Goal: Transaction & Acquisition: Purchase product/service

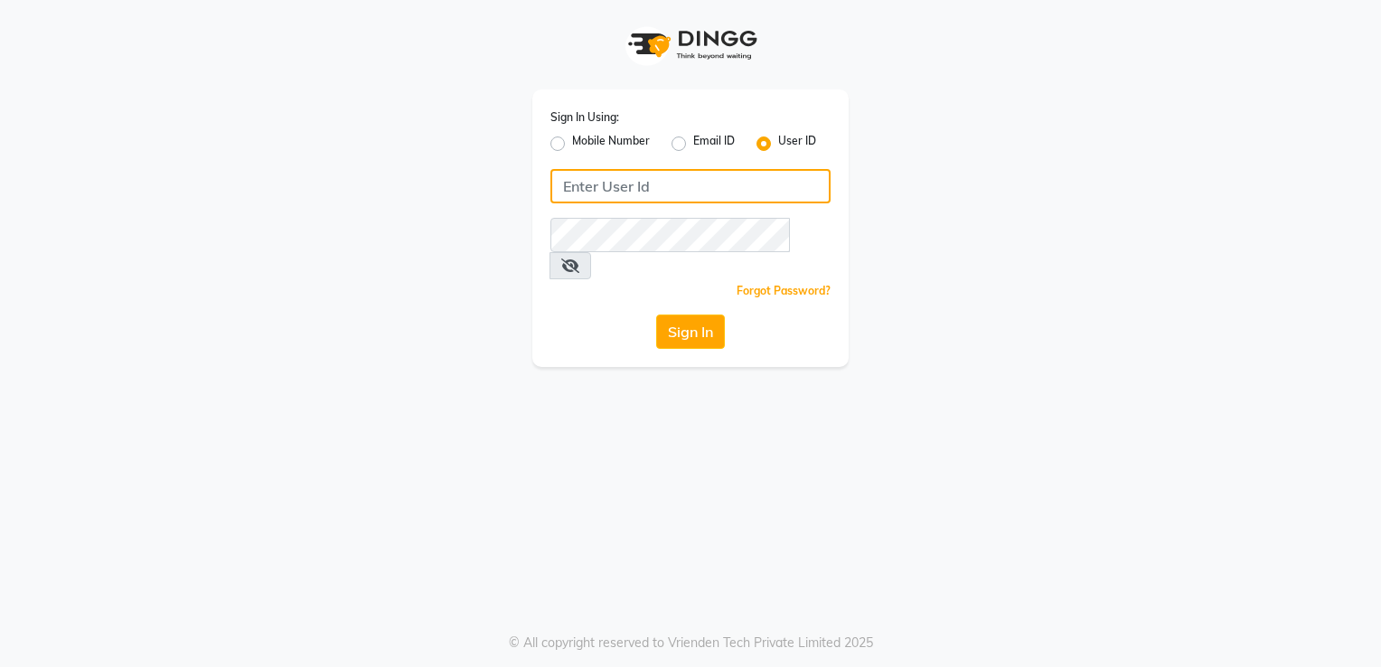
click at [709, 181] on input "Username" at bounding box center [691, 186] width 280 height 34
type input "f"
type input "flowsalon"
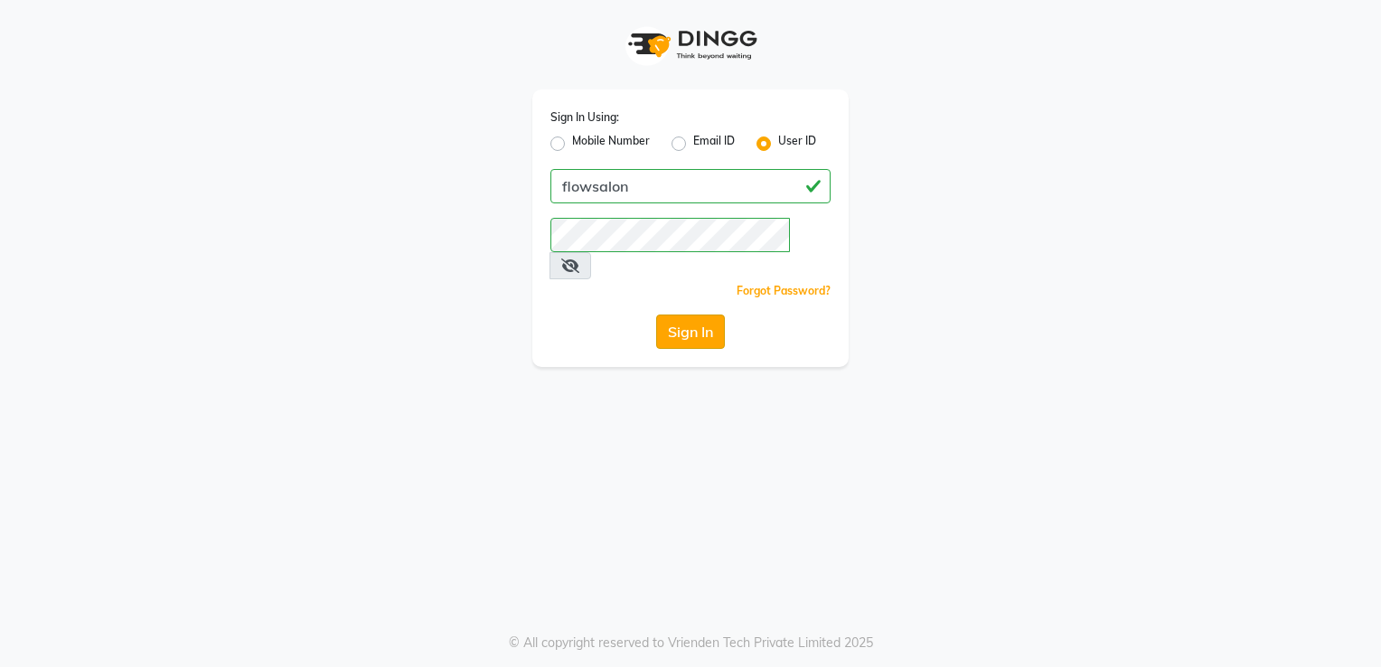
click at [716, 315] on button "Sign In" at bounding box center [690, 332] width 69 height 34
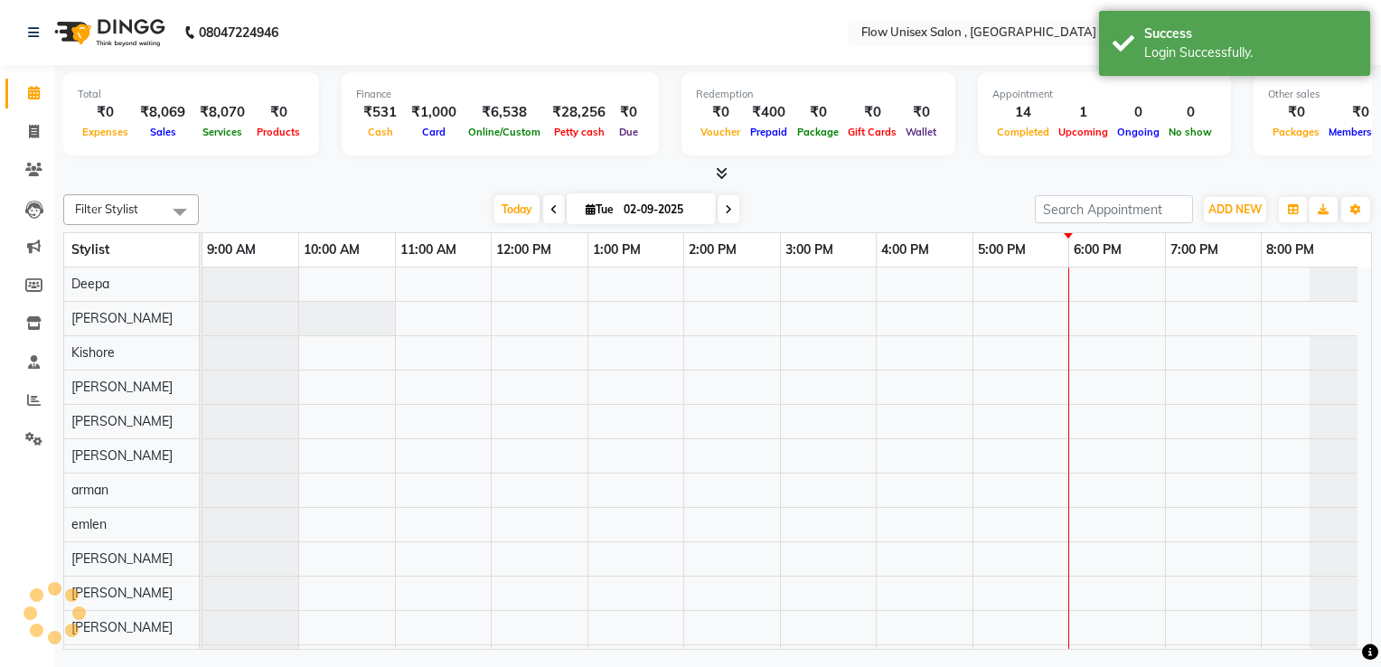
select select "en"
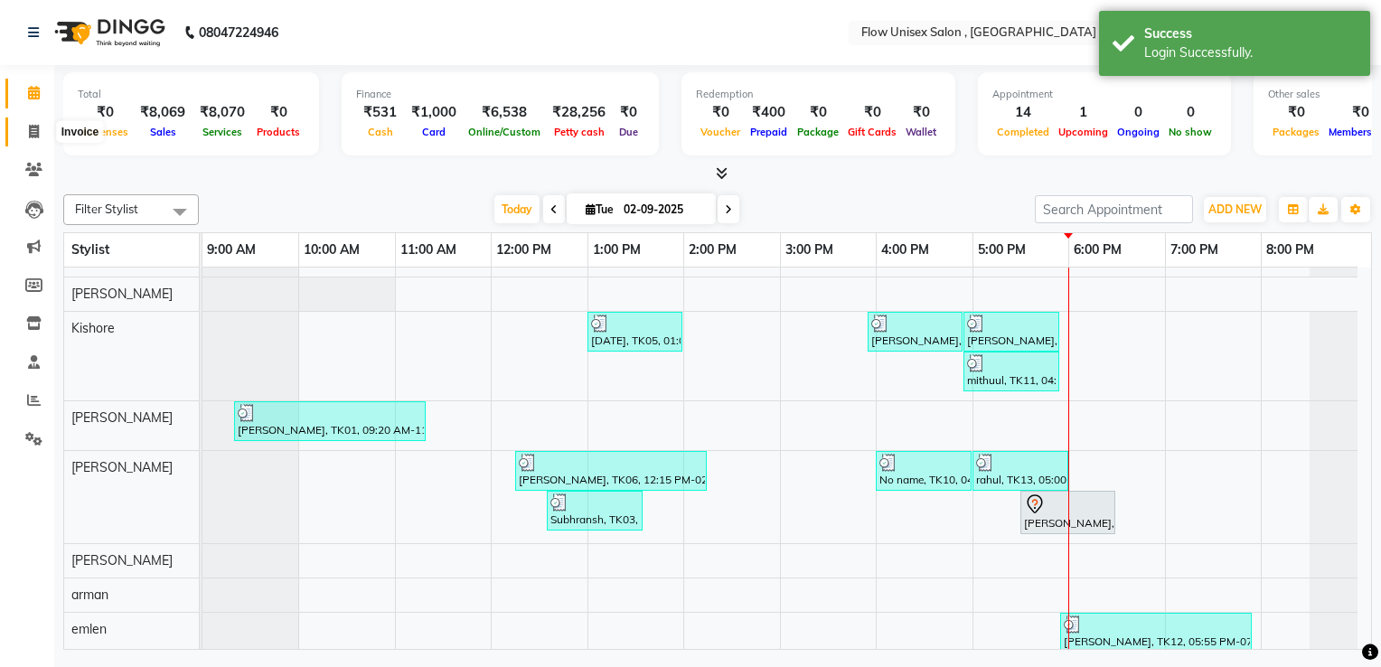
click at [37, 128] on icon at bounding box center [34, 132] width 10 height 14
select select "service"
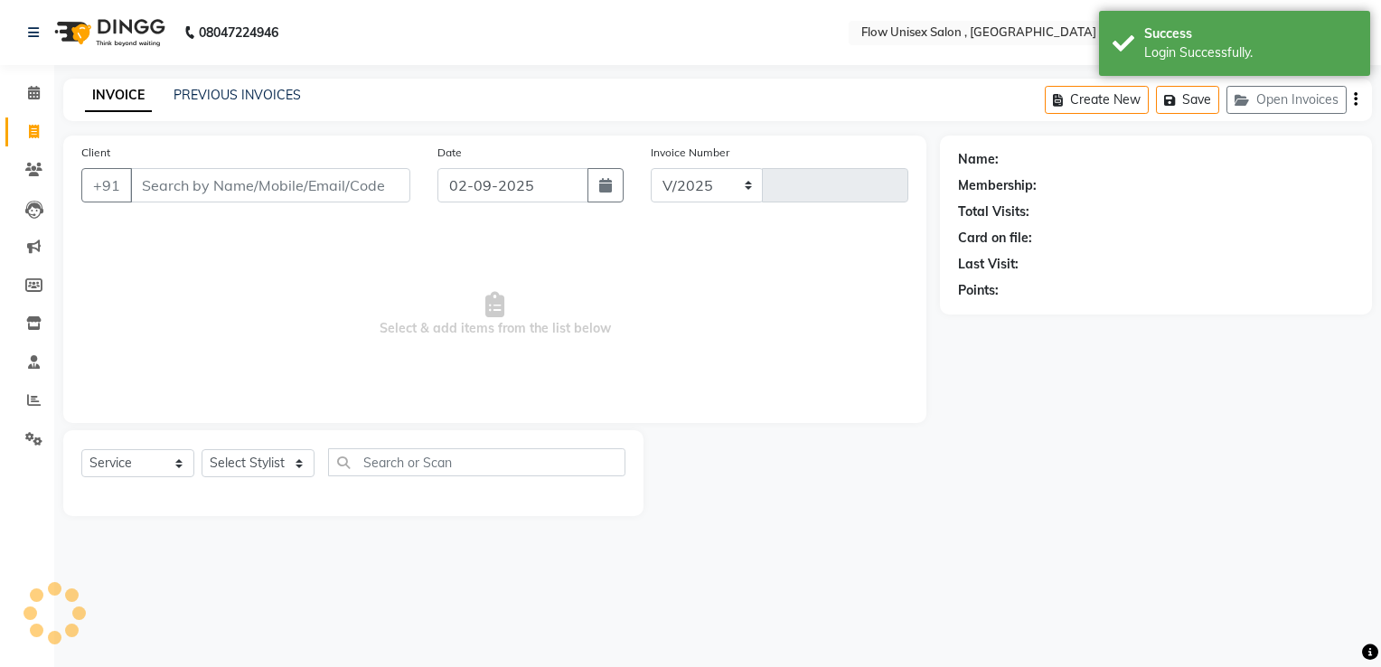
select select "5875"
type input "5724"
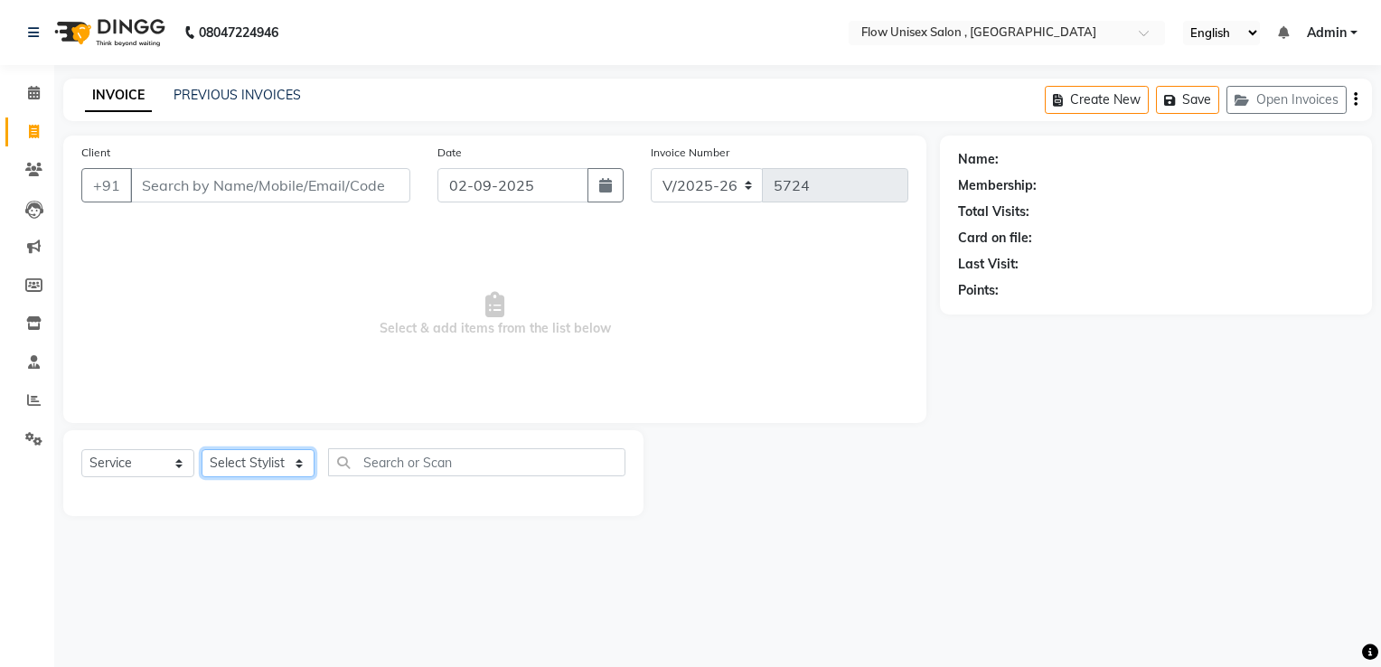
click at [271, 465] on select "Select Stylist [PERSON_NAME] [PERSON_NAME] Kishore [PERSON_NAME] debbarma [PERS…" at bounding box center [258, 463] width 113 height 28
click at [453, 382] on span "Select & add items from the list below" at bounding box center [494, 314] width 827 height 181
click at [306, 196] on input "Client" at bounding box center [270, 185] width 280 height 34
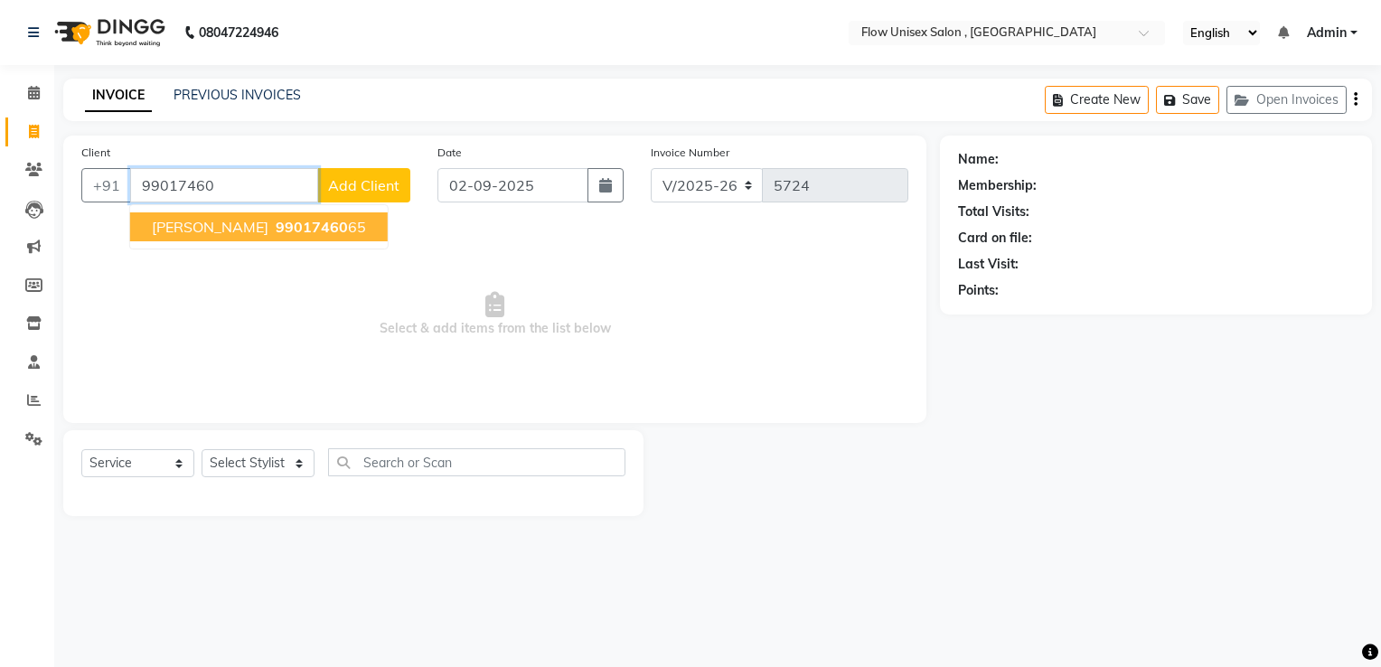
click at [247, 236] on button "[PERSON_NAME] 99017460 65" at bounding box center [259, 226] width 258 height 29
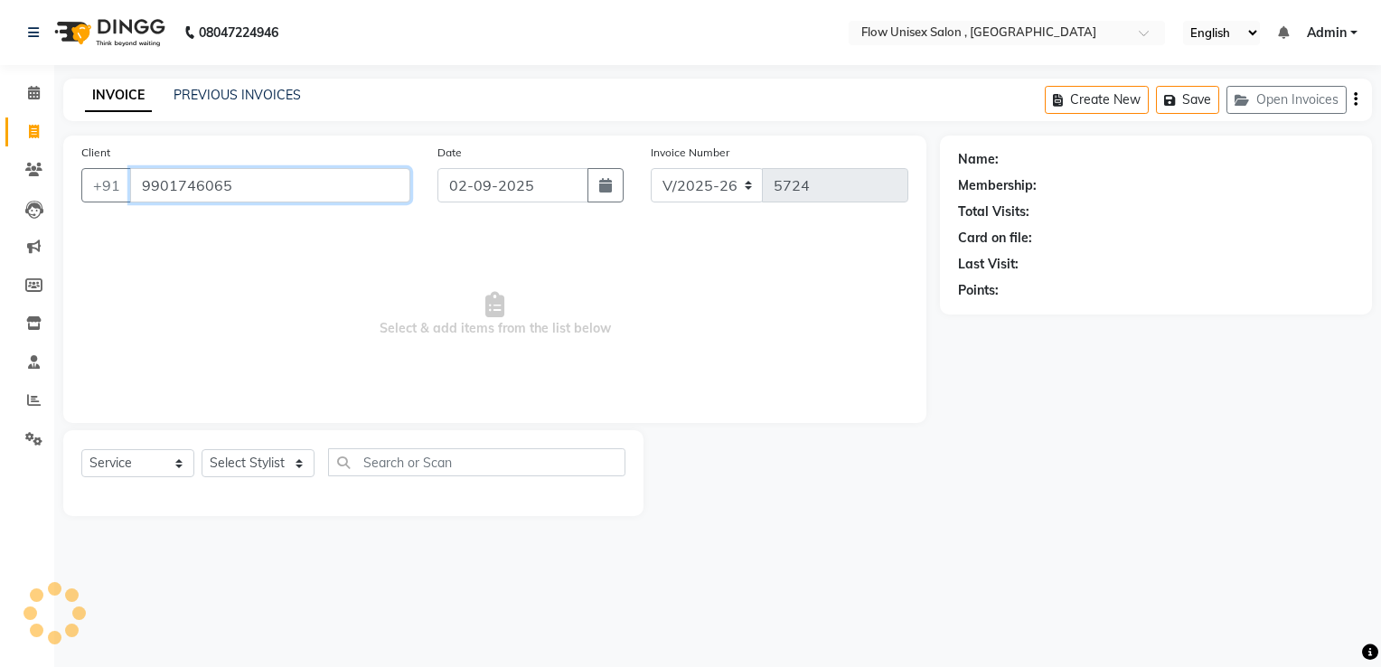
type input "9901746065"
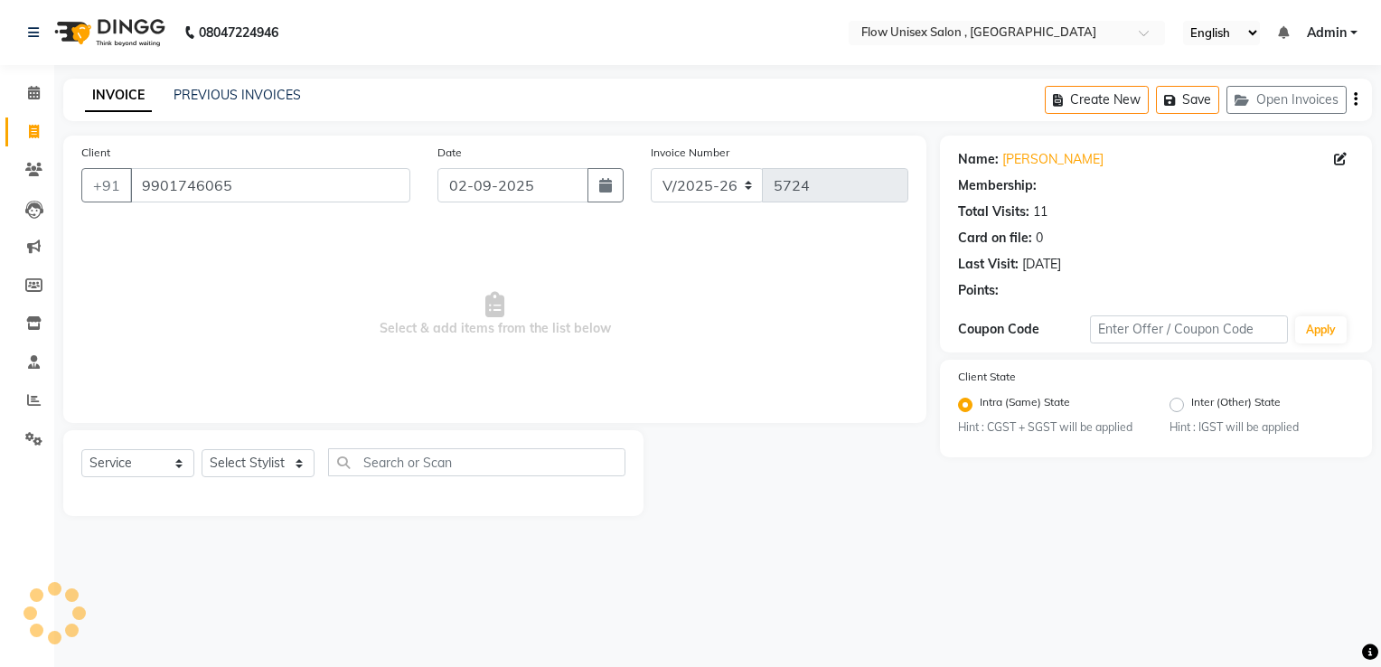
select select "1: Object"
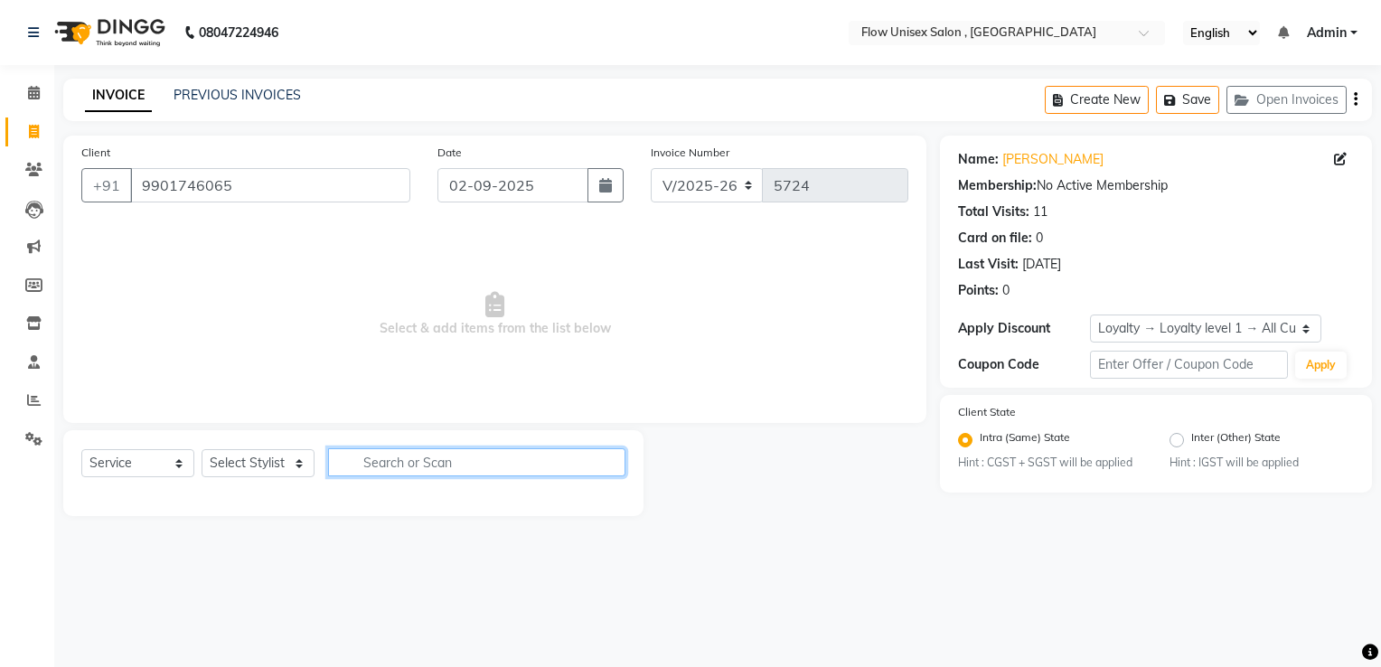
click at [467, 465] on input "text" at bounding box center [476, 462] width 297 height 28
type input "hair cut"
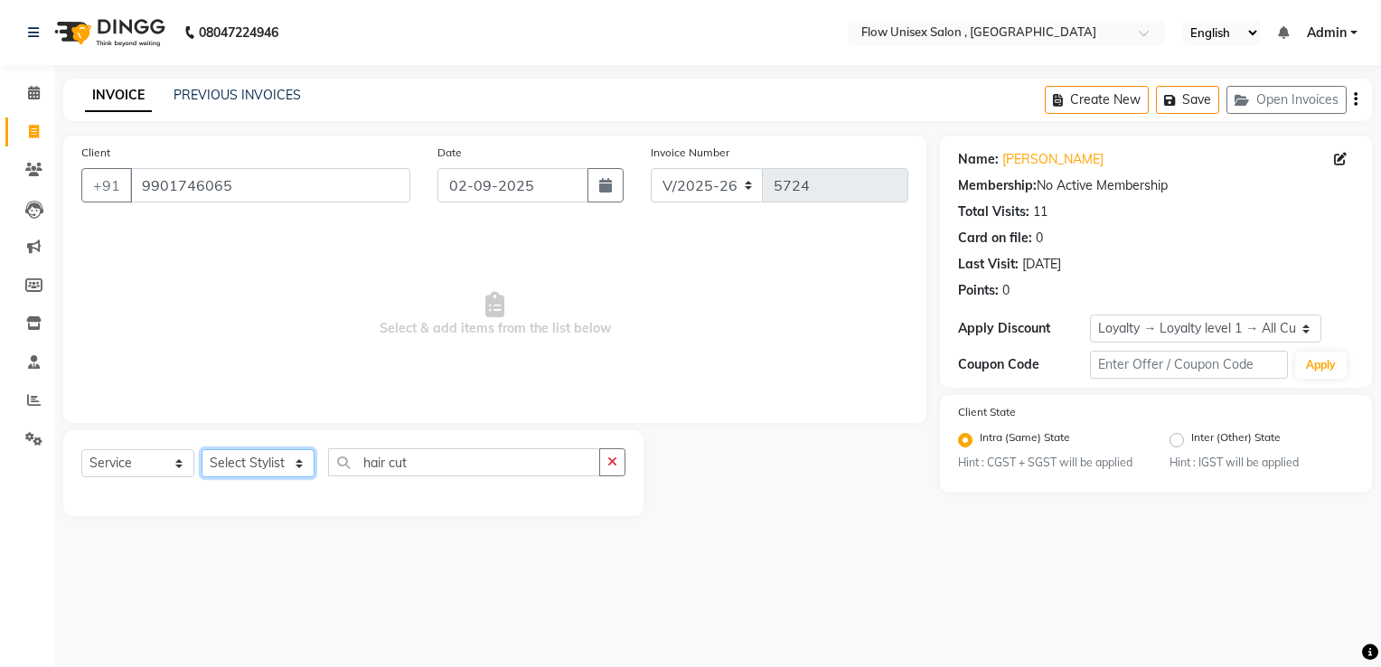
click at [277, 470] on select "Select Stylist [PERSON_NAME] [PERSON_NAME] Kishore [PERSON_NAME] debbarma [PERS…" at bounding box center [258, 463] width 113 height 28
select select "48854"
click at [202, 450] on select "Select Stylist [PERSON_NAME] [PERSON_NAME] Kishore [PERSON_NAME] debbarma [PERS…" at bounding box center [258, 463] width 113 height 28
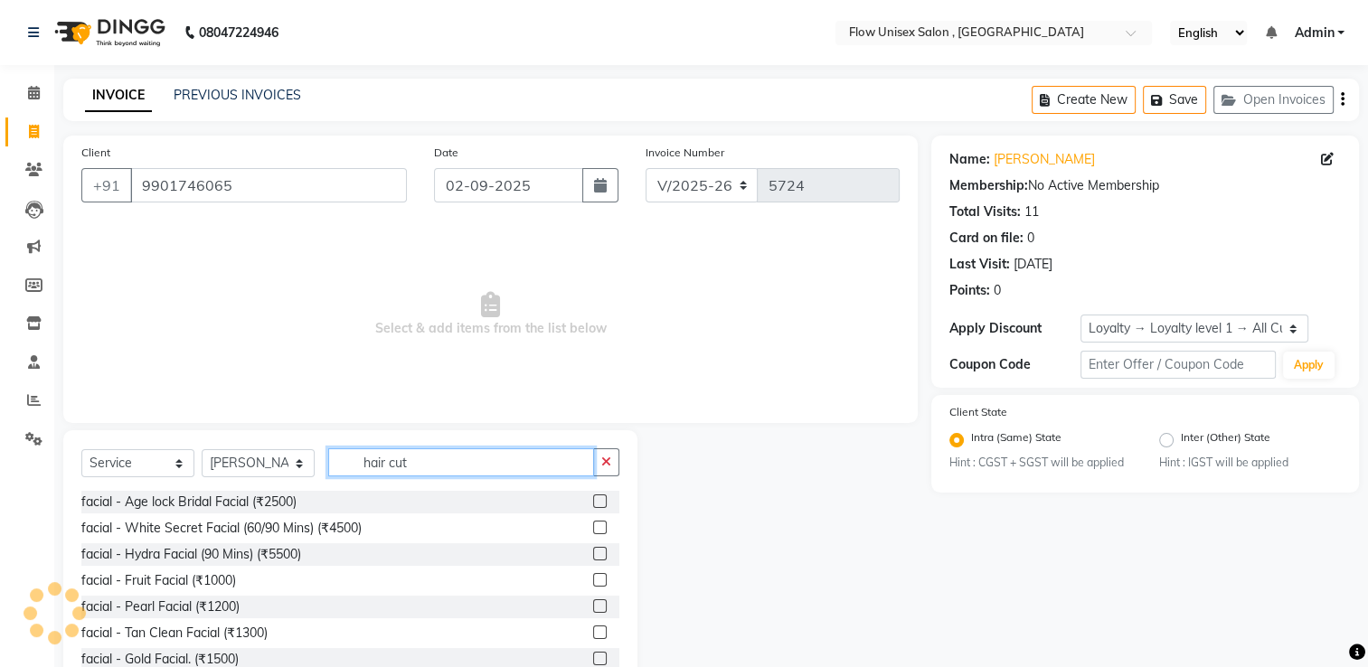
click at [470, 465] on input "hair cut" at bounding box center [461, 462] width 266 height 28
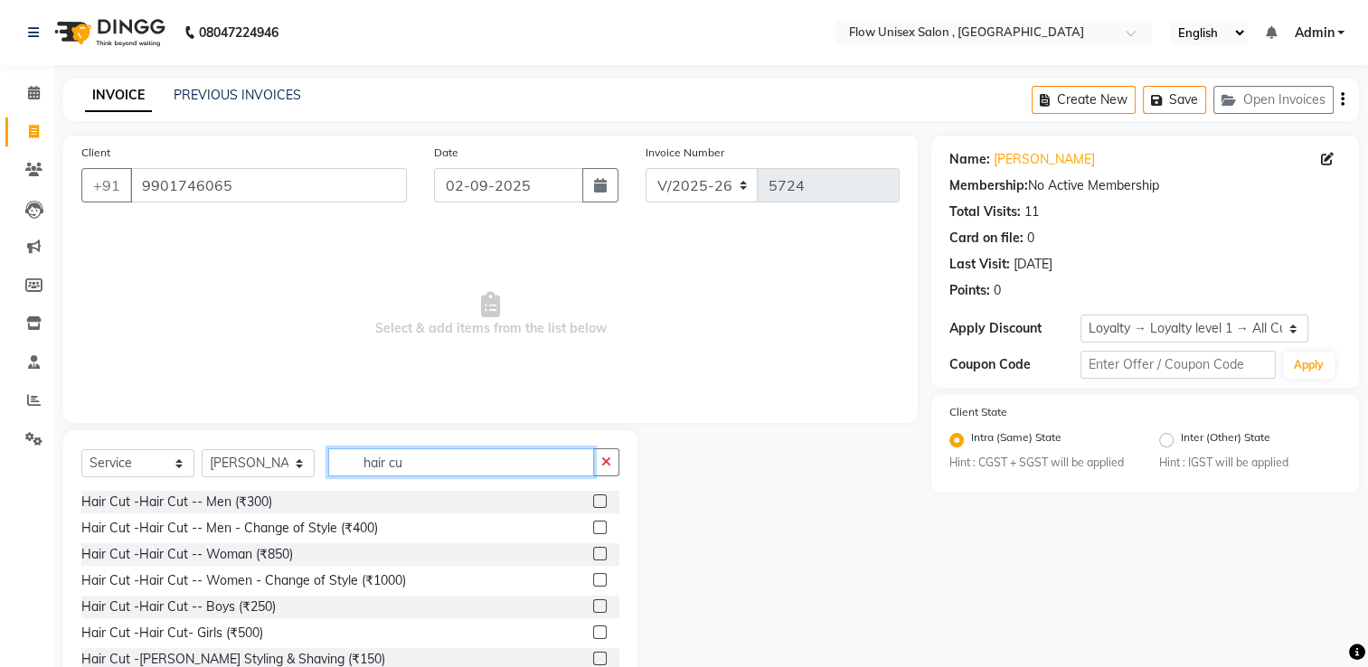
type input "hair cut"
click at [257, 511] on div "Hair Cut -Hair Cut -- Men (₹300)" at bounding box center [176, 502] width 191 height 19
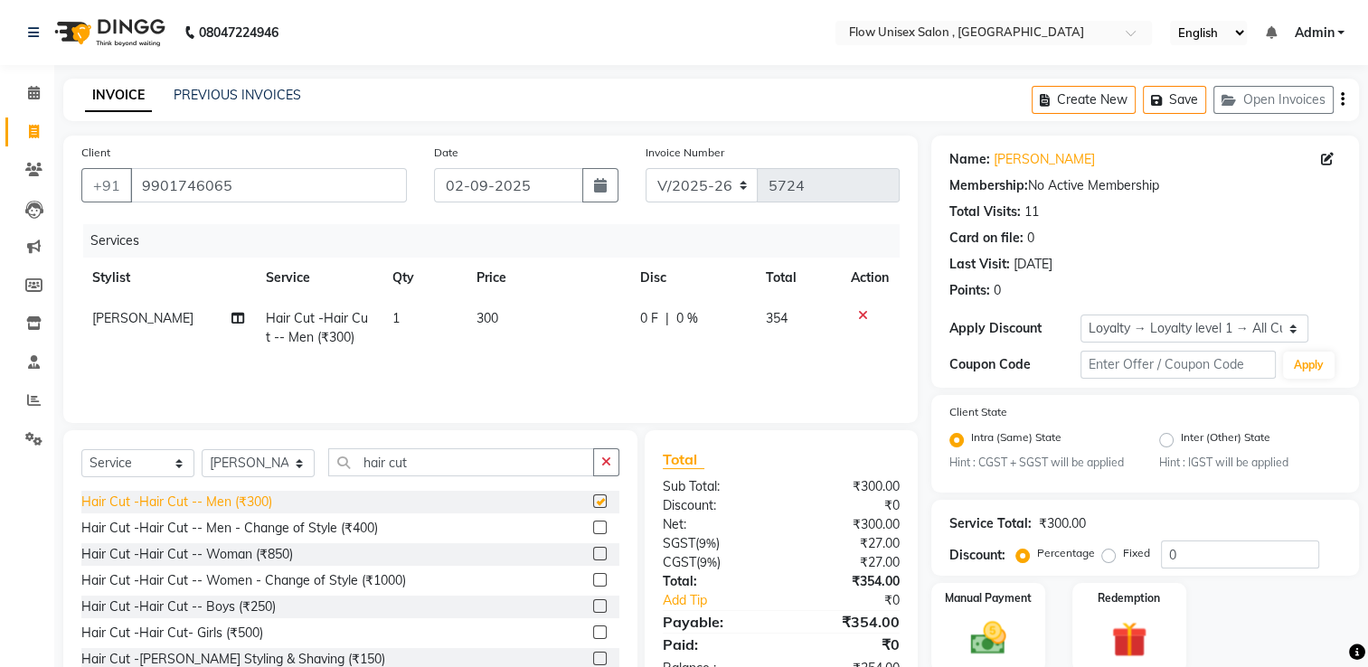
checkbox input "false"
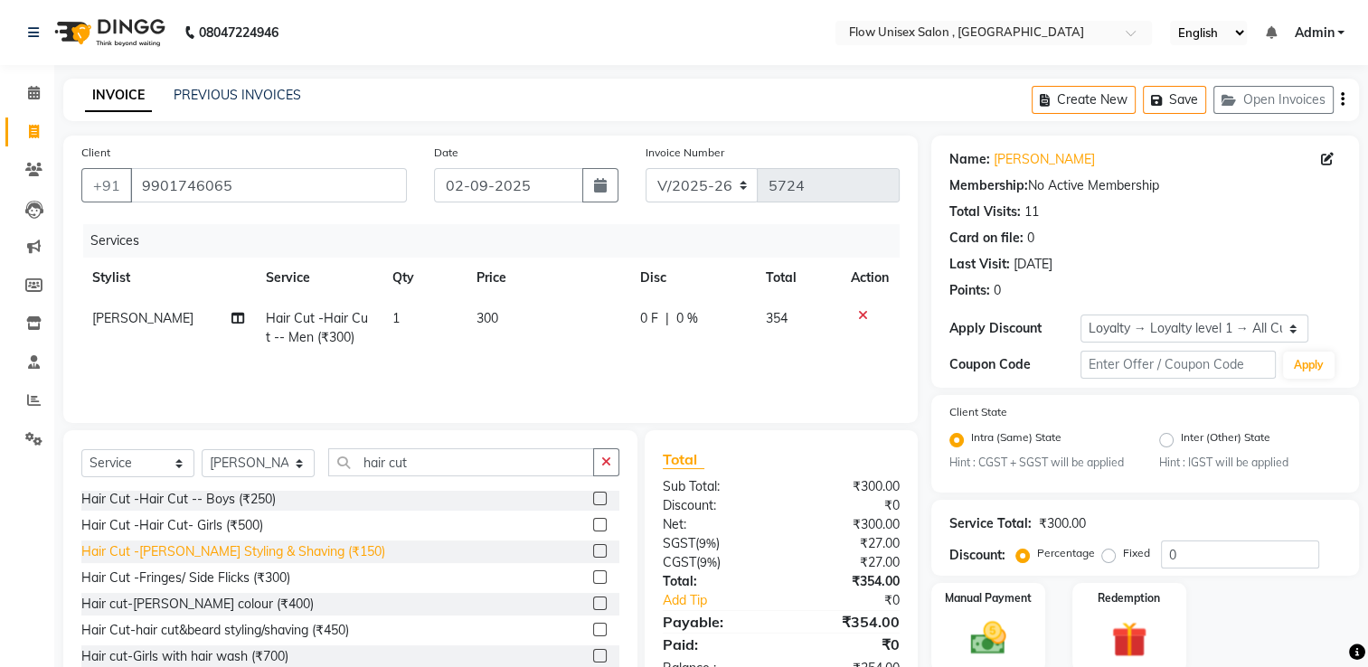
click at [305, 551] on div "Hair Cut -[PERSON_NAME] Styling & Shaving (₹150)" at bounding box center [233, 551] width 304 height 19
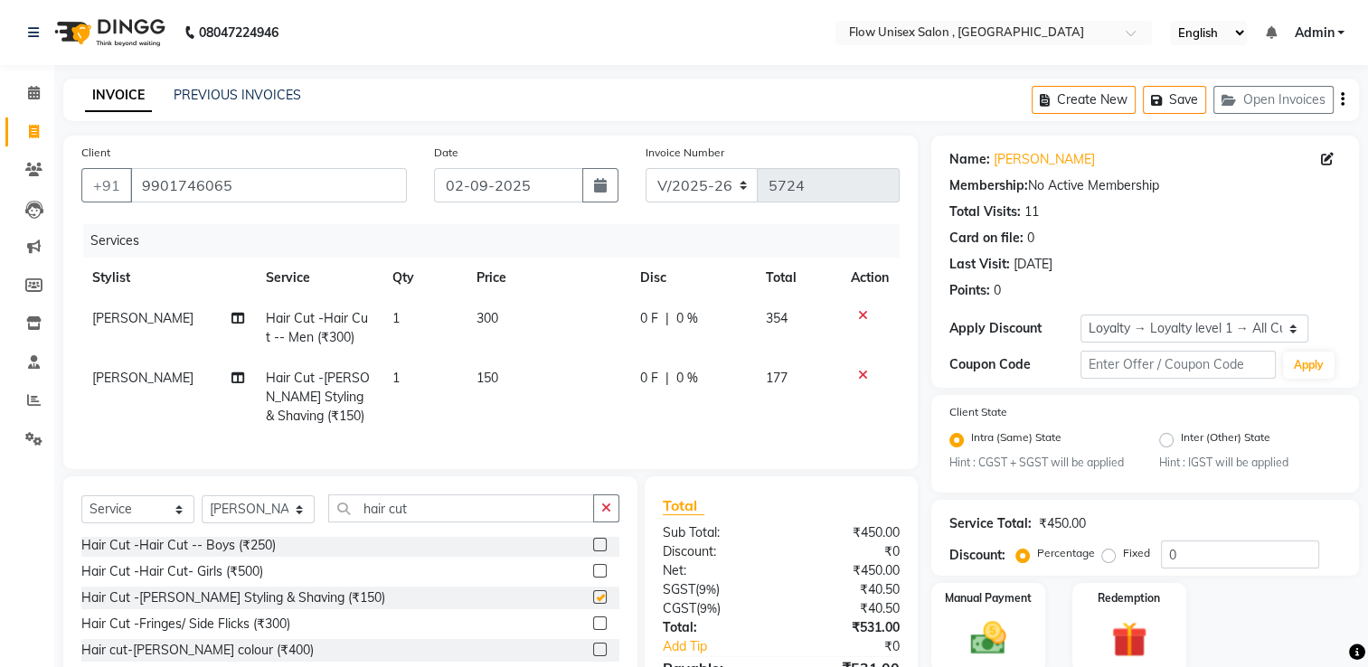
checkbox input "false"
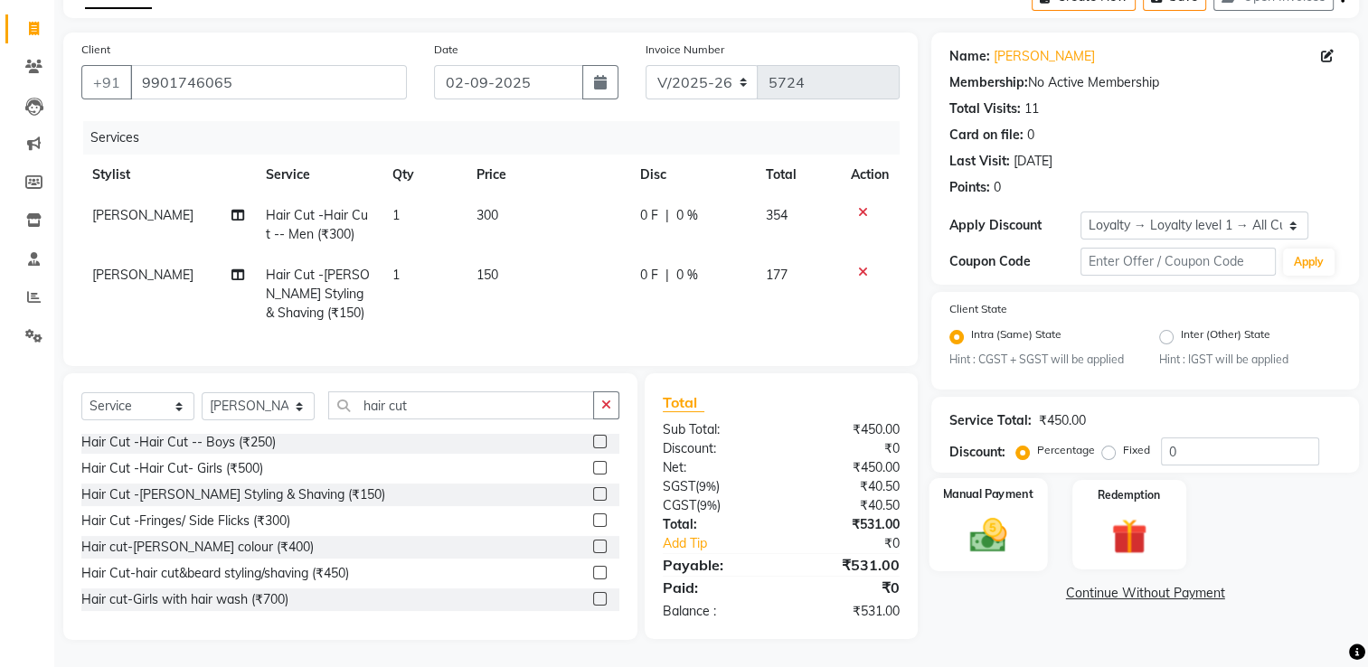
click at [1032, 530] on div "Manual Payment" at bounding box center [988, 524] width 118 height 93
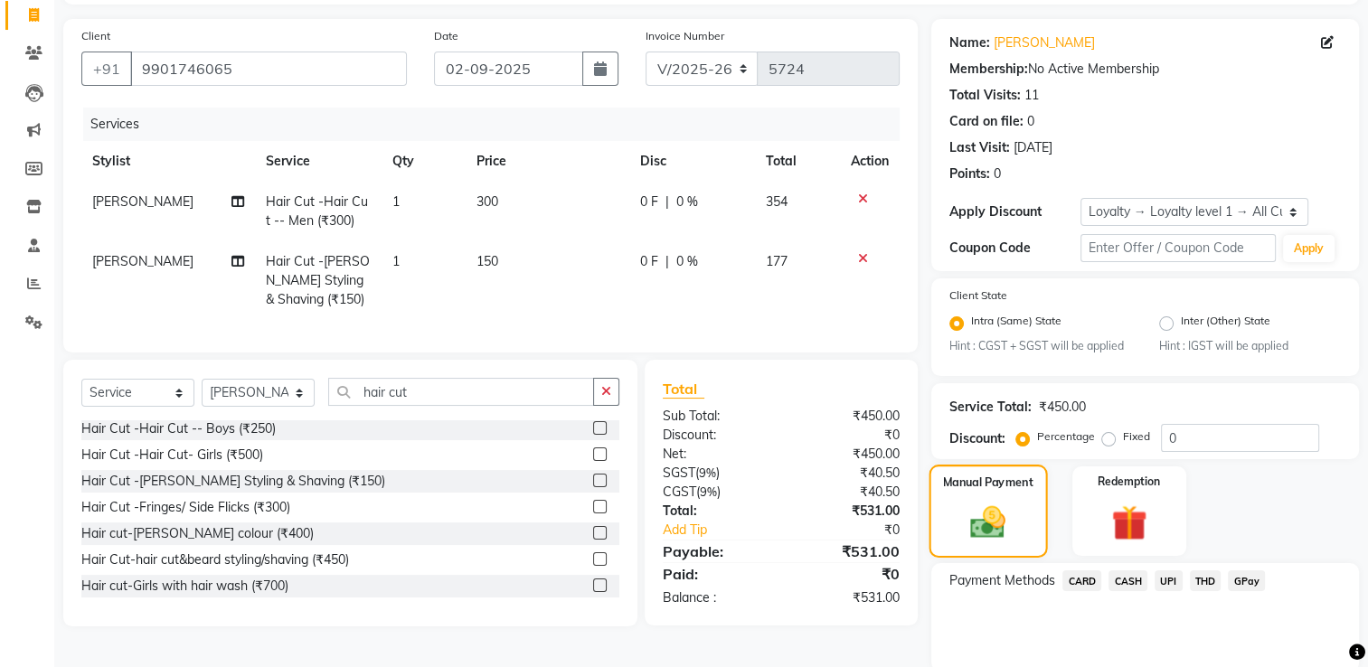
scroll to position [187, 0]
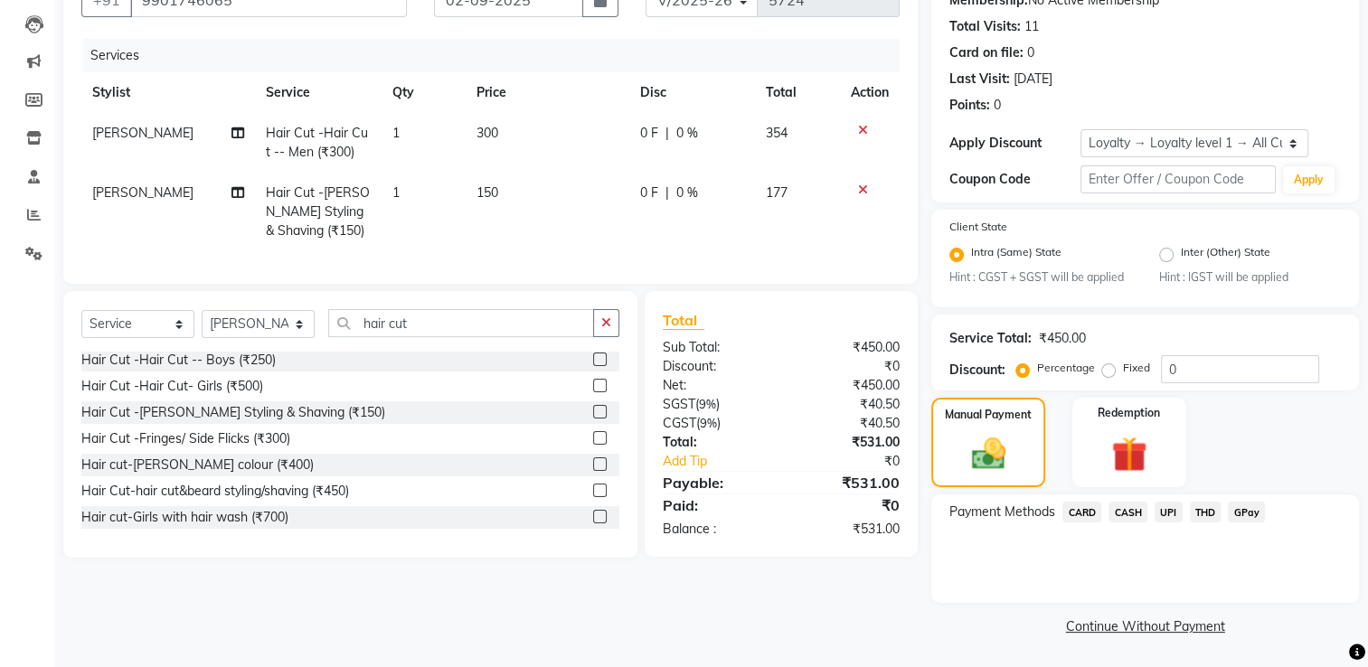
click at [1180, 506] on span "UPI" at bounding box center [1169, 512] width 28 height 21
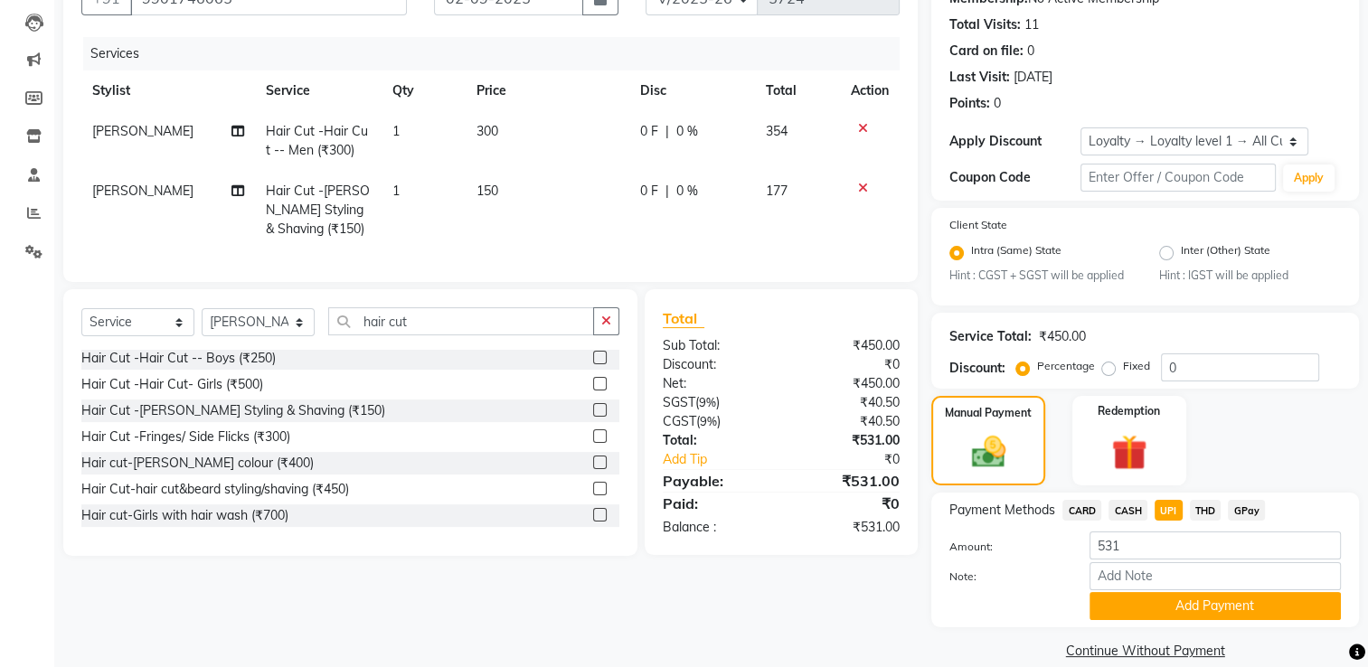
scroll to position [215, 0]
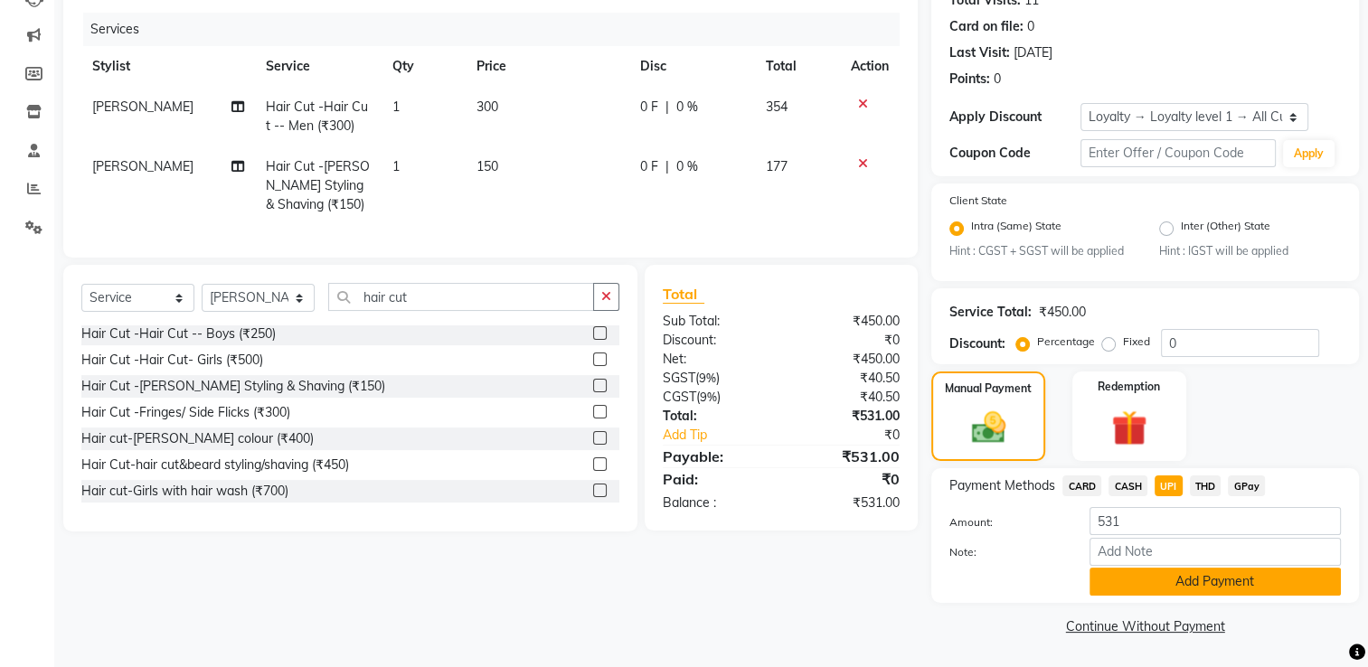
click at [1128, 589] on button "Add Payment" at bounding box center [1214, 582] width 251 height 28
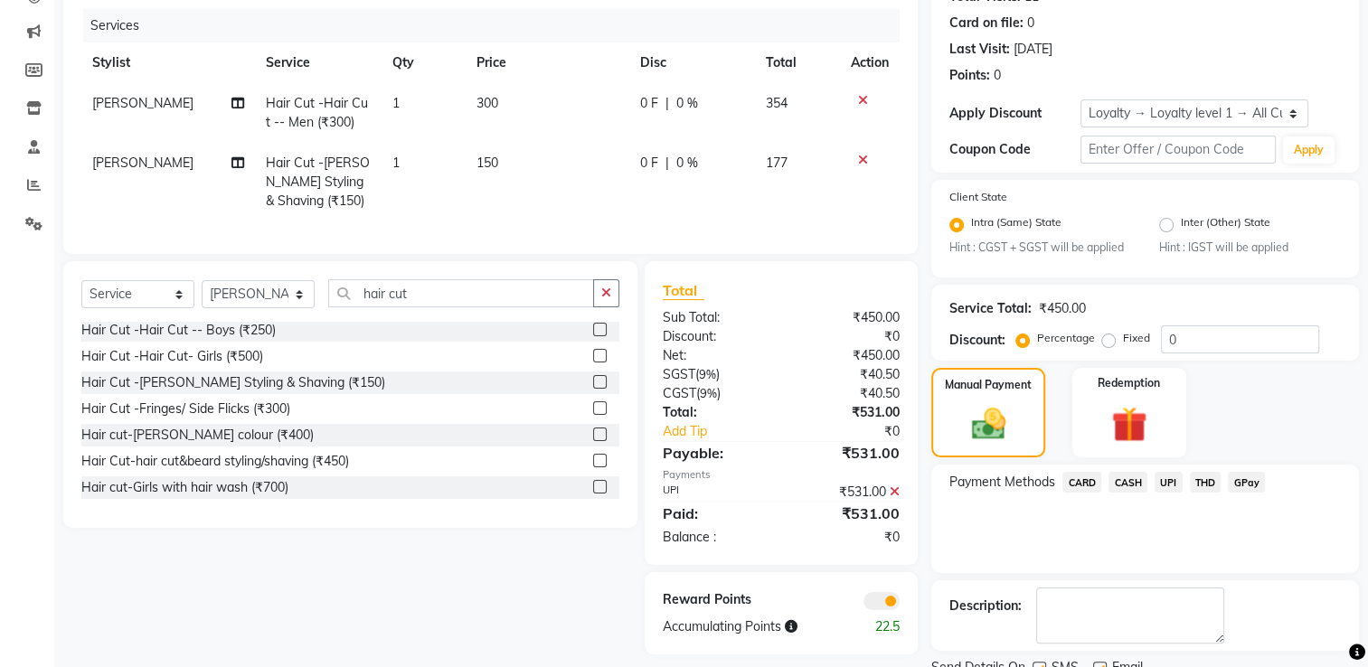
scroll to position [288, 0]
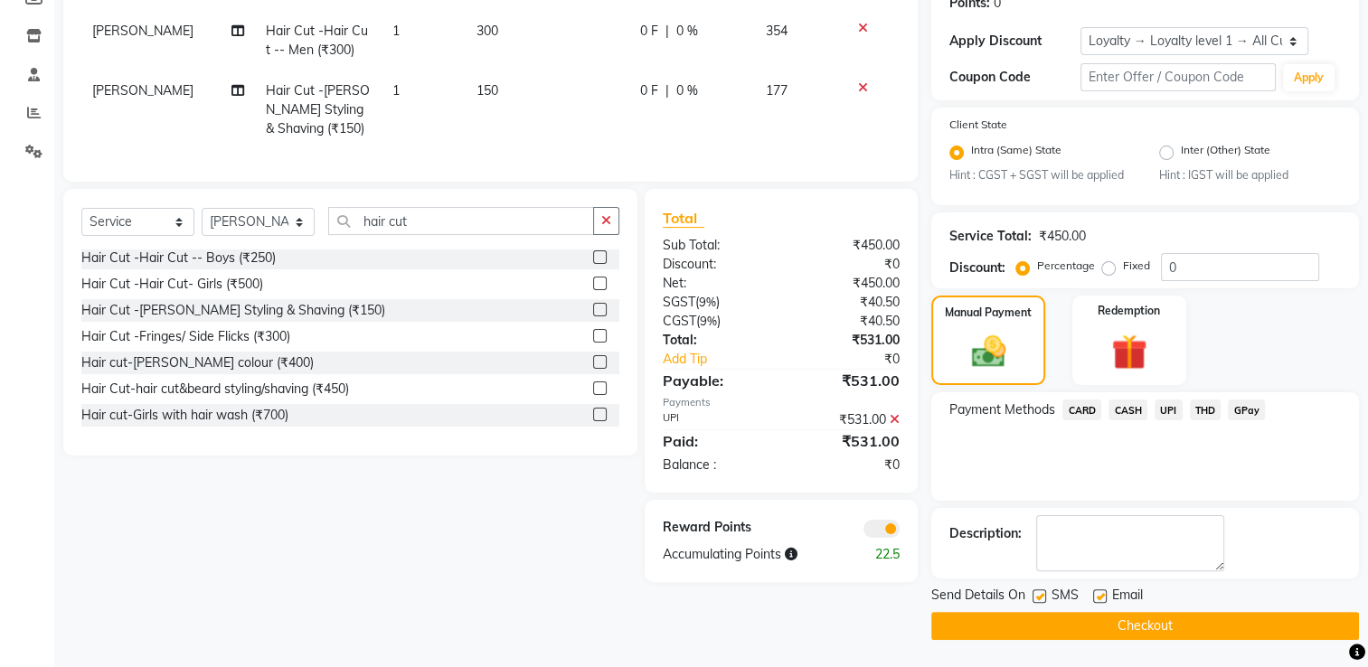
click at [875, 538] on span at bounding box center [881, 529] width 36 height 18
click at [900, 532] on input "checkbox" at bounding box center [900, 532] width 0 height 0
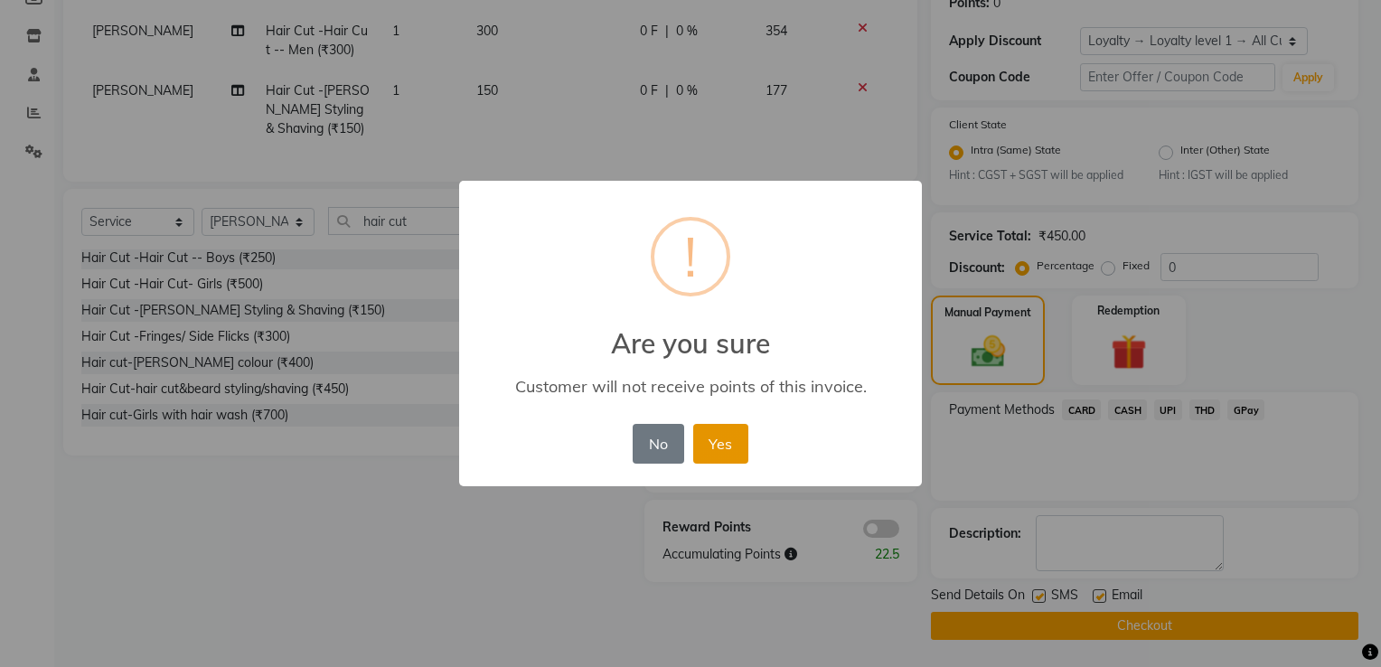
click at [718, 436] on button "Yes" at bounding box center [720, 444] width 55 height 40
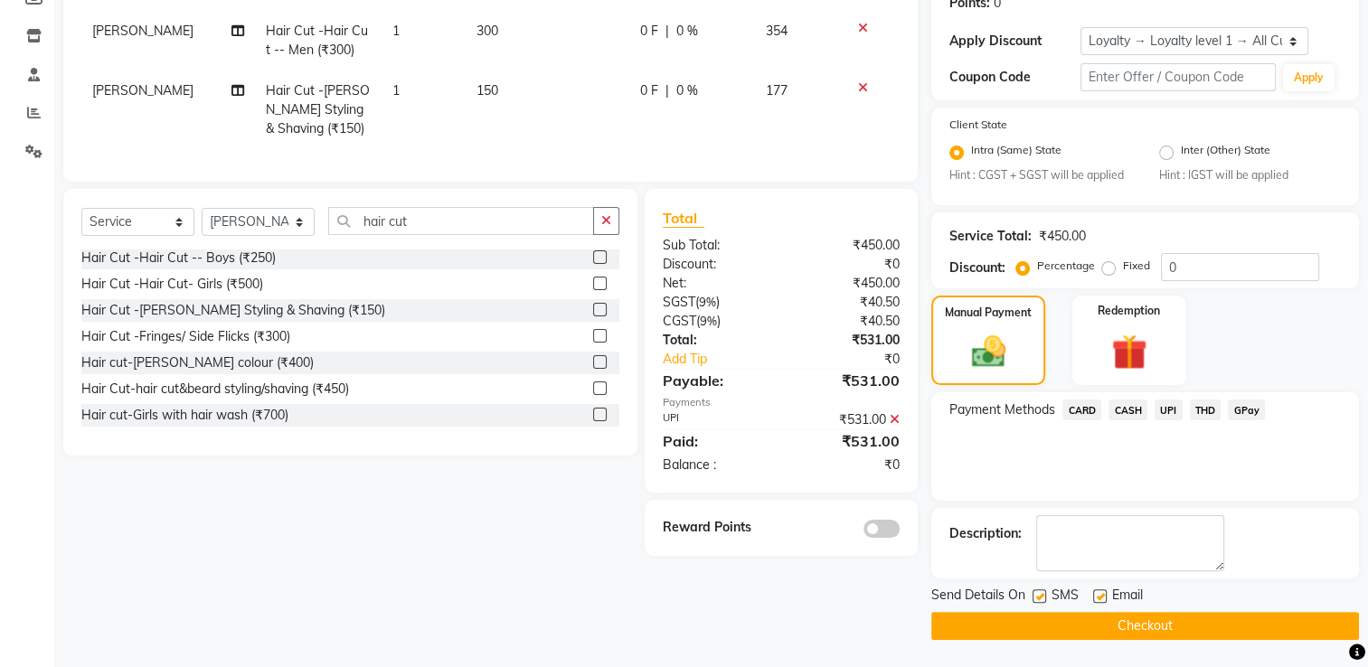
click at [1006, 624] on button "Checkout" at bounding box center [1145, 626] width 428 height 28
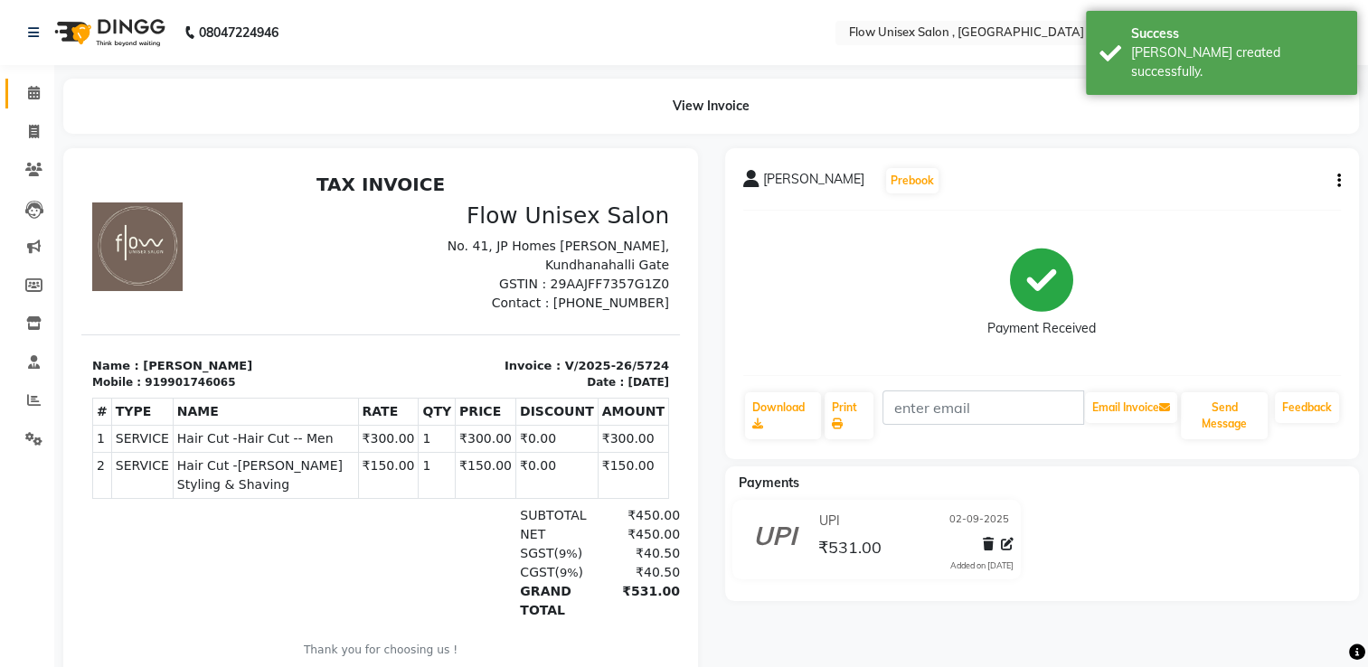
click at [24, 103] on link "Calendar" at bounding box center [26, 94] width 43 height 30
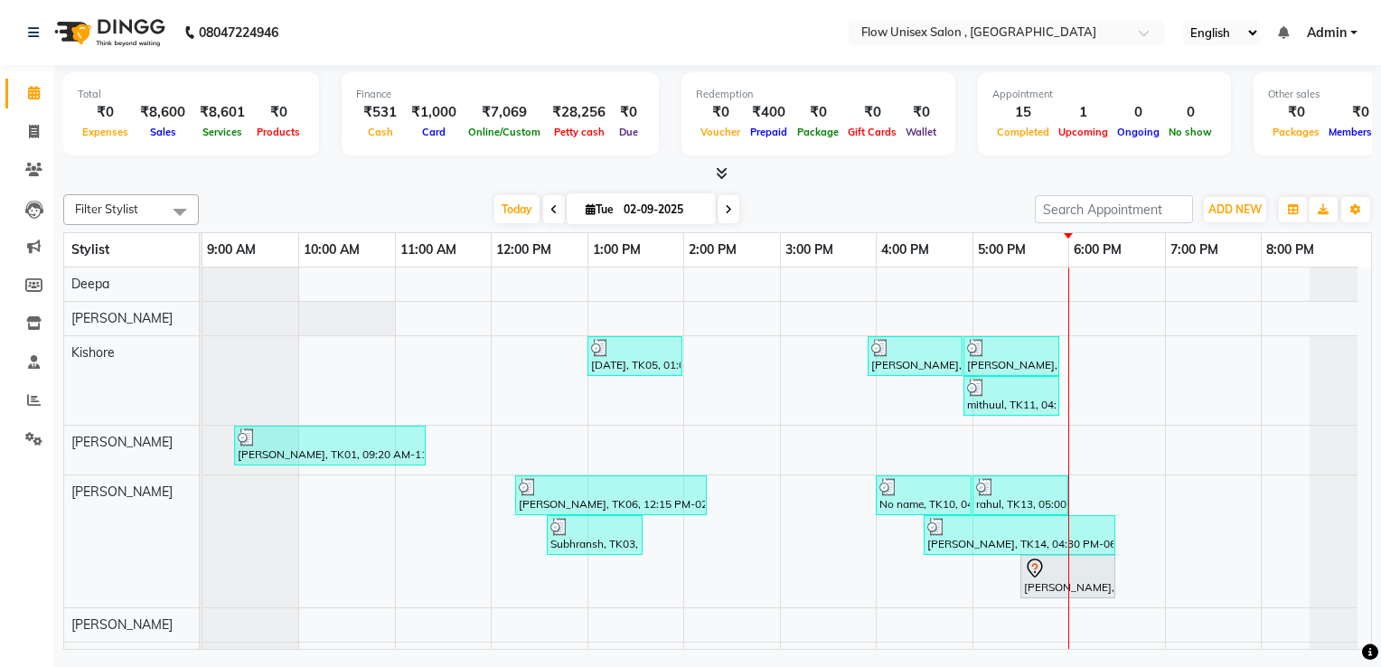
click at [193, 243] on div "Stylist" at bounding box center [131, 249] width 135 height 33
click at [543, 210] on span at bounding box center [554, 209] width 22 height 28
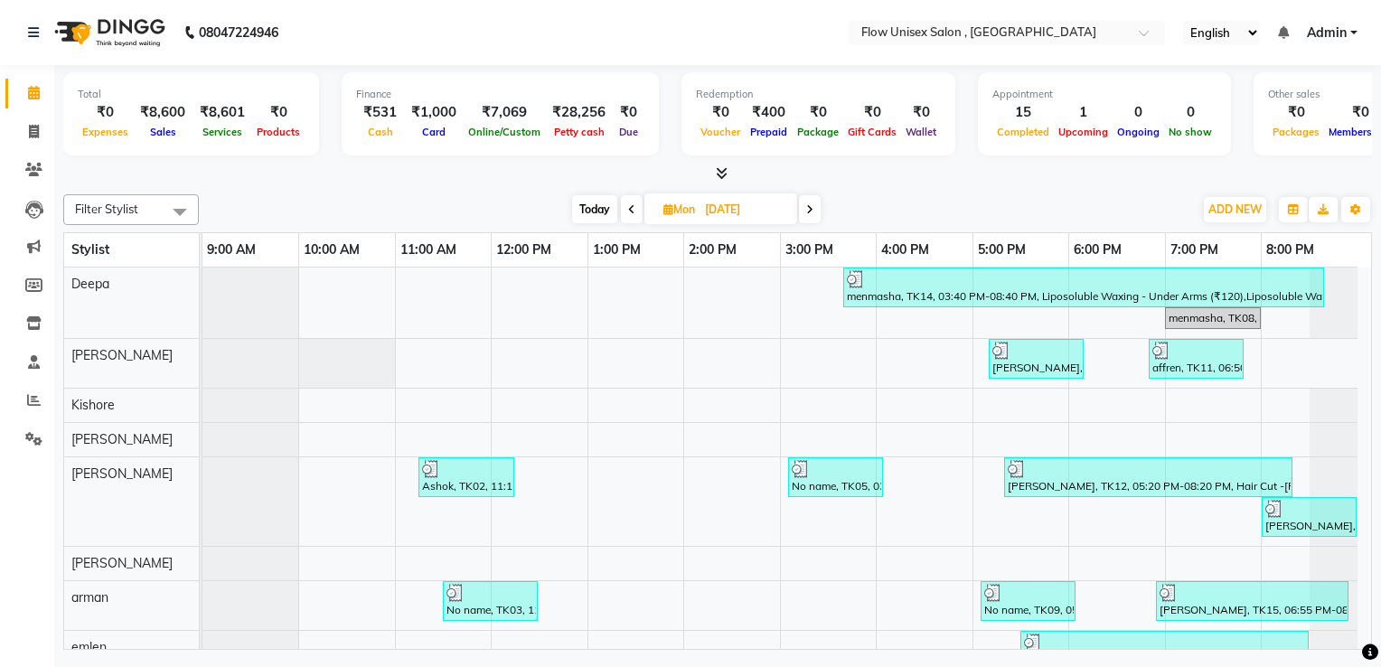
click at [604, 212] on span "Today" at bounding box center [594, 209] width 45 height 28
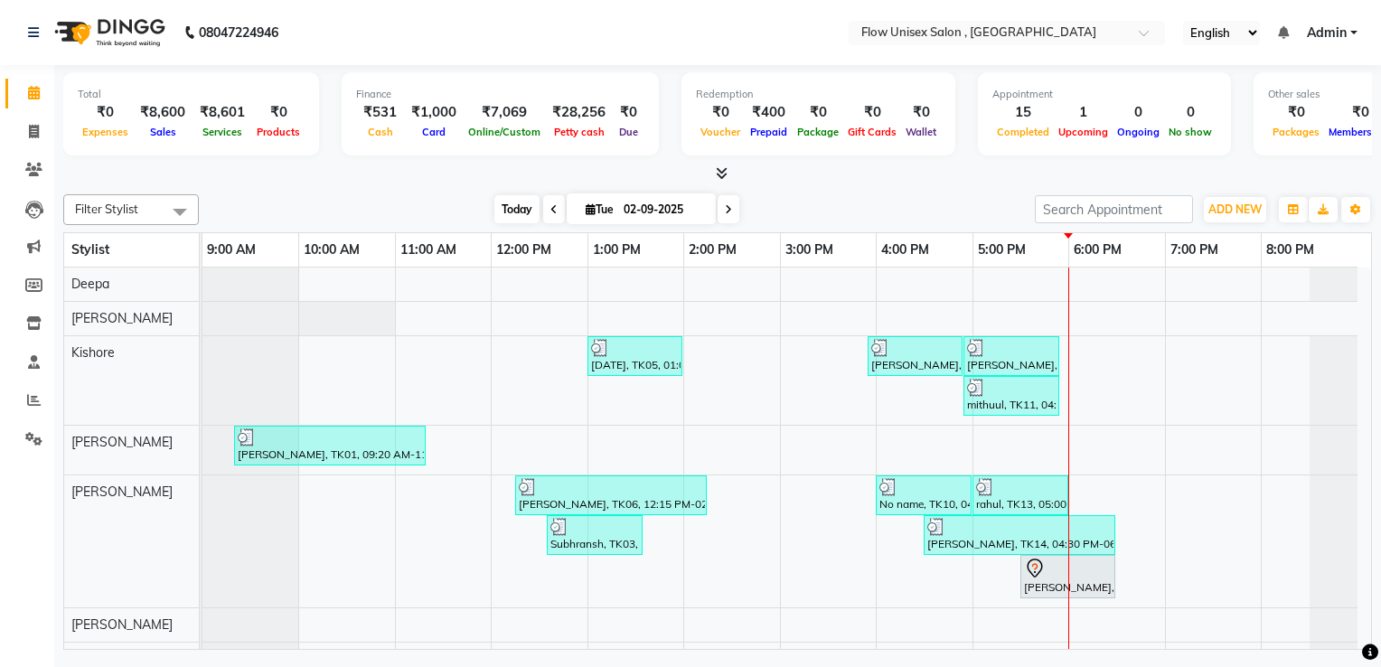
click at [525, 216] on span "Today" at bounding box center [517, 209] width 45 height 28
click at [510, 212] on span "Today" at bounding box center [517, 209] width 45 height 28
click at [551, 207] on icon at bounding box center [554, 209] width 7 height 11
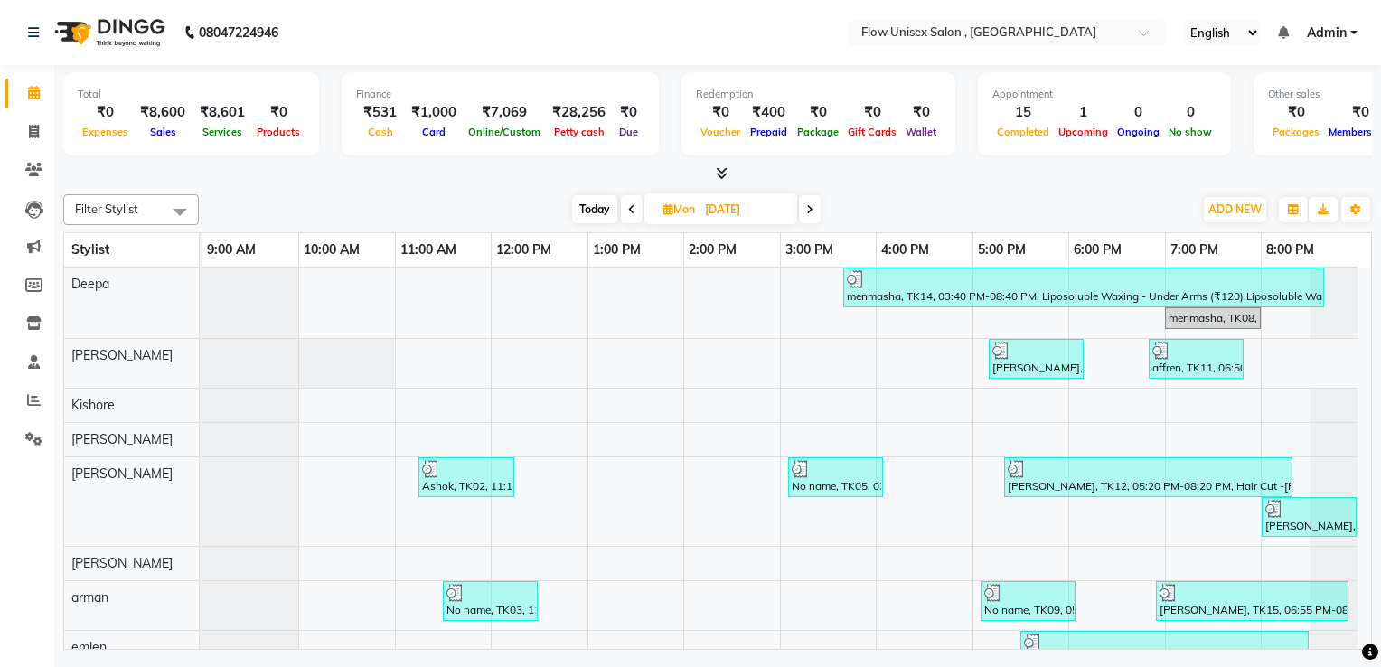
click at [595, 208] on span "Today" at bounding box center [594, 209] width 45 height 28
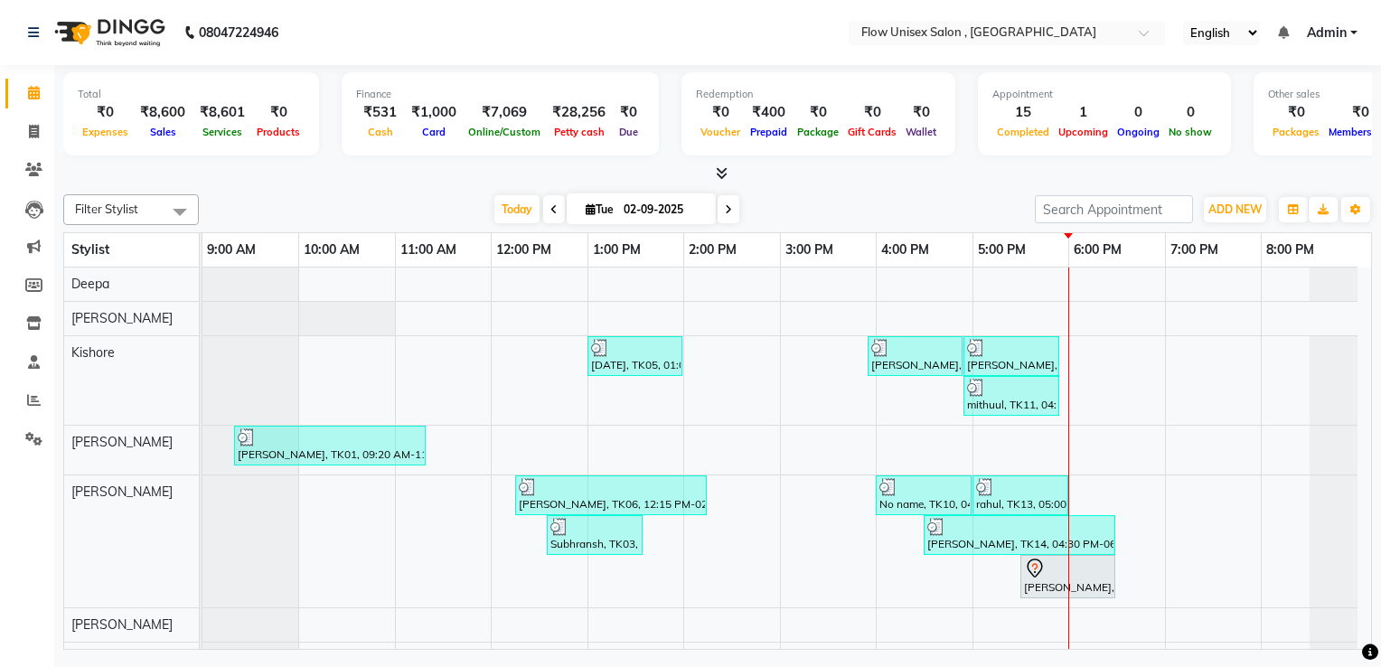
click at [720, 224] on div "Filter Stylist Select All [PERSON_NAME] Kishore [PERSON_NAME] [PERSON_NAME] M […" at bounding box center [717, 418] width 1309 height 463
click at [730, 211] on icon at bounding box center [728, 209] width 7 height 11
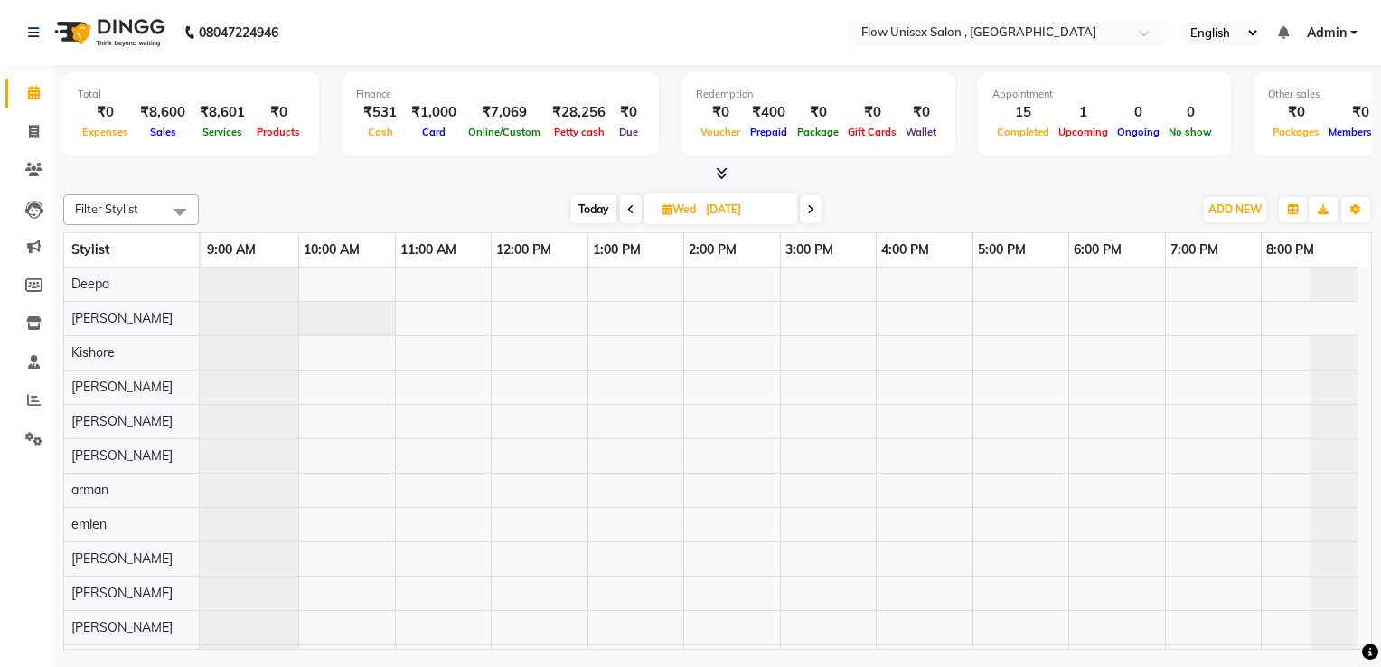
click at [627, 210] on icon at bounding box center [630, 209] width 7 height 11
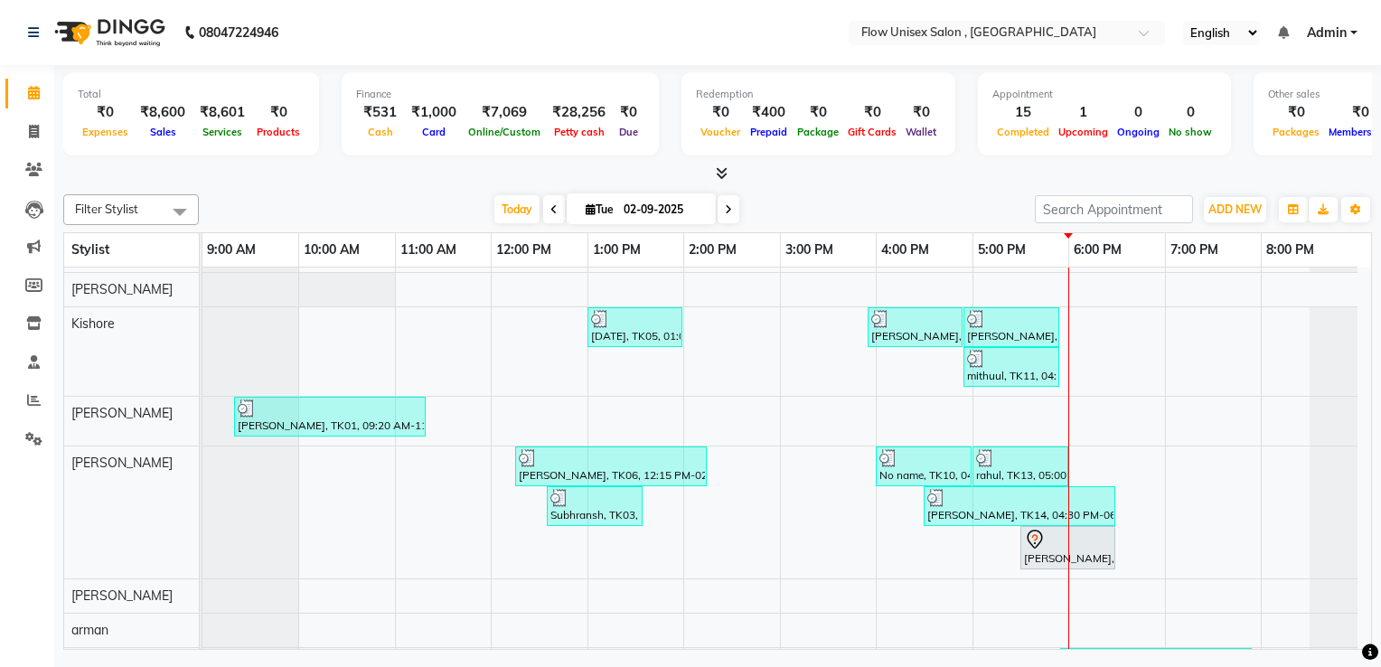
scroll to position [18, 0]
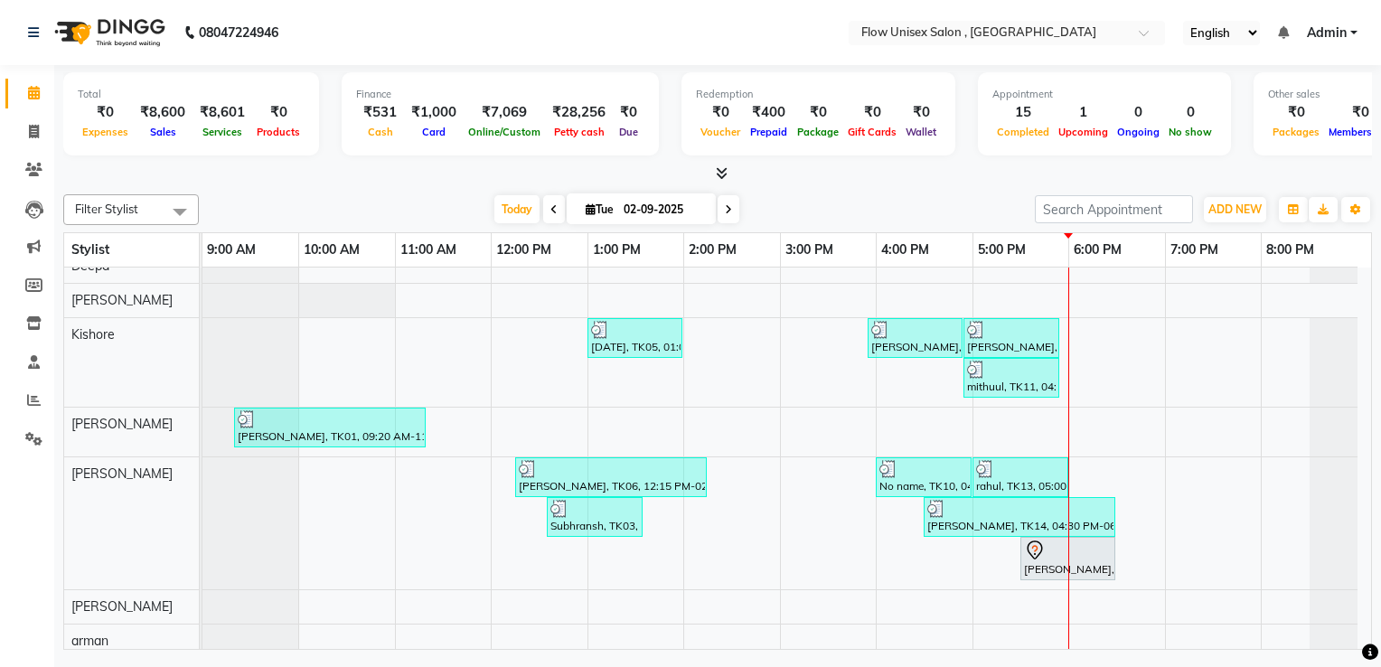
click at [558, 212] on span at bounding box center [554, 209] width 22 height 28
type input "[DATE]"
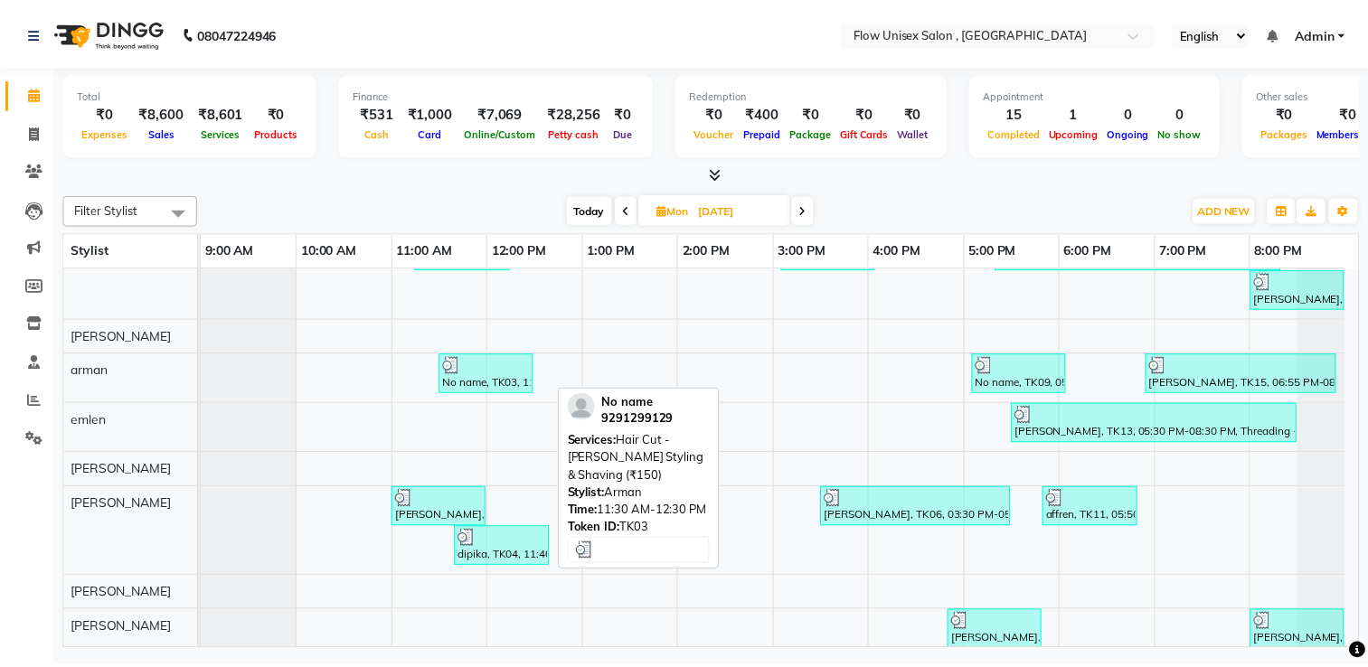
scroll to position [52, 0]
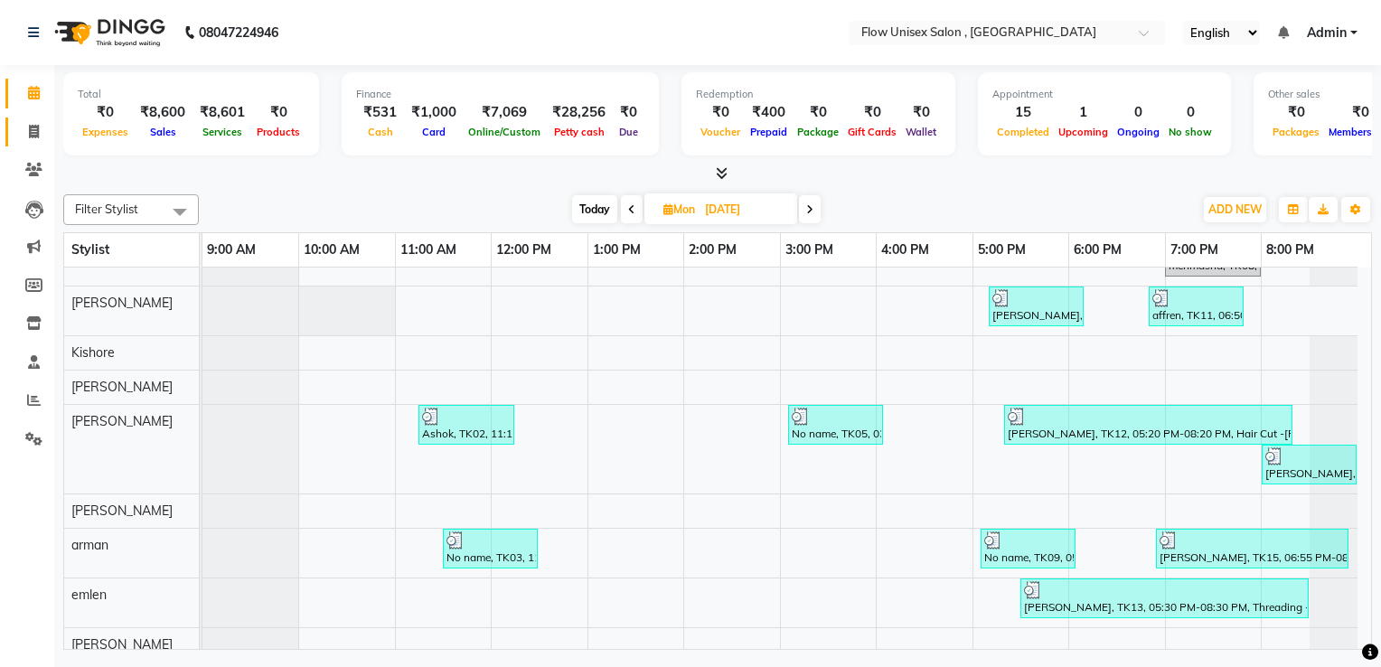
click at [40, 142] on link "Invoice" at bounding box center [26, 133] width 43 height 30
select select "service"
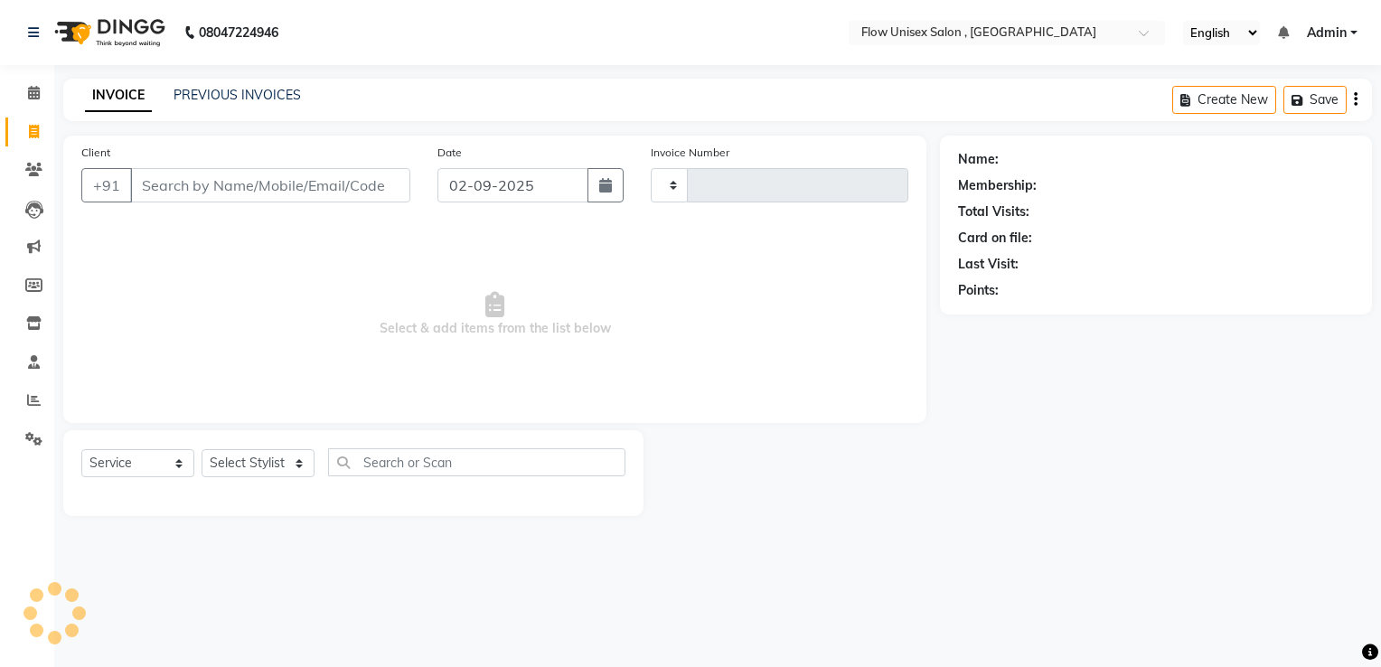
type input "5725"
select select "5875"
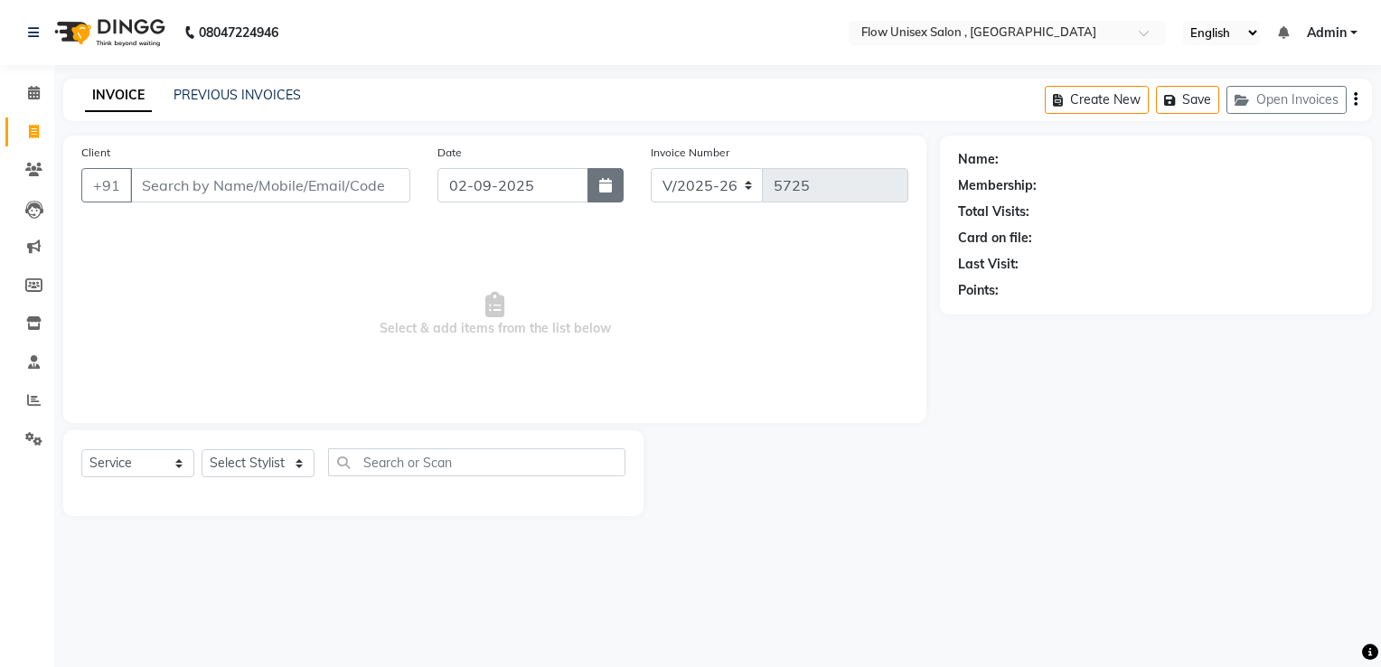
click at [606, 183] on icon "button" at bounding box center [605, 185] width 13 height 14
select select "9"
select select "2025"
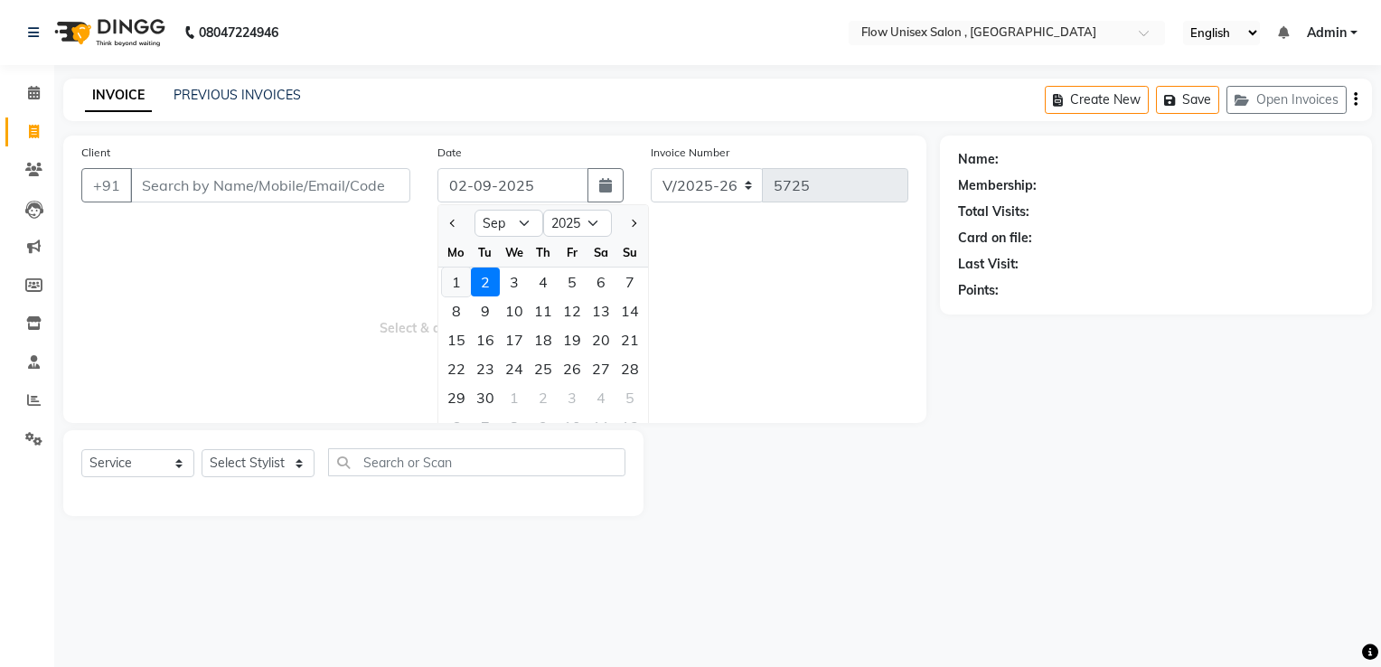
click at [462, 279] on div "1" at bounding box center [456, 282] width 29 height 29
type input "[DATE]"
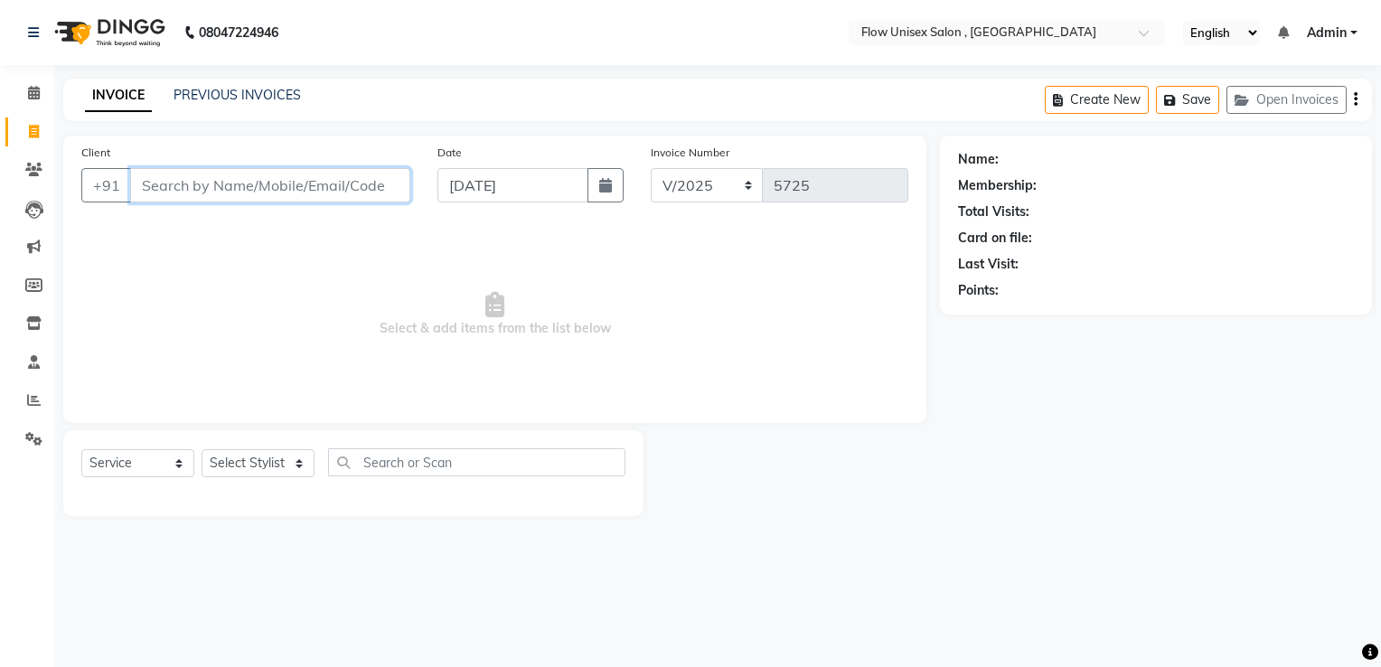
click at [332, 197] on input "Client" at bounding box center [270, 185] width 280 height 34
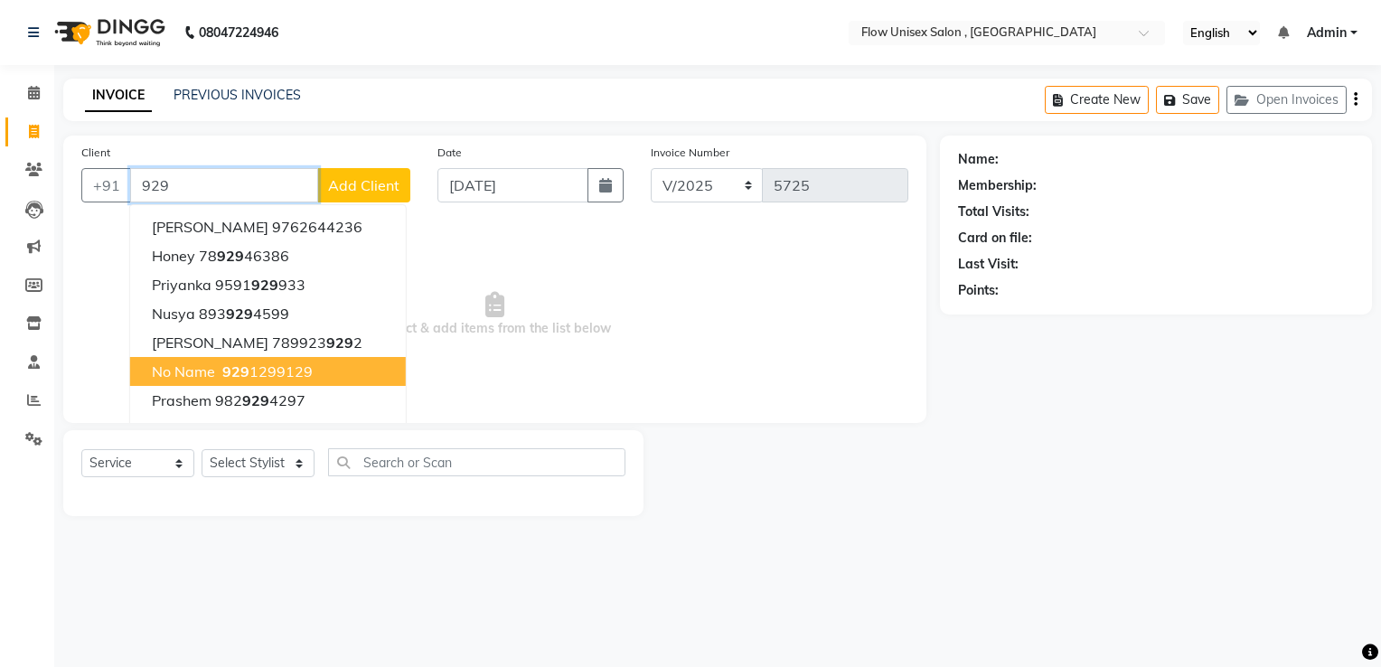
click at [285, 371] on ngb-highlight "929 1299129" at bounding box center [266, 372] width 94 height 18
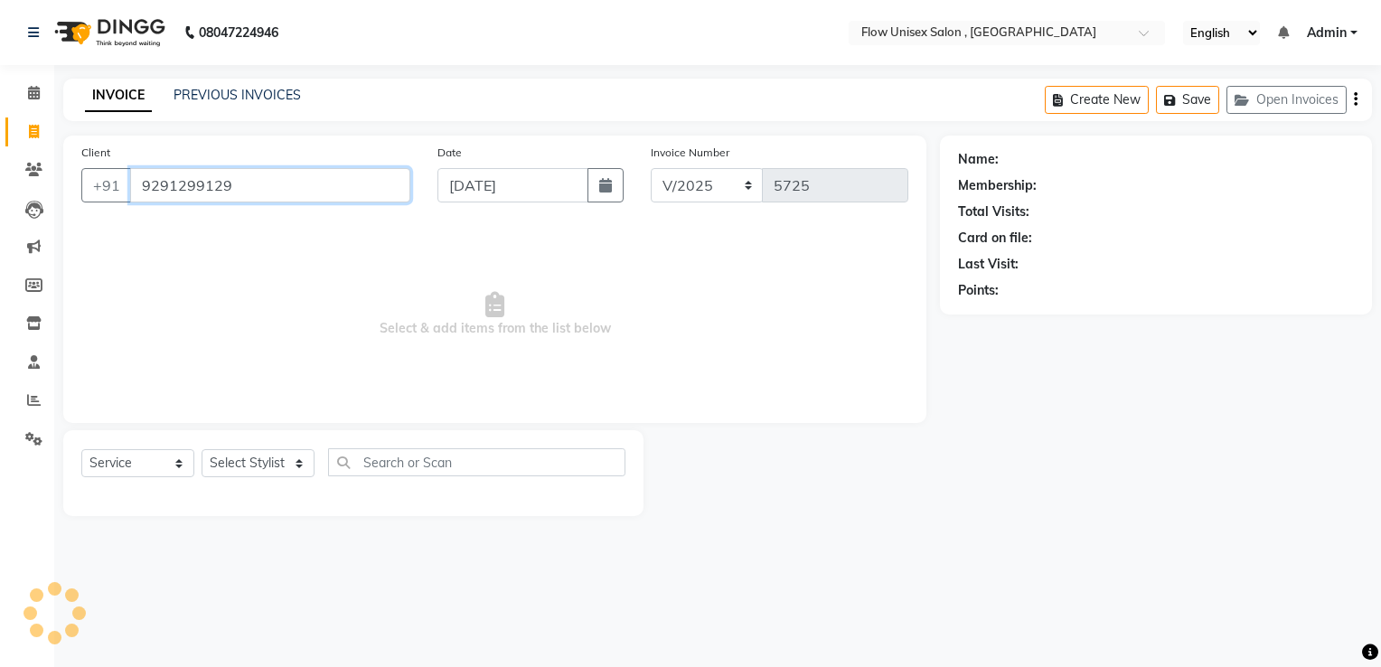
type input "9291299129"
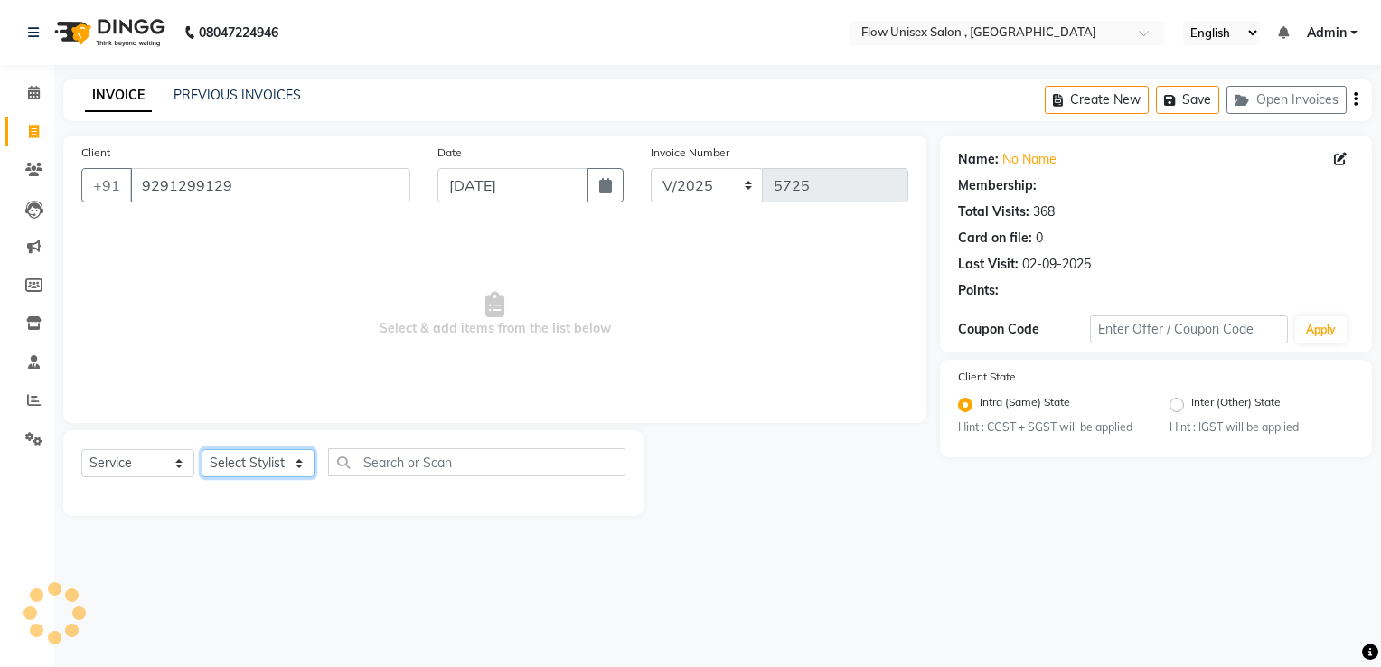
click at [289, 461] on select "Select Stylist [PERSON_NAME] [PERSON_NAME] Kishore [PERSON_NAME] debbarma [PERS…" at bounding box center [258, 463] width 113 height 28
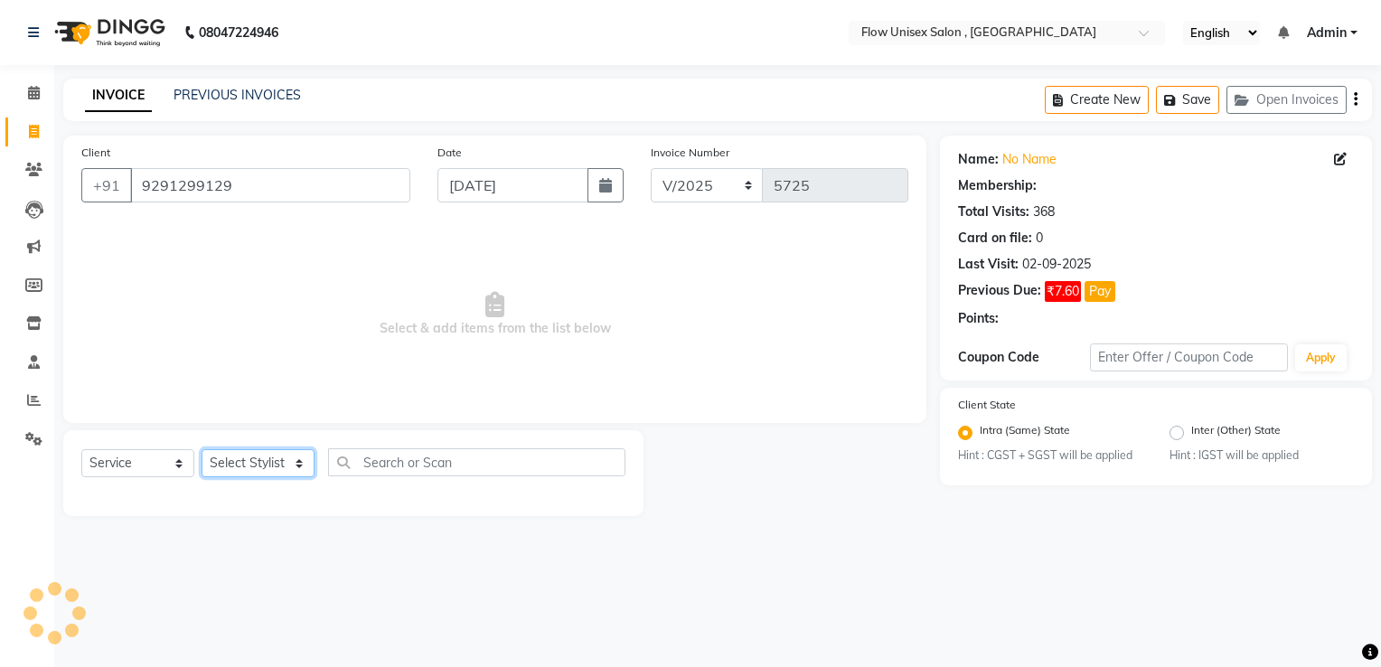
radio input "false"
radio input "true"
select select "1: Object"
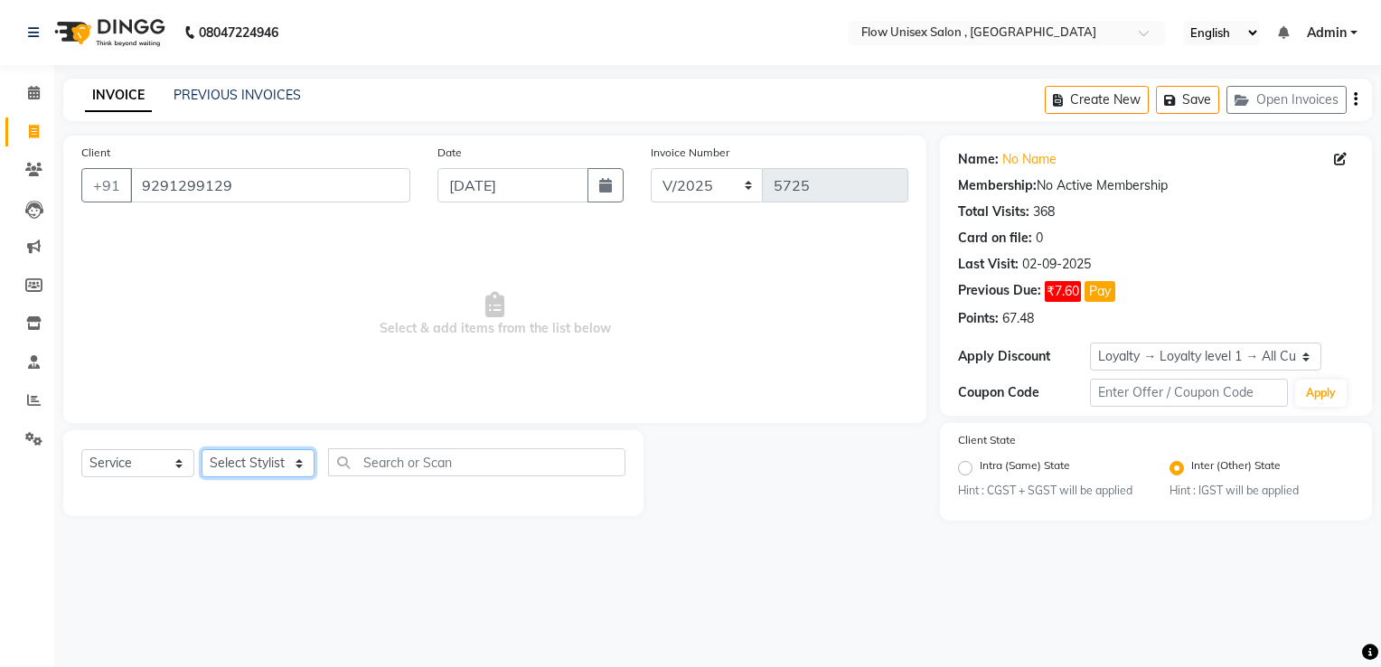
select select "63500"
click at [202, 450] on select "Select Stylist [PERSON_NAME] [PERSON_NAME] Kishore [PERSON_NAME] debbarma [PERS…" at bounding box center [258, 463] width 113 height 28
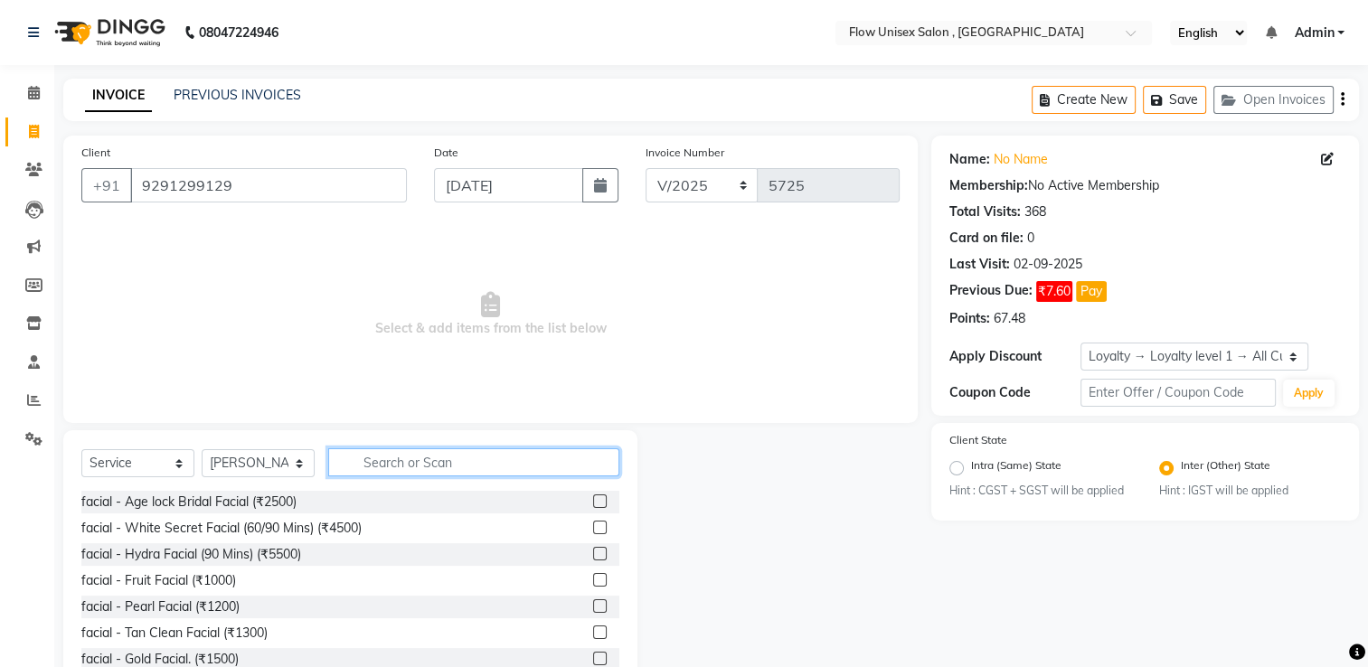
click at [437, 463] on input "text" at bounding box center [473, 462] width 291 height 28
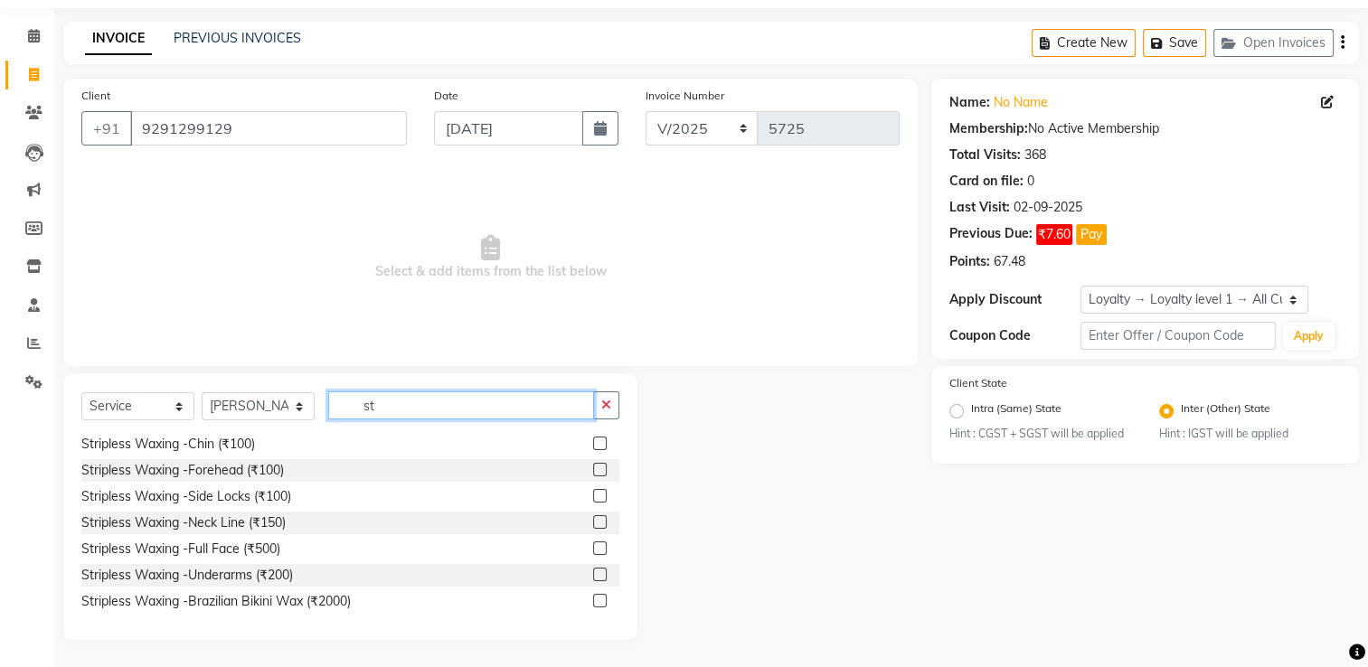
scroll to position [80, 0]
type input "st"
click at [271, 571] on div "Stripless Waxing -Underarms (₹200)" at bounding box center [187, 575] width 212 height 19
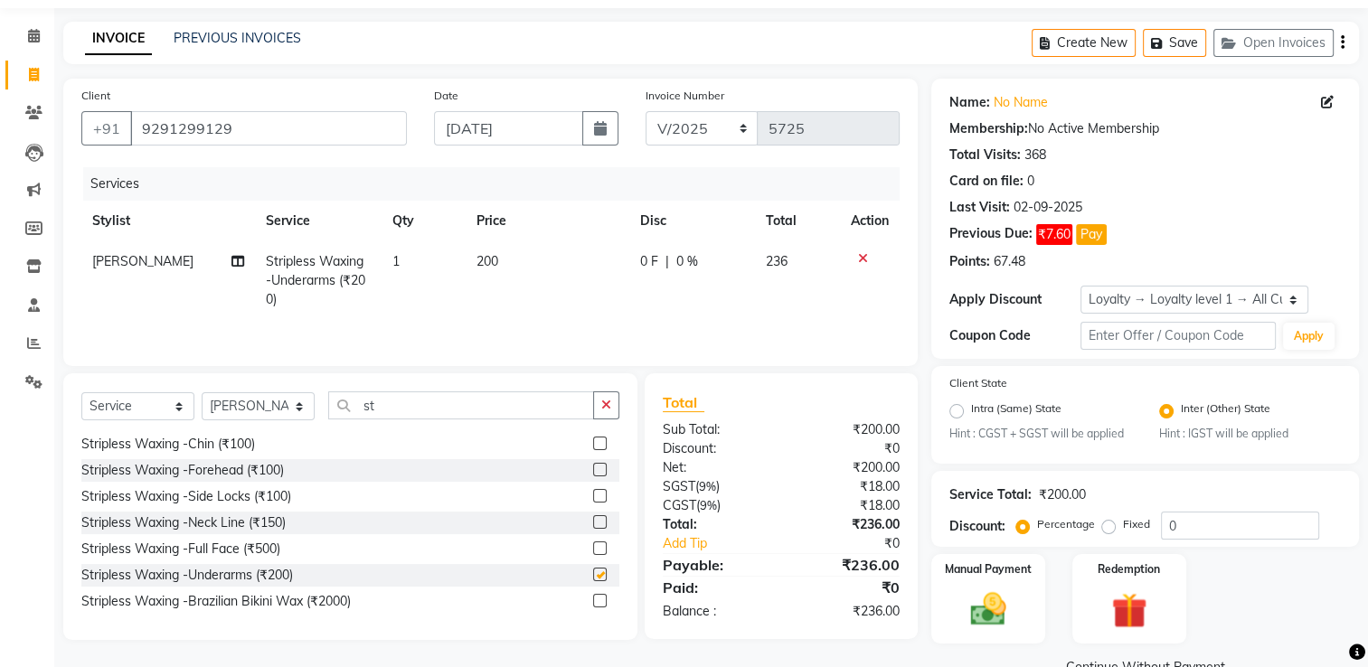
checkbox input "false"
click at [408, 414] on input "st" at bounding box center [461, 405] width 266 height 28
type input "s"
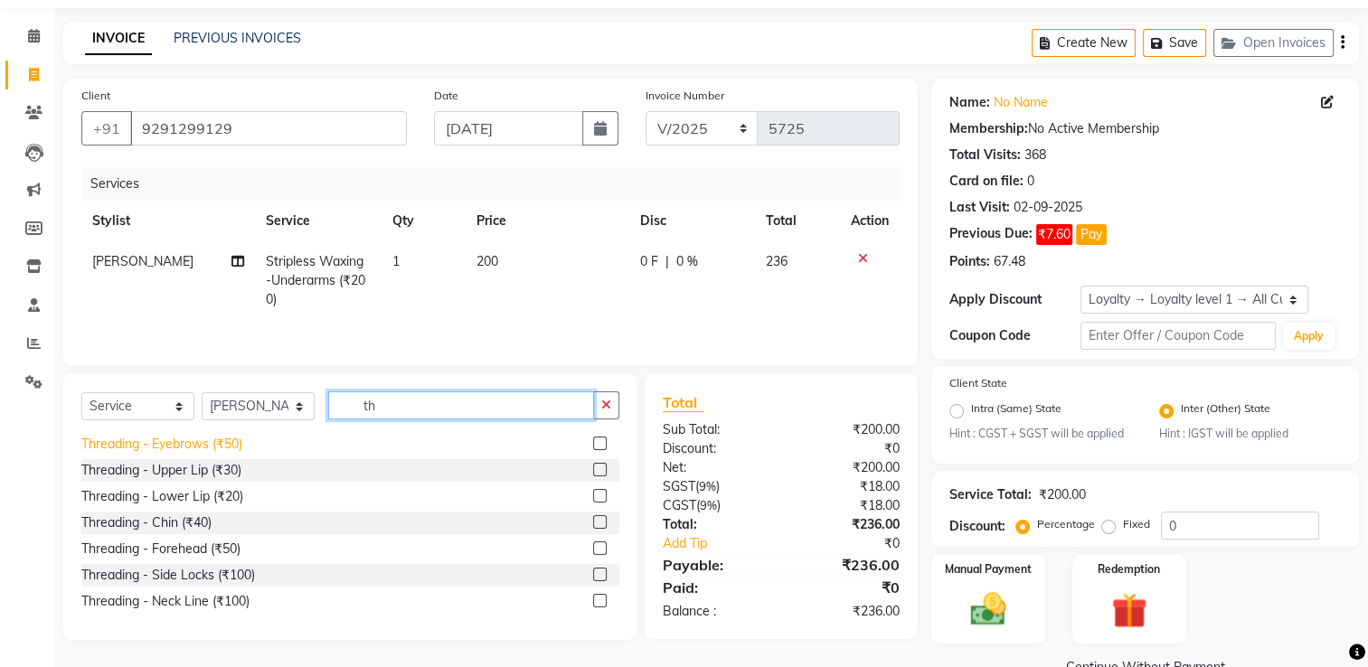
type input "th"
click at [227, 439] on div "Threading - Eyebrows (₹50)" at bounding box center [161, 444] width 161 height 19
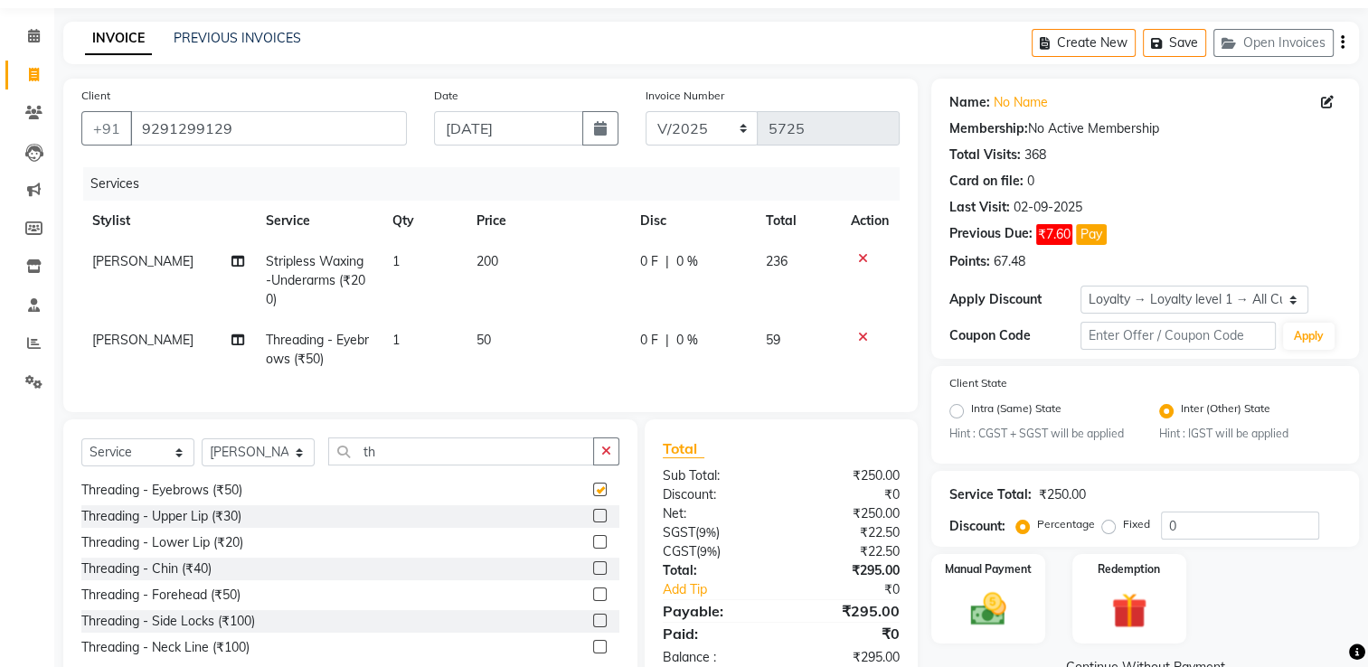
checkbox input "false"
click at [231, 526] on div "Threading - Upper Lip (₹30)" at bounding box center [161, 516] width 160 height 19
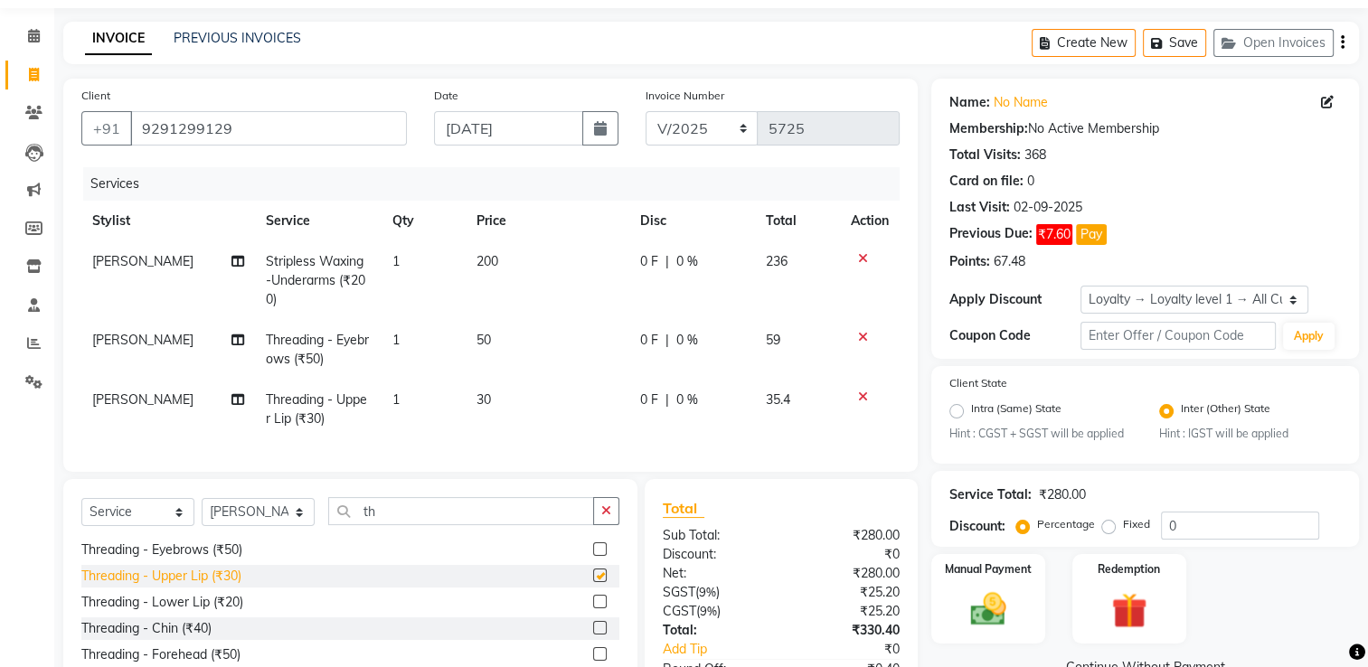
checkbox input "false"
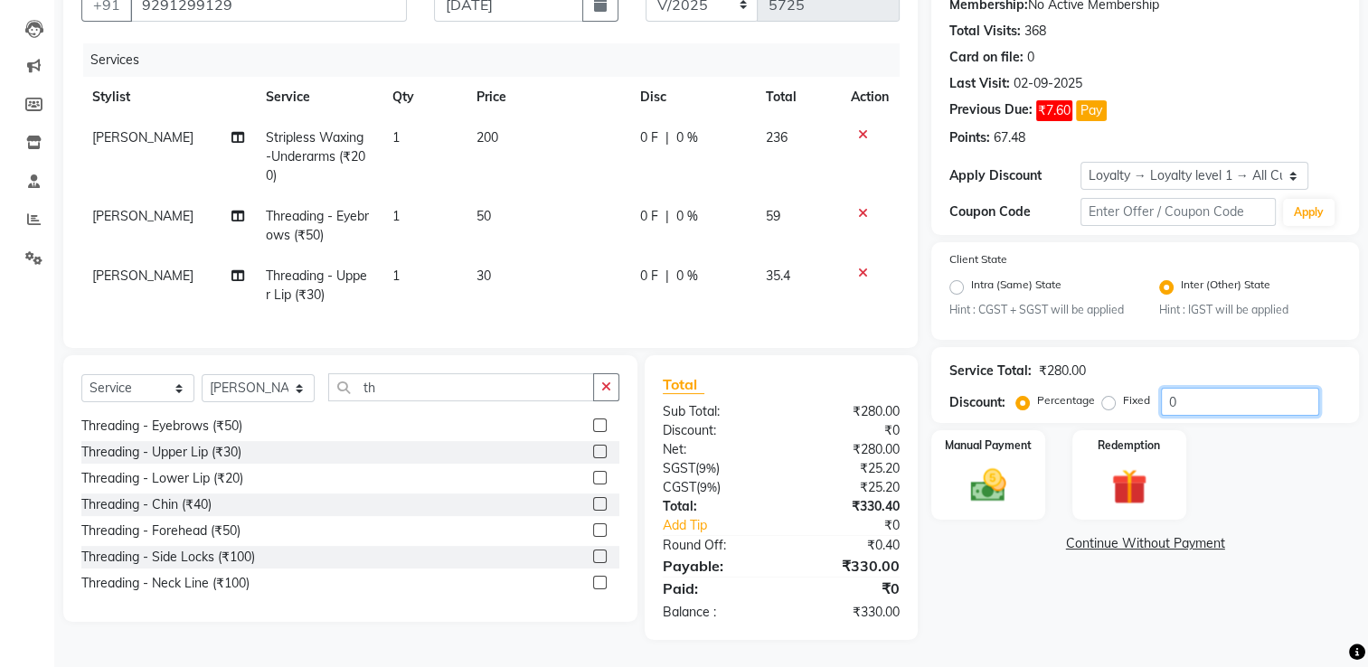
click at [1190, 392] on input "0" at bounding box center [1240, 402] width 158 height 28
type input "15.2"
click at [968, 465] on img at bounding box center [988, 486] width 61 height 42
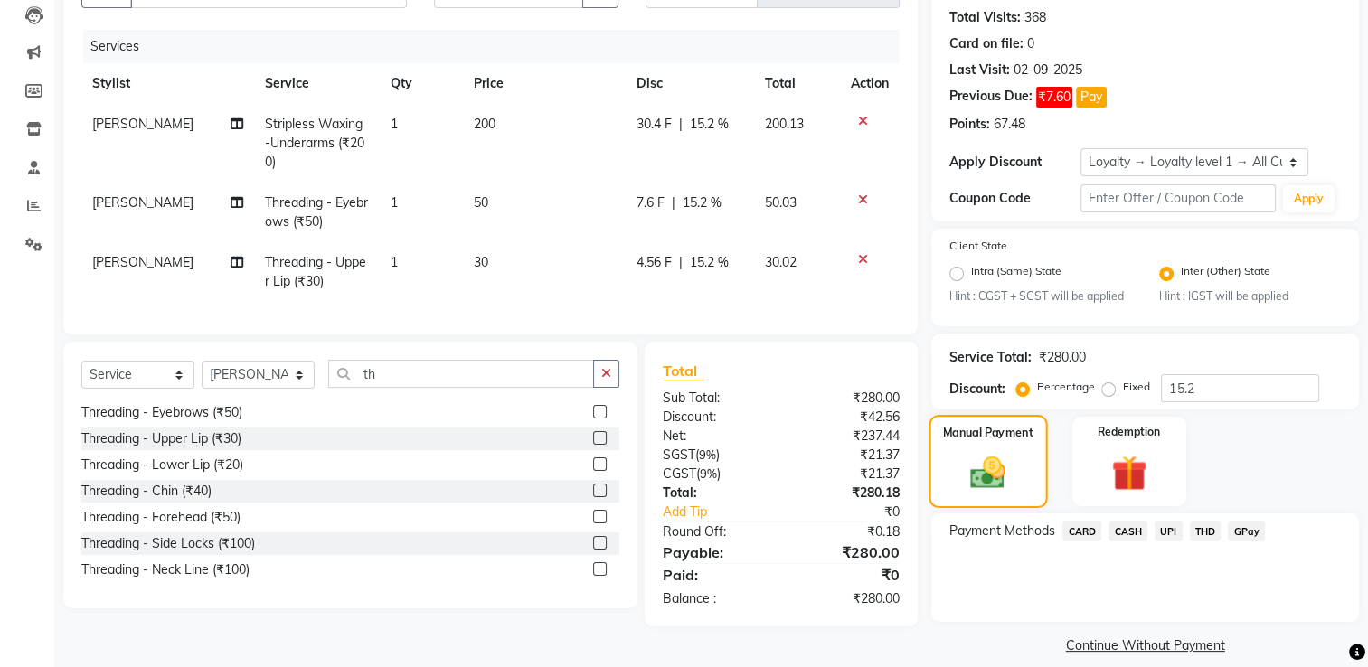
scroll to position [215, 0]
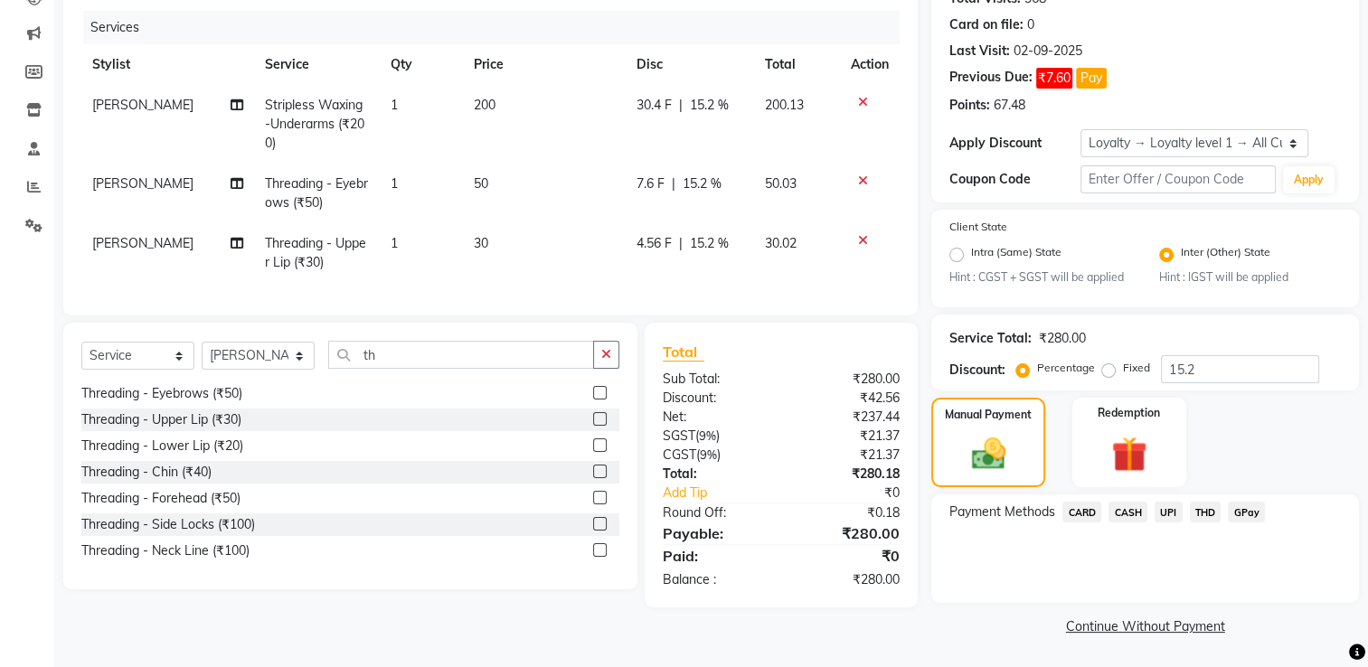
click at [1175, 504] on span "UPI" at bounding box center [1169, 512] width 28 height 21
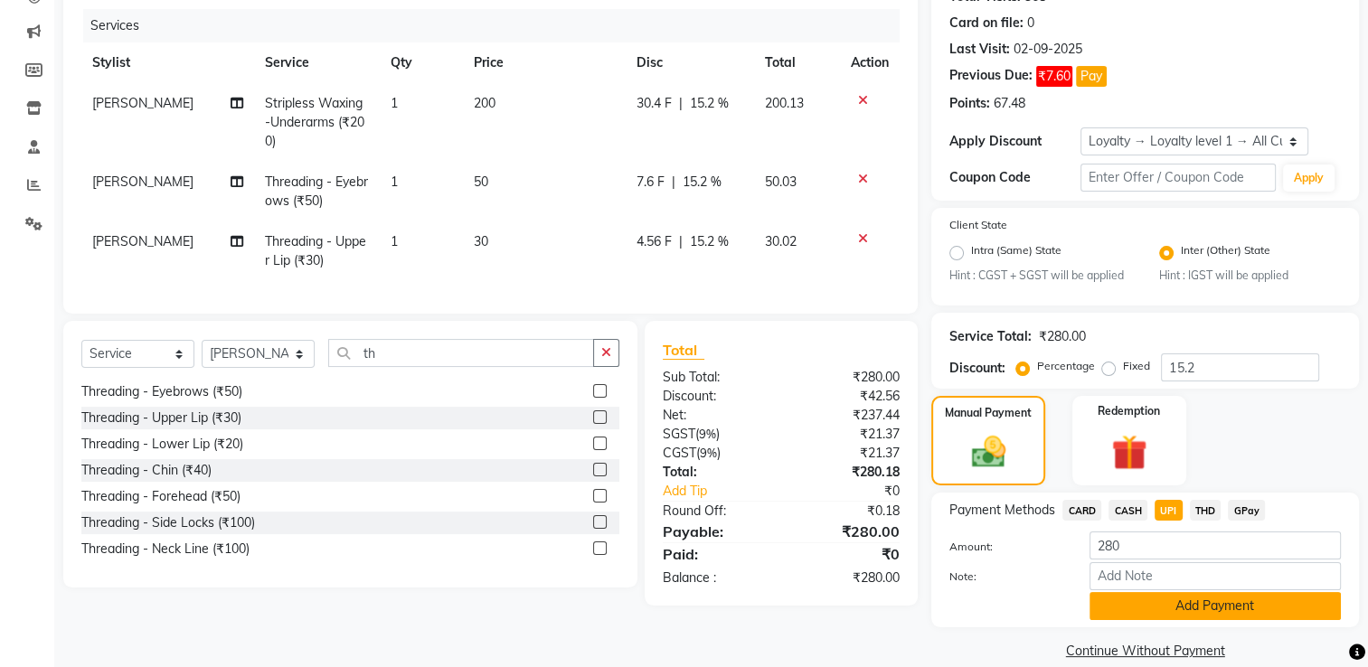
click at [1170, 620] on button "Add Payment" at bounding box center [1214, 606] width 251 height 28
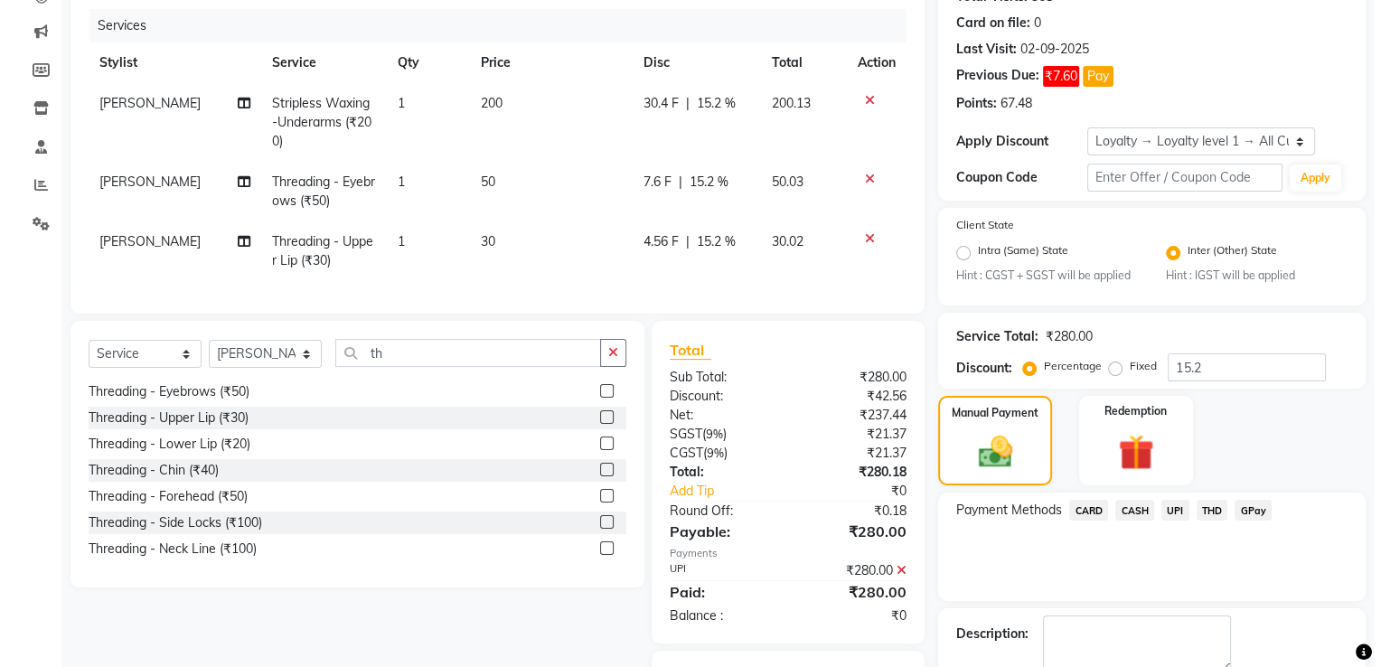
scroll to position [323, 0]
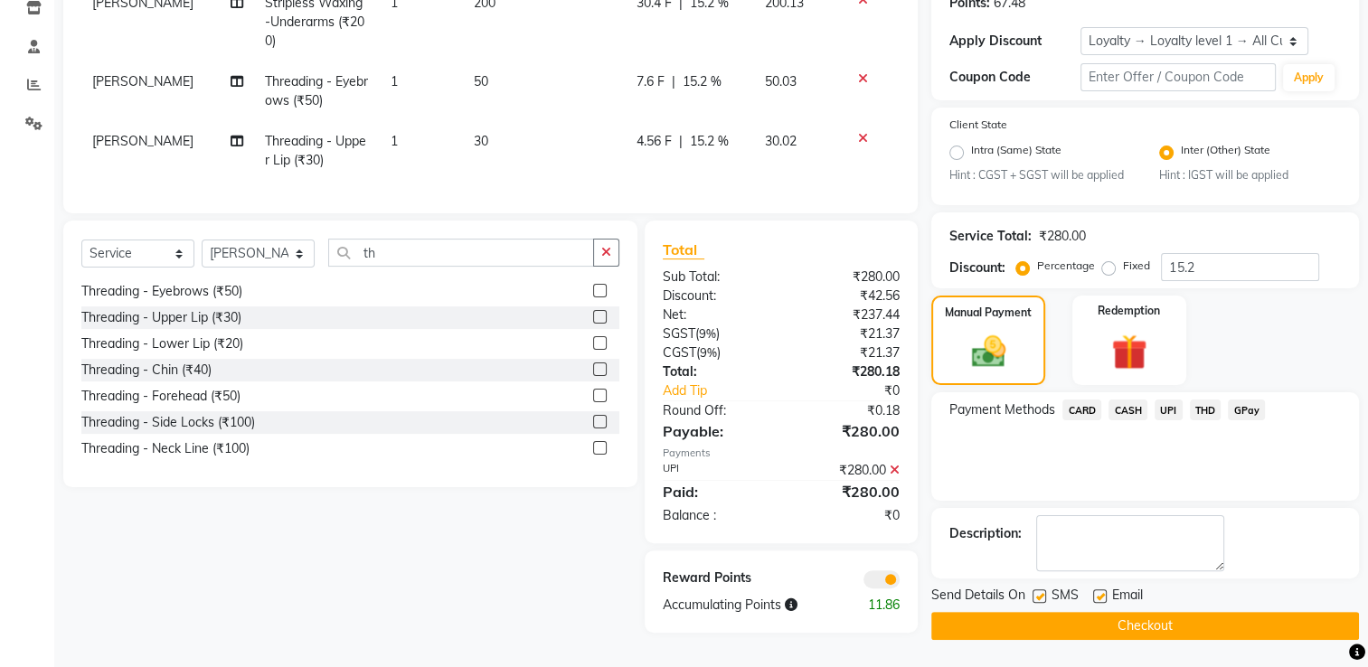
click at [893, 589] on span at bounding box center [881, 579] width 36 height 18
click at [900, 582] on input "checkbox" at bounding box center [900, 582] width 0 height 0
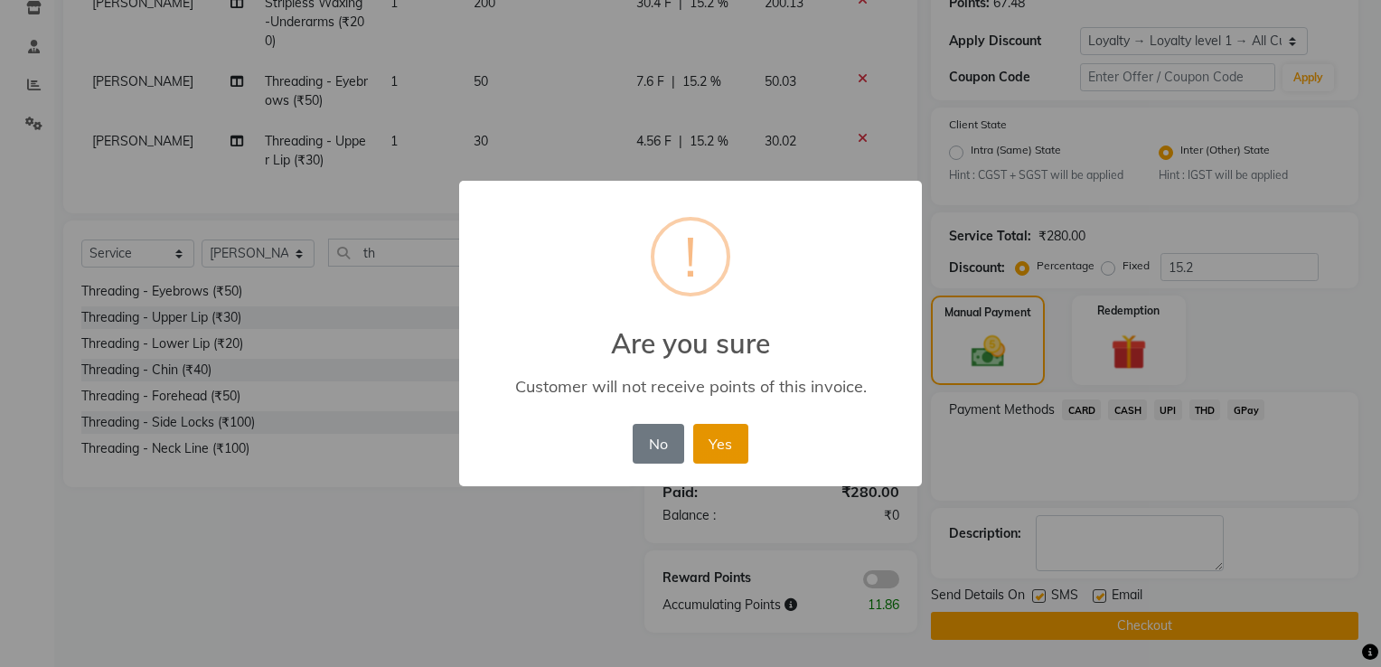
click at [727, 455] on button "Yes" at bounding box center [720, 444] width 55 height 40
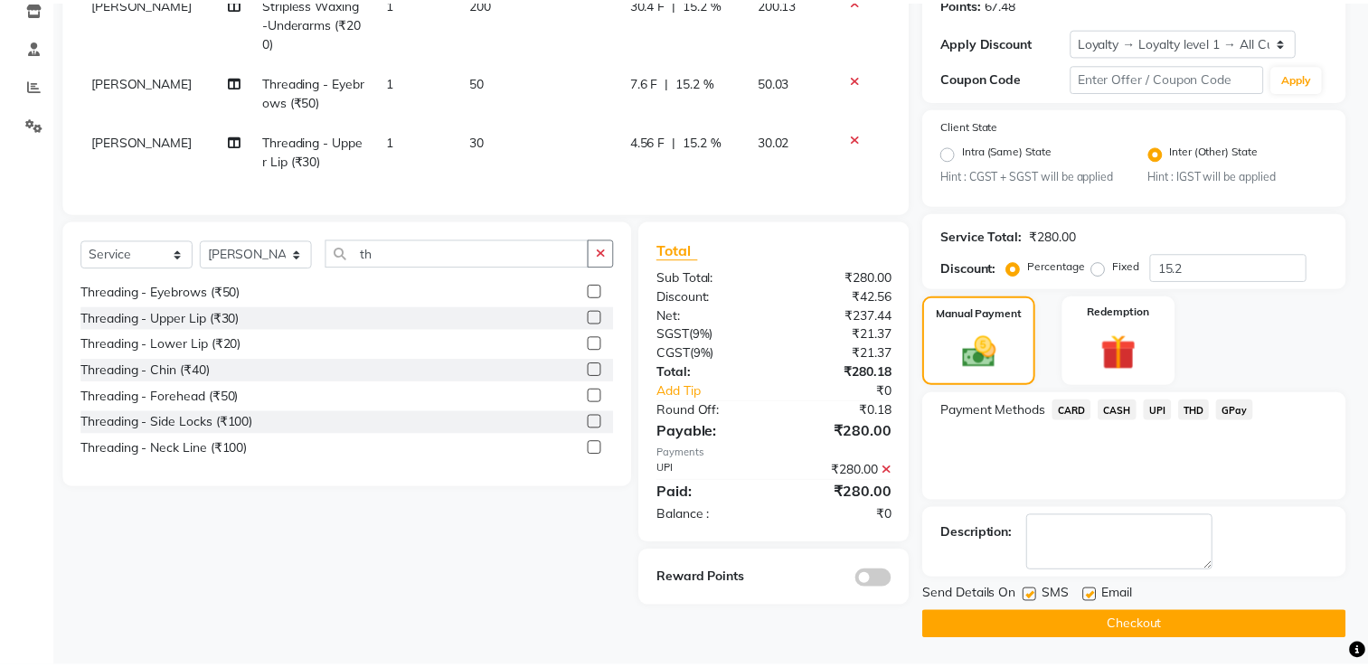
scroll to position [316, 0]
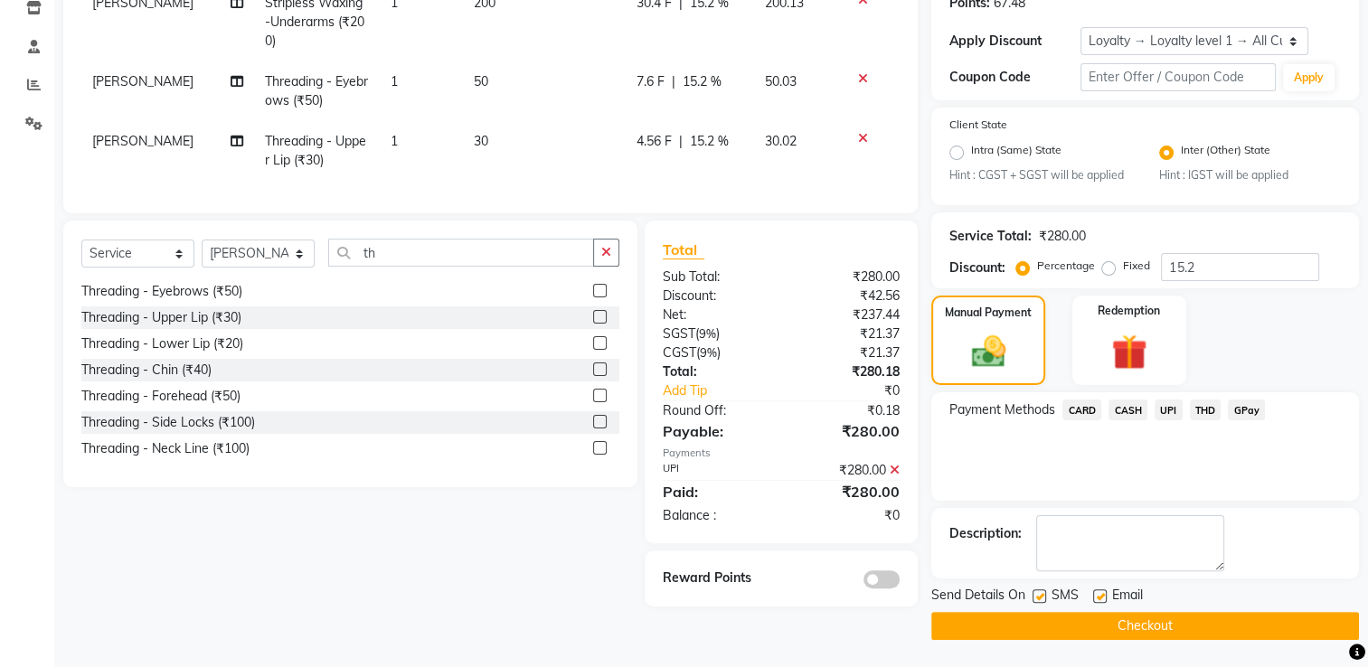
click at [1094, 627] on button "Checkout" at bounding box center [1145, 626] width 428 height 28
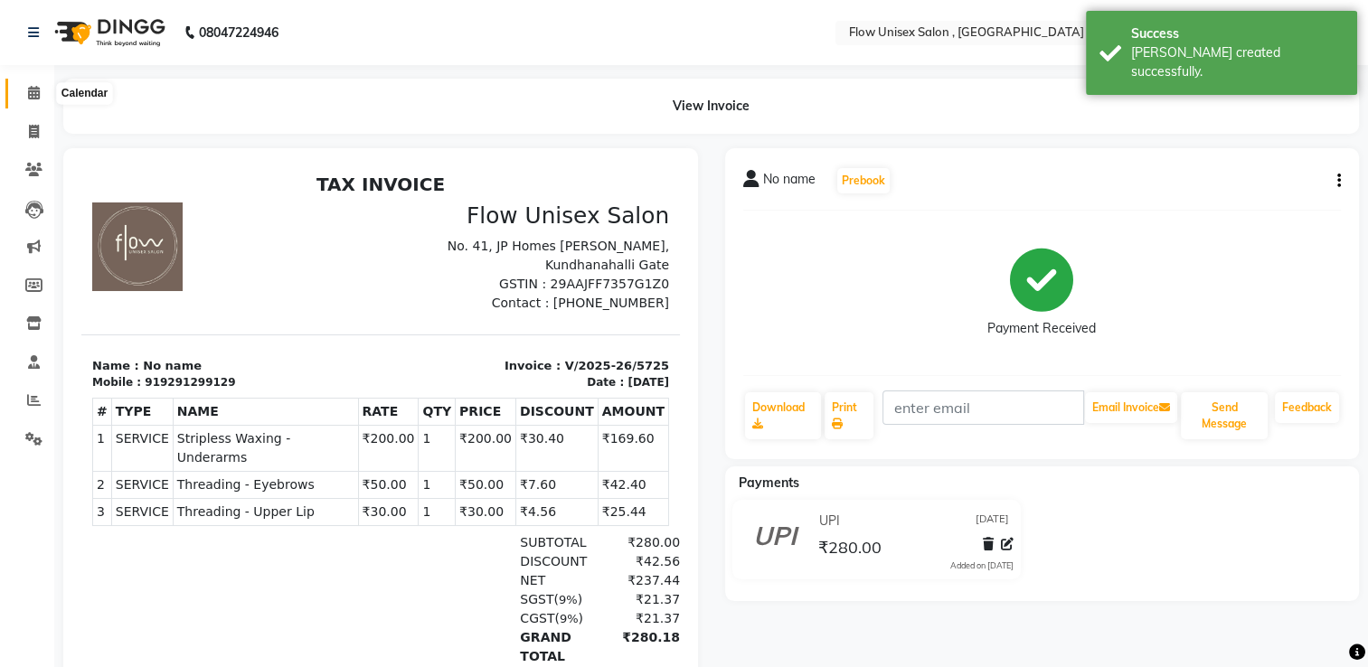
click at [36, 97] on icon at bounding box center [34, 93] width 12 height 14
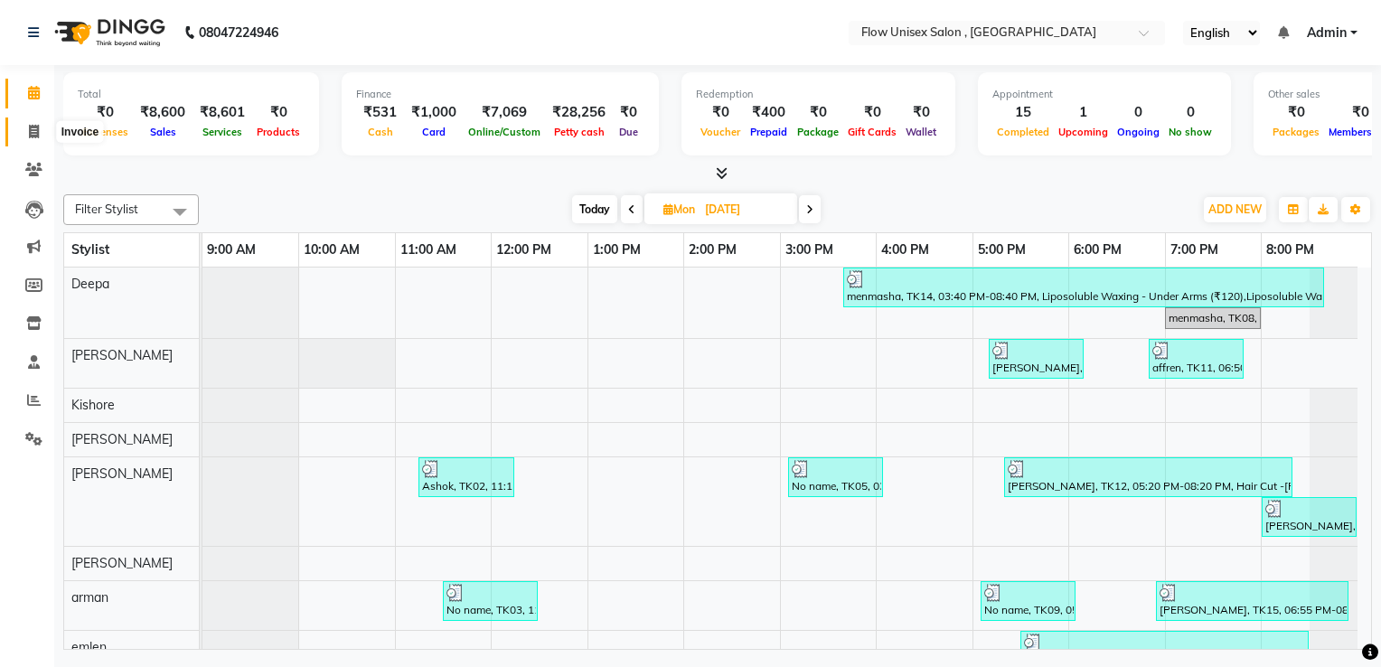
click at [34, 139] on span at bounding box center [34, 132] width 32 height 21
select select "service"
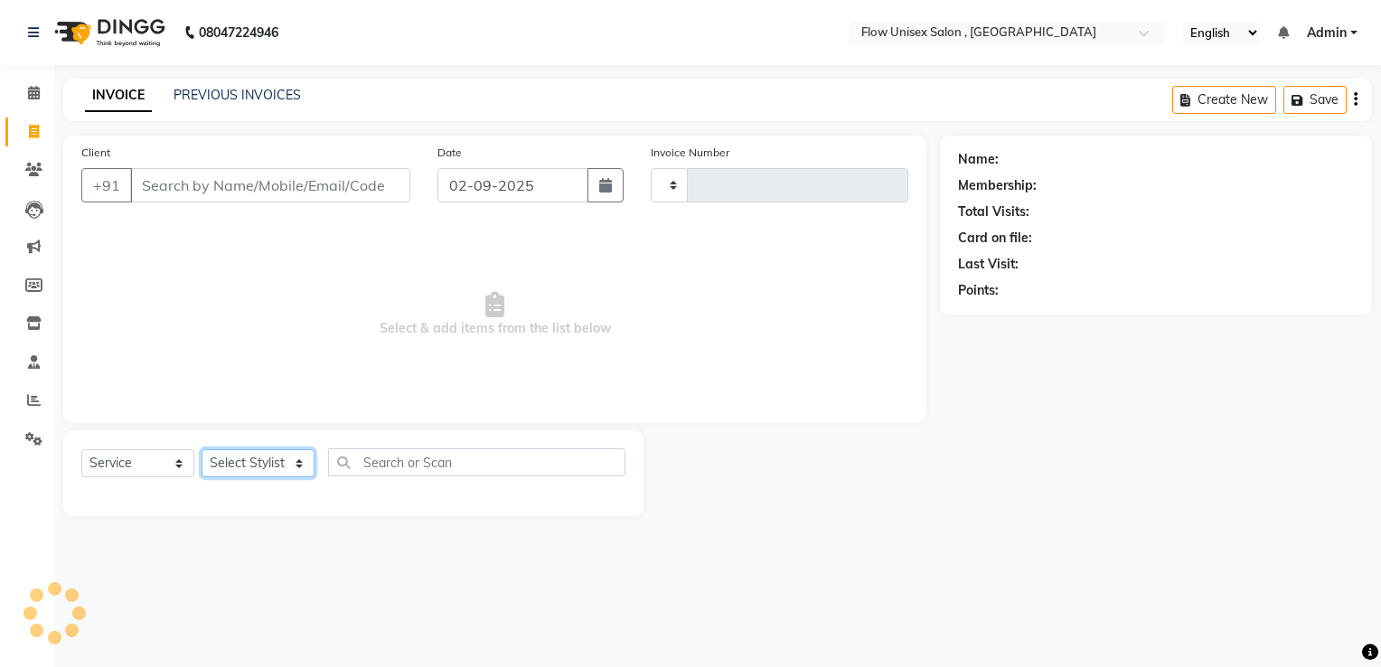
click at [280, 460] on select "Select Stylist" at bounding box center [258, 463] width 113 height 28
type input "5726"
click at [280, 460] on select "Select Stylist" at bounding box center [258, 463] width 113 height 28
select select "5875"
click at [280, 460] on select "Select Stylist" at bounding box center [258, 463] width 113 height 28
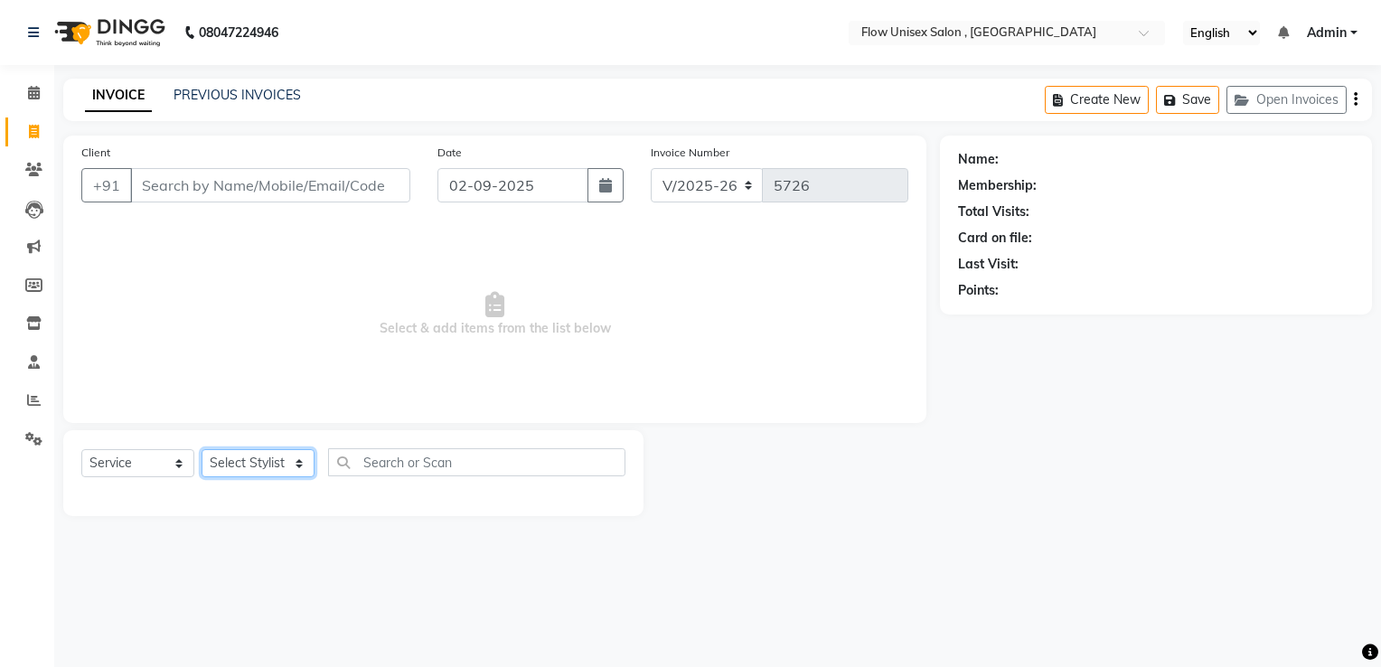
select select "62210"
click at [202, 450] on select "Select Stylist [PERSON_NAME] [PERSON_NAME] Kishore [PERSON_NAME] debbarma [PERS…" at bounding box center [258, 463] width 113 height 28
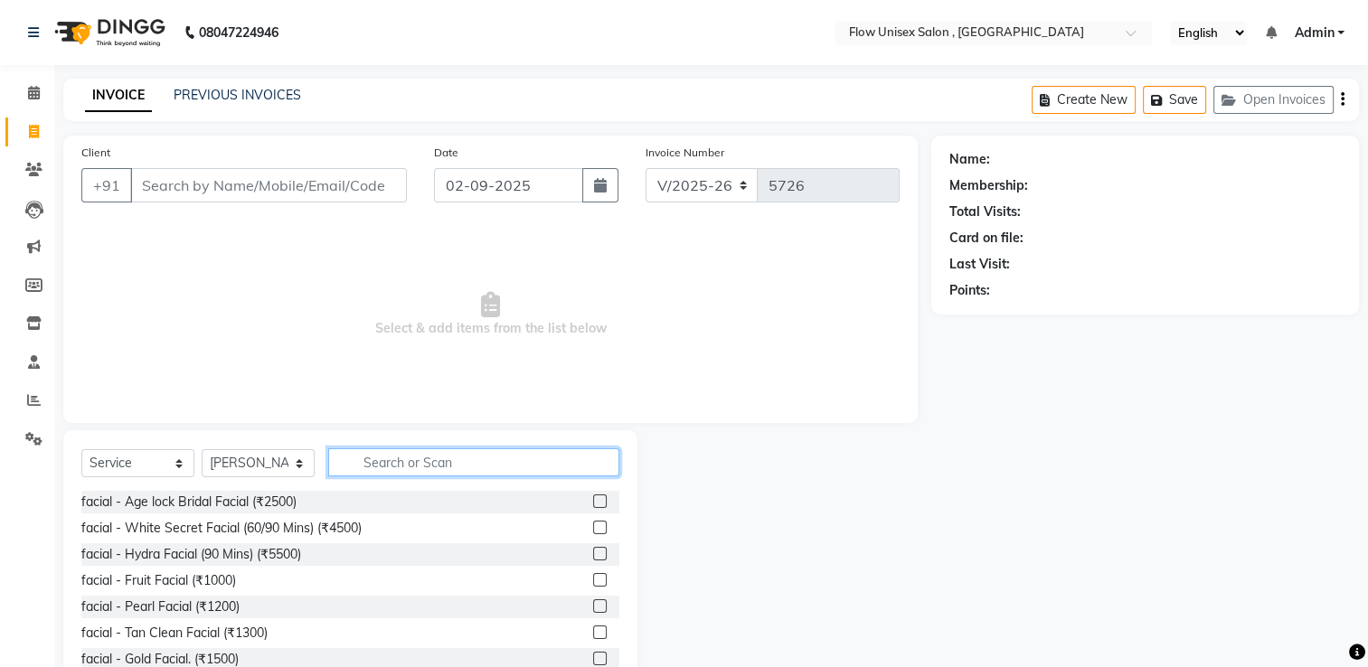
click at [428, 467] on input "text" at bounding box center [473, 462] width 291 height 28
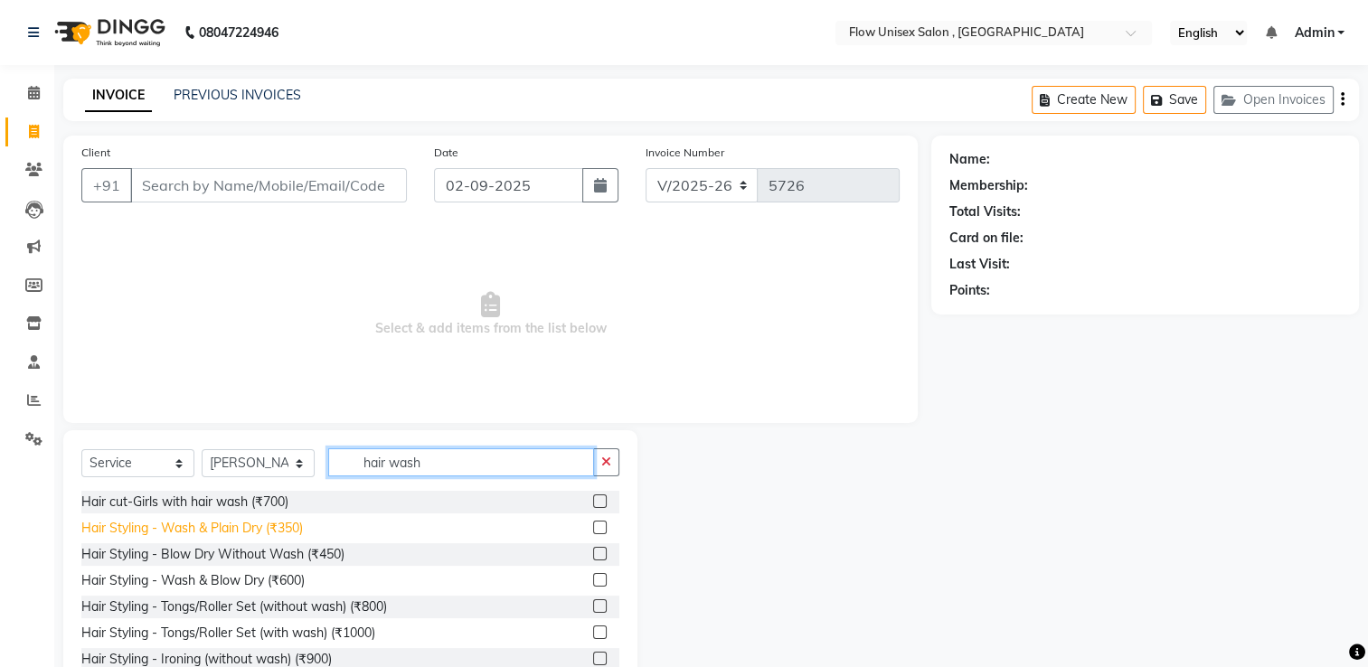
type input "hair wash"
click at [278, 519] on div "Hair Styling - Wash & Plain Dry (₹350)" at bounding box center [192, 528] width 222 height 19
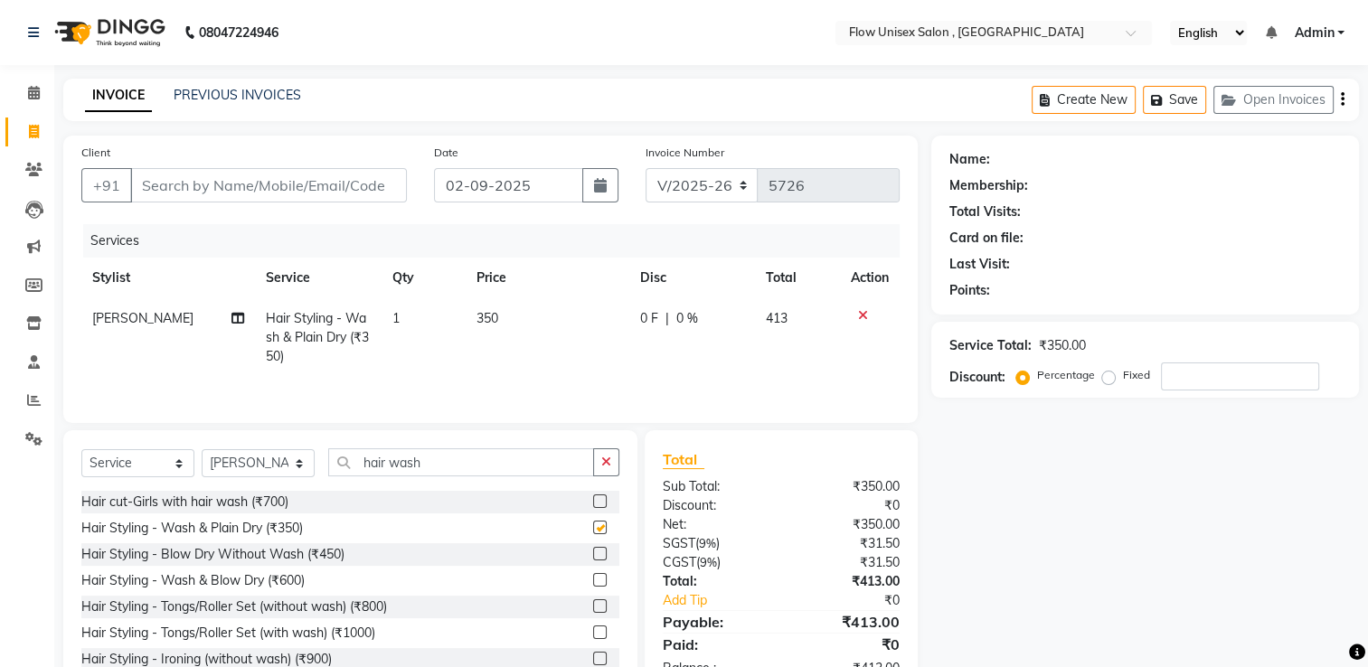
checkbox input "false"
click at [533, 313] on td "350" at bounding box center [548, 337] width 164 height 79
select select "62210"
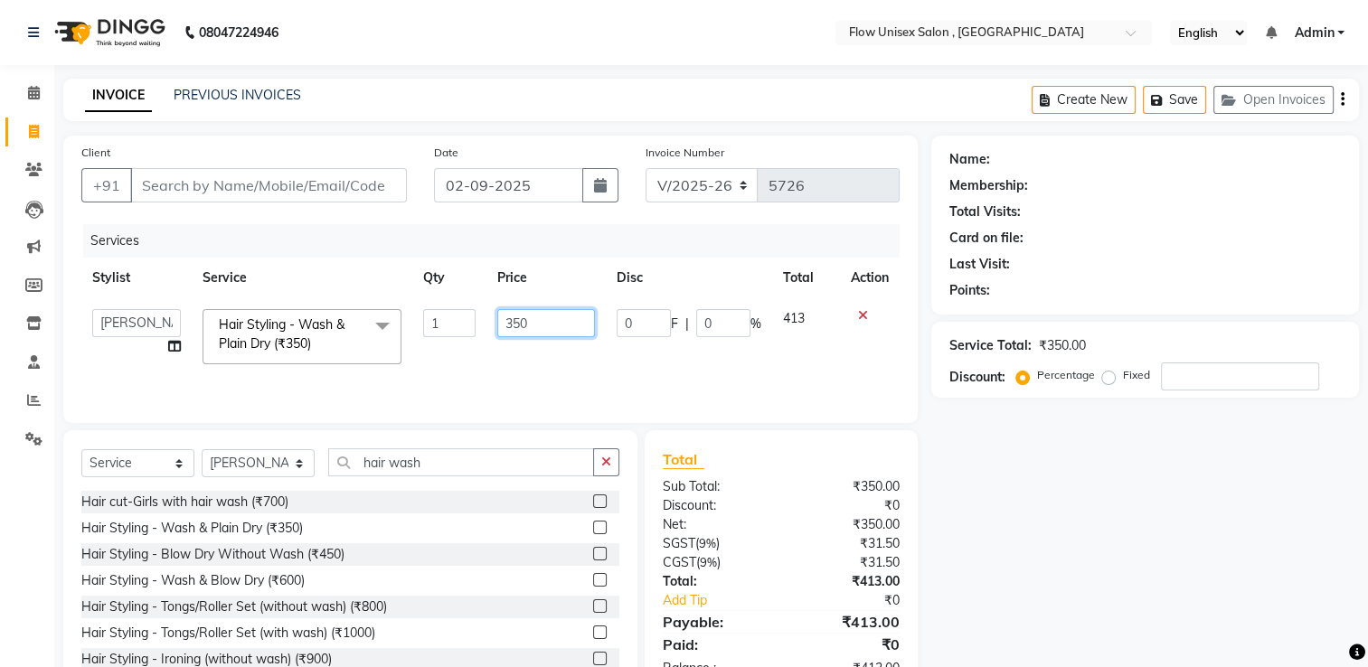
click at [553, 314] on input "350" at bounding box center [546, 323] width 98 height 28
type input "3"
type input "1"
type input "450"
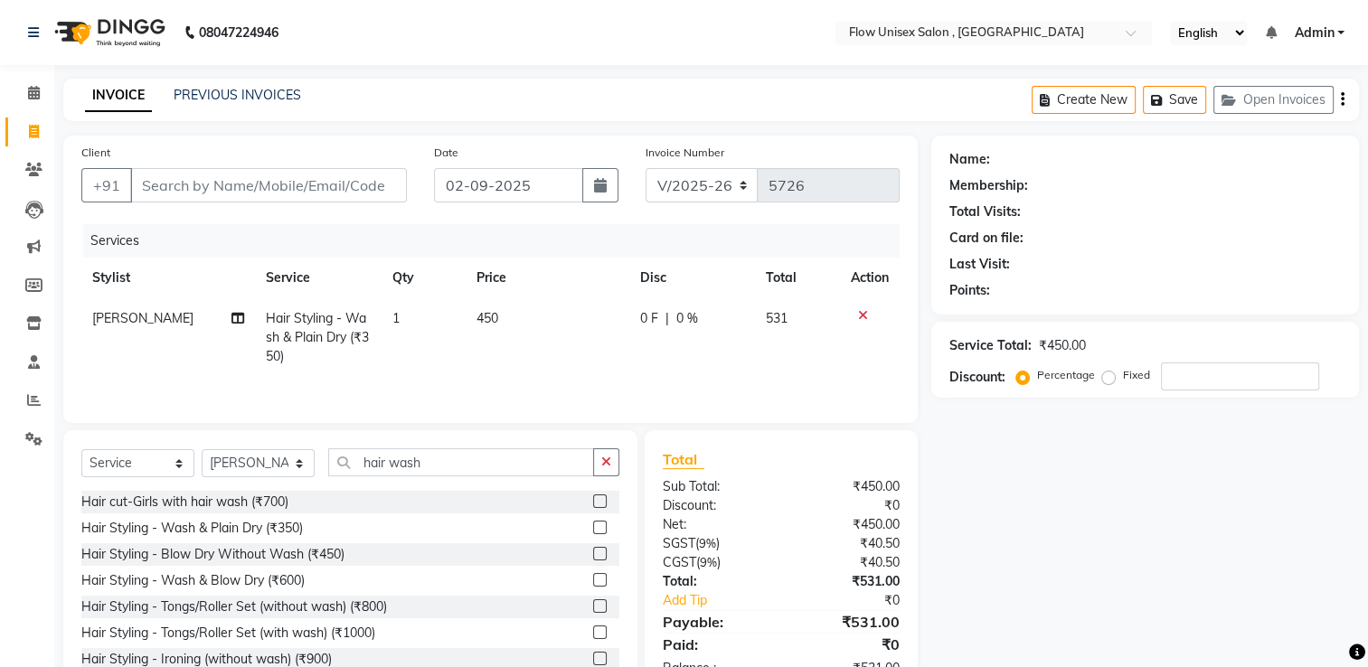
click at [556, 369] on td "450" at bounding box center [548, 337] width 164 height 79
select select "62210"
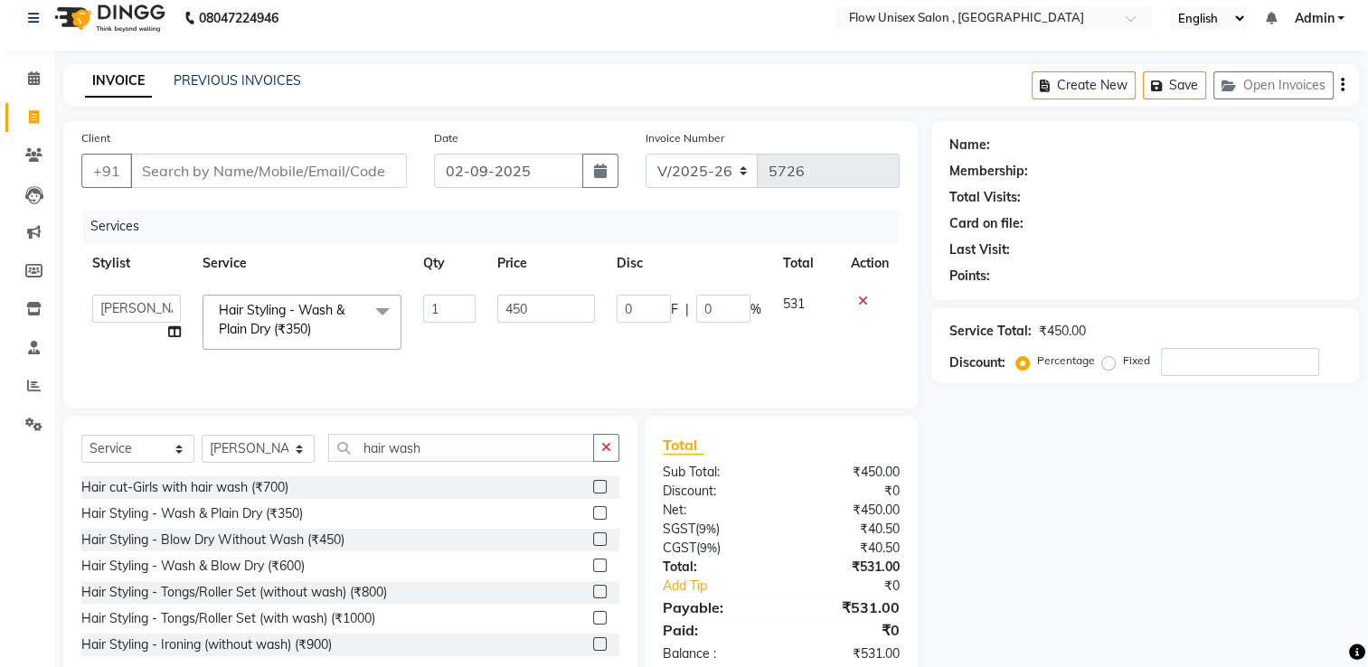
scroll to position [11, 0]
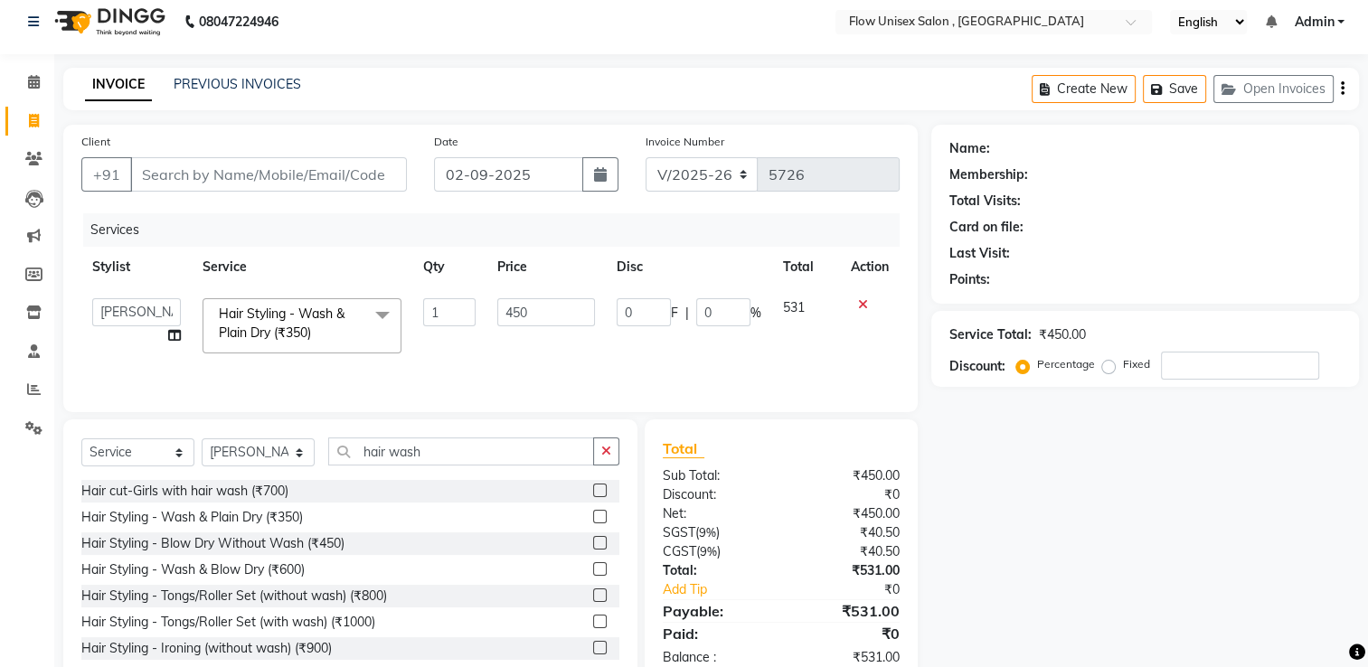
click at [556, 369] on div "Services Stylist Service Qty Price Disc Total Action [PERSON_NAME] [PERSON_NAME…" at bounding box center [490, 303] width 818 height 181
click at [332, 166] on input "Client" at bounding box center [268, 174] width 277 height 34
type input "8"
type input "0"
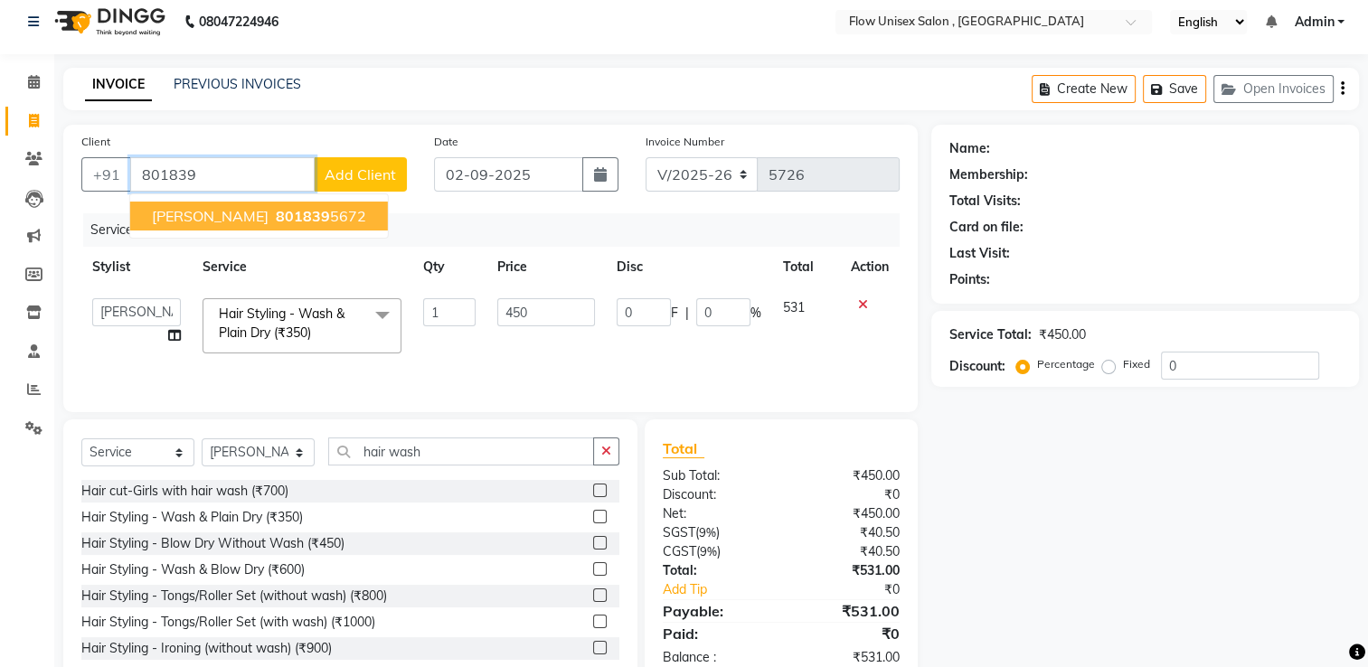
click at [276, 210] on span "801839" at bounding box center [303, 216] width 54 height 18
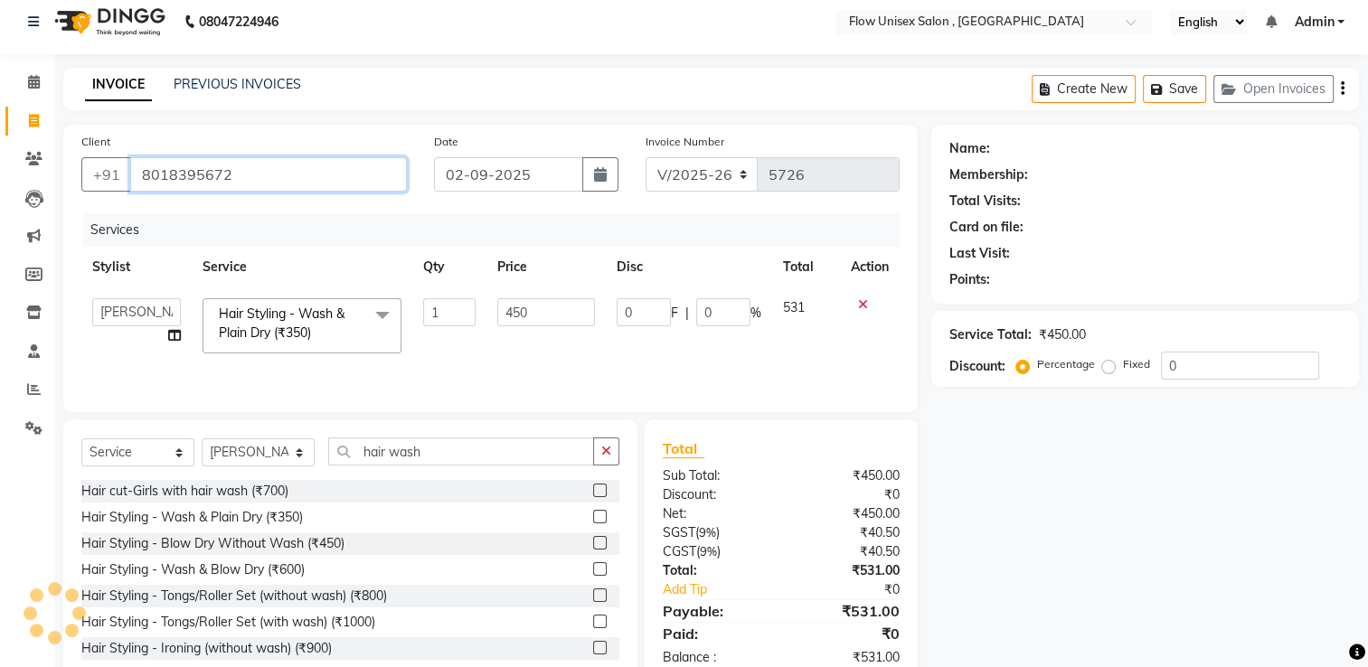
type input "8018395672"
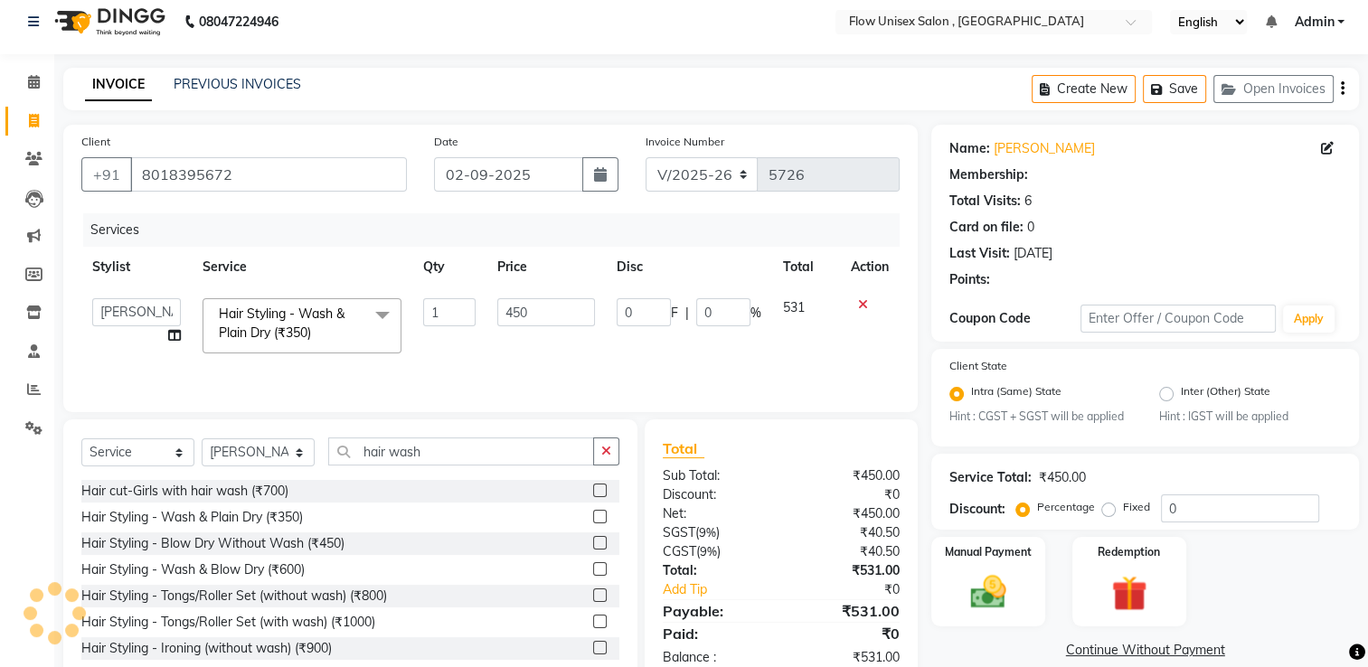
scroll to position [57, 0]
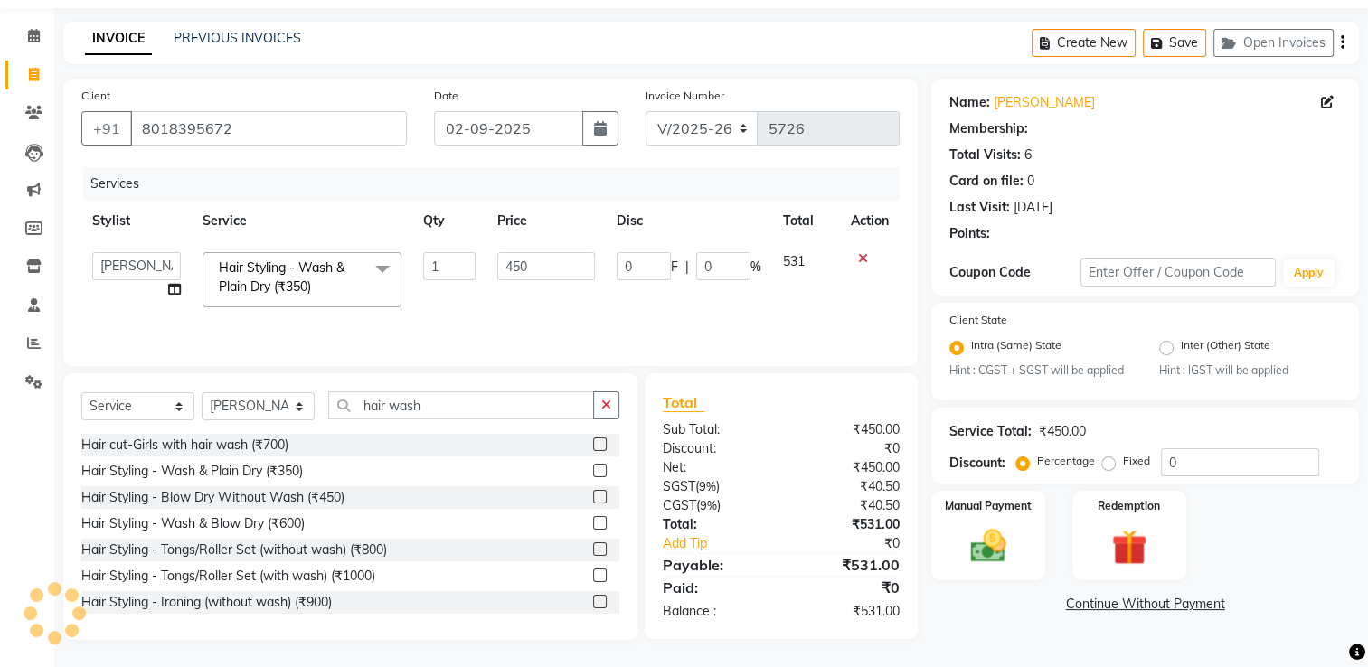
select select "1: Object"
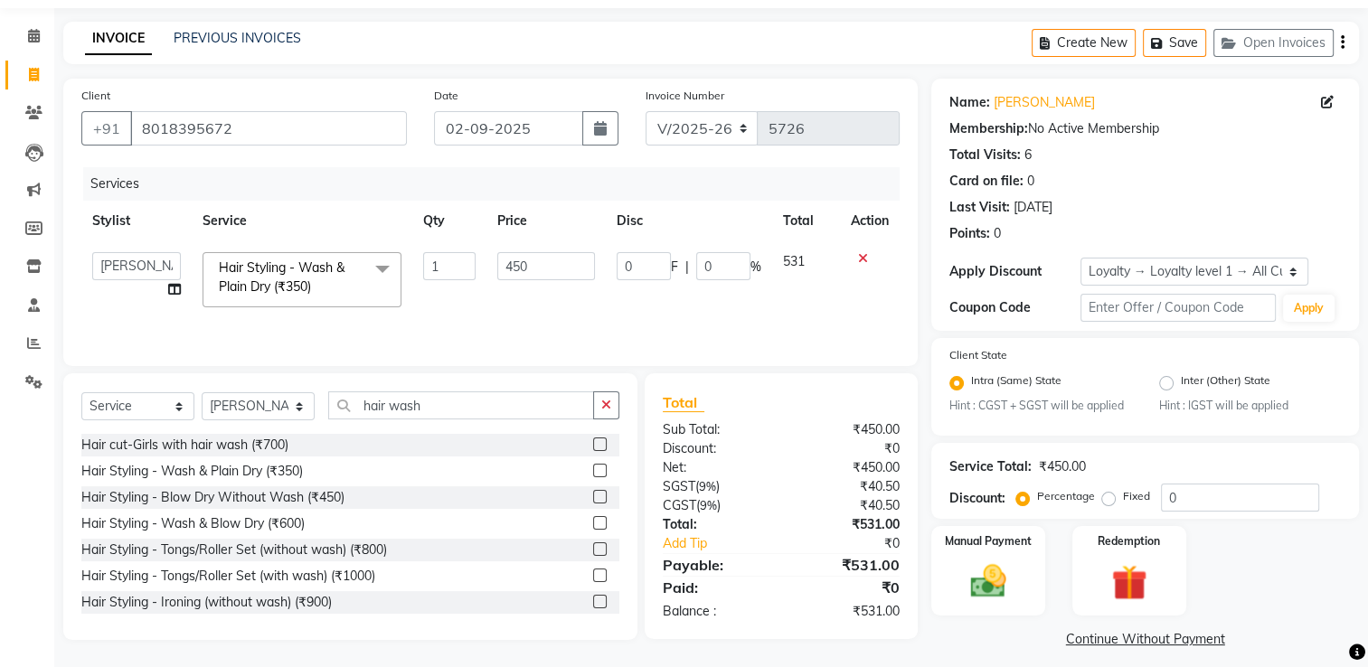
scroll to position [71, 0]
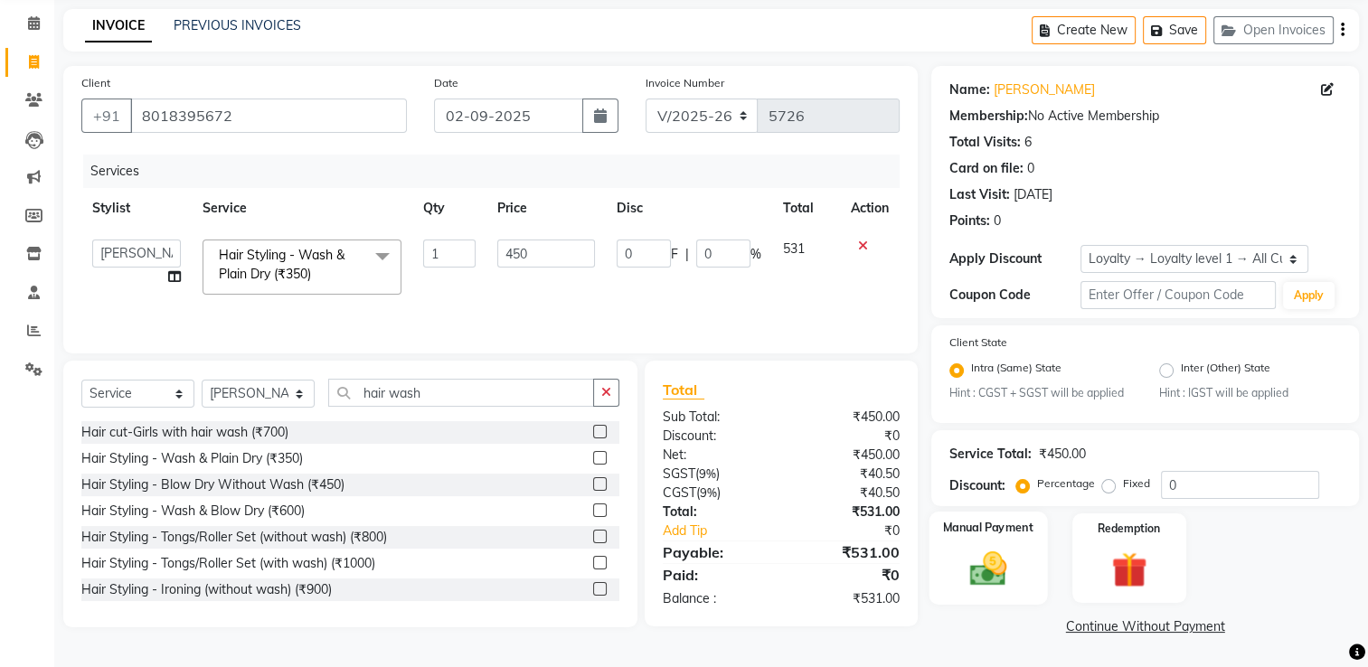
click at [993, 586] on img at bounding box center [988, 569] width 61 height 42
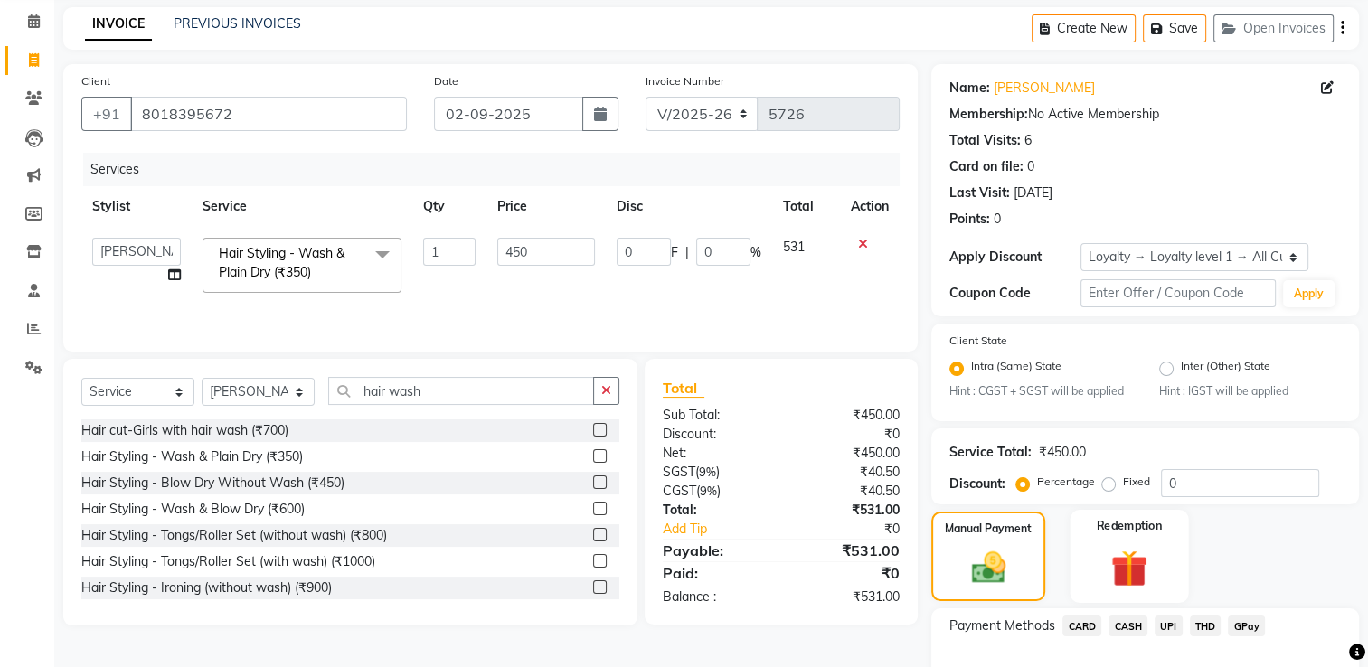
scroll to position [187, 0]
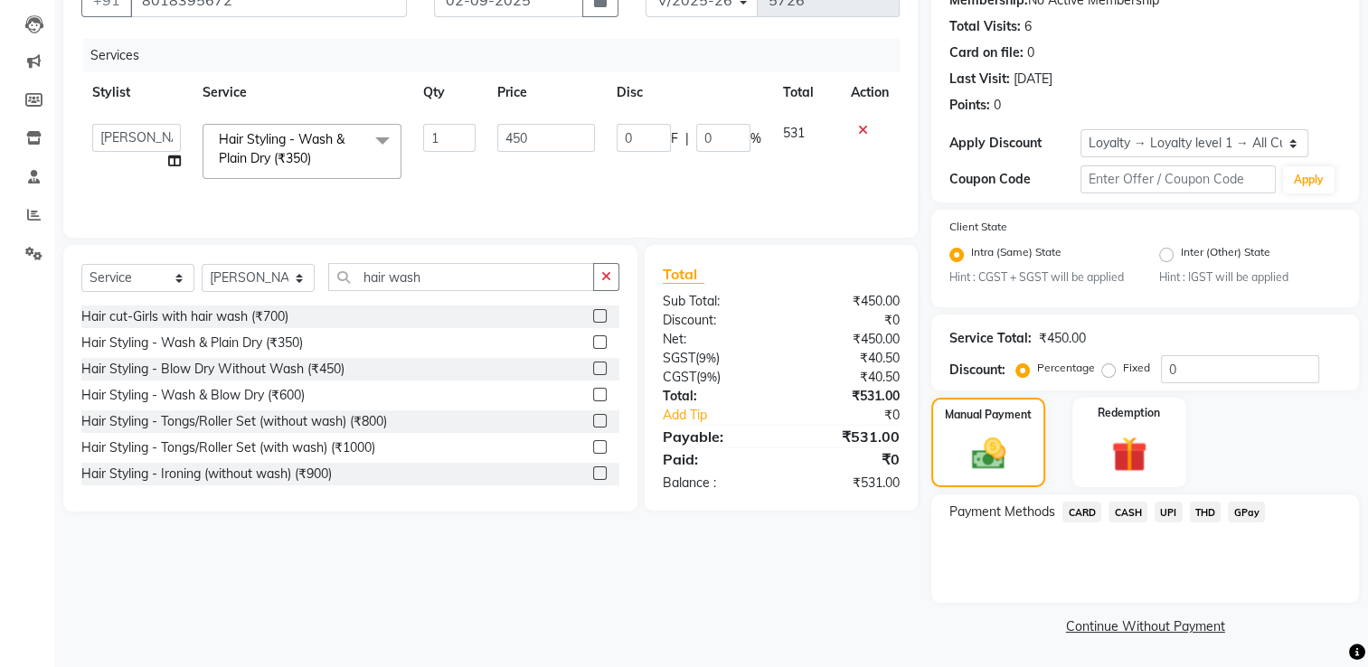
click at [1078, 513] on span "CARD" at bounding box center [1081, 512] width 39 height 21
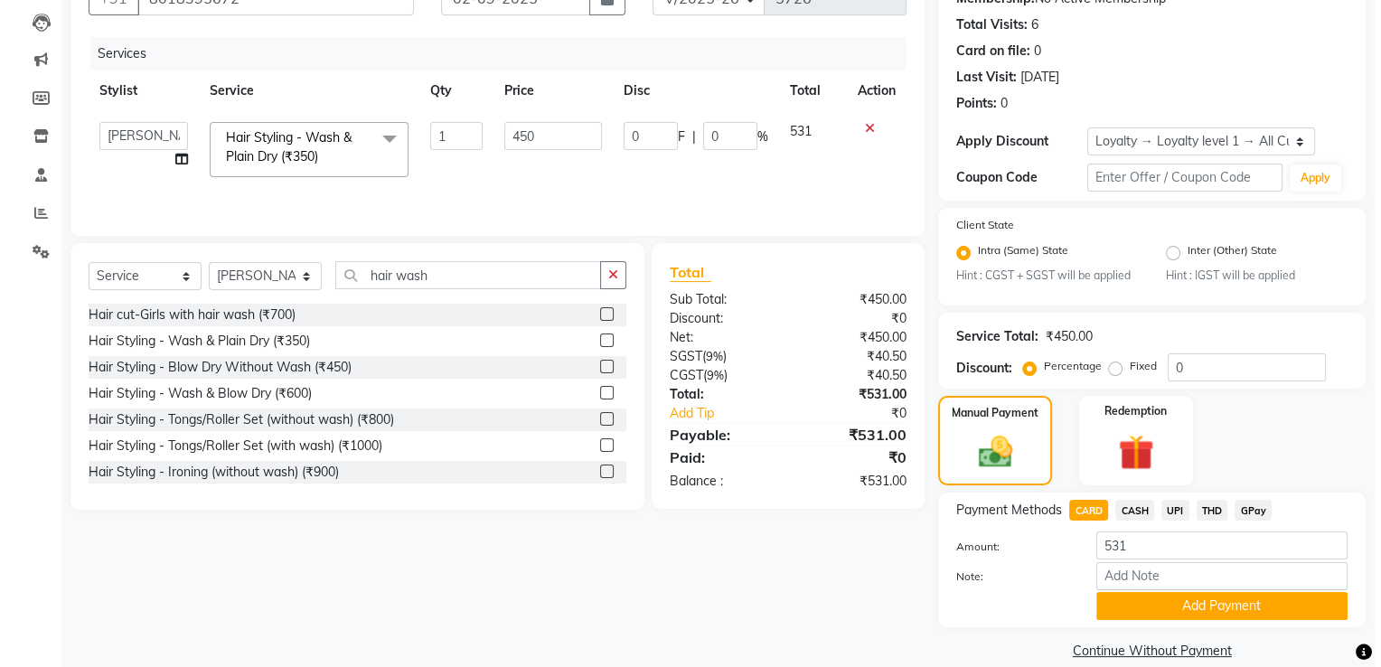
scroll to position [215, 0]
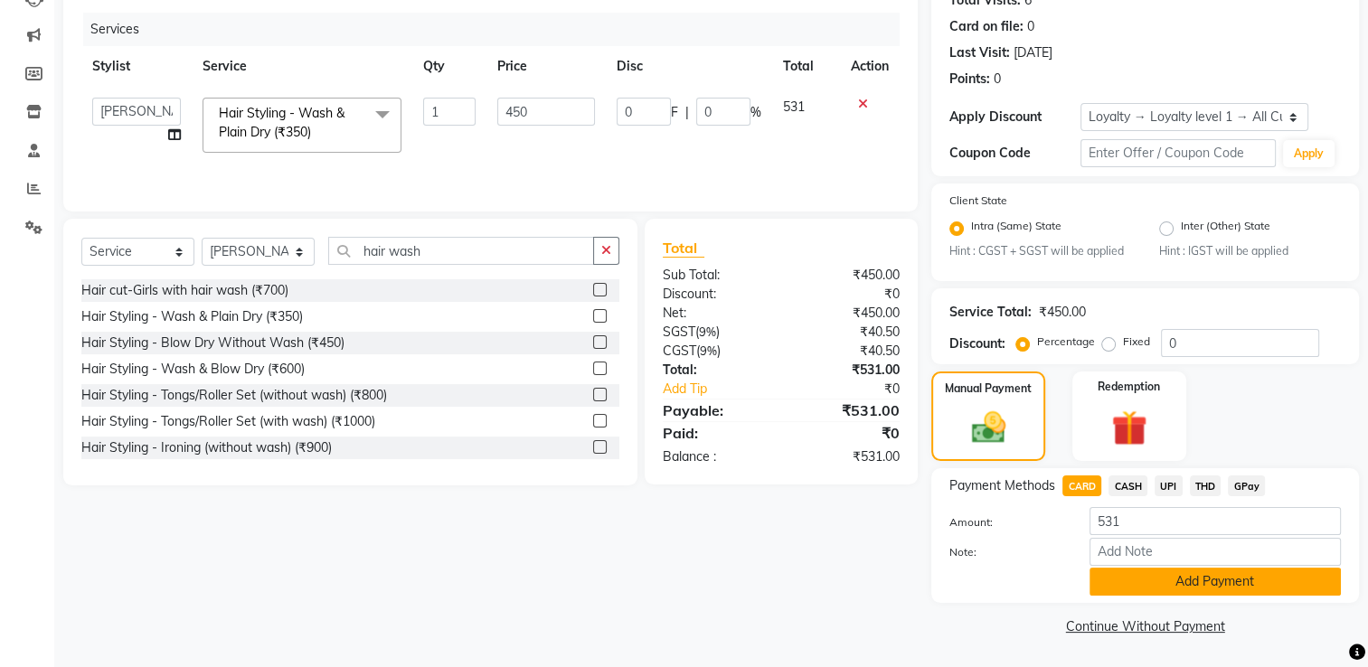
click at [1197, 586] on button "Add Payment" at bounding box center [1214, 582] width 251 height 28
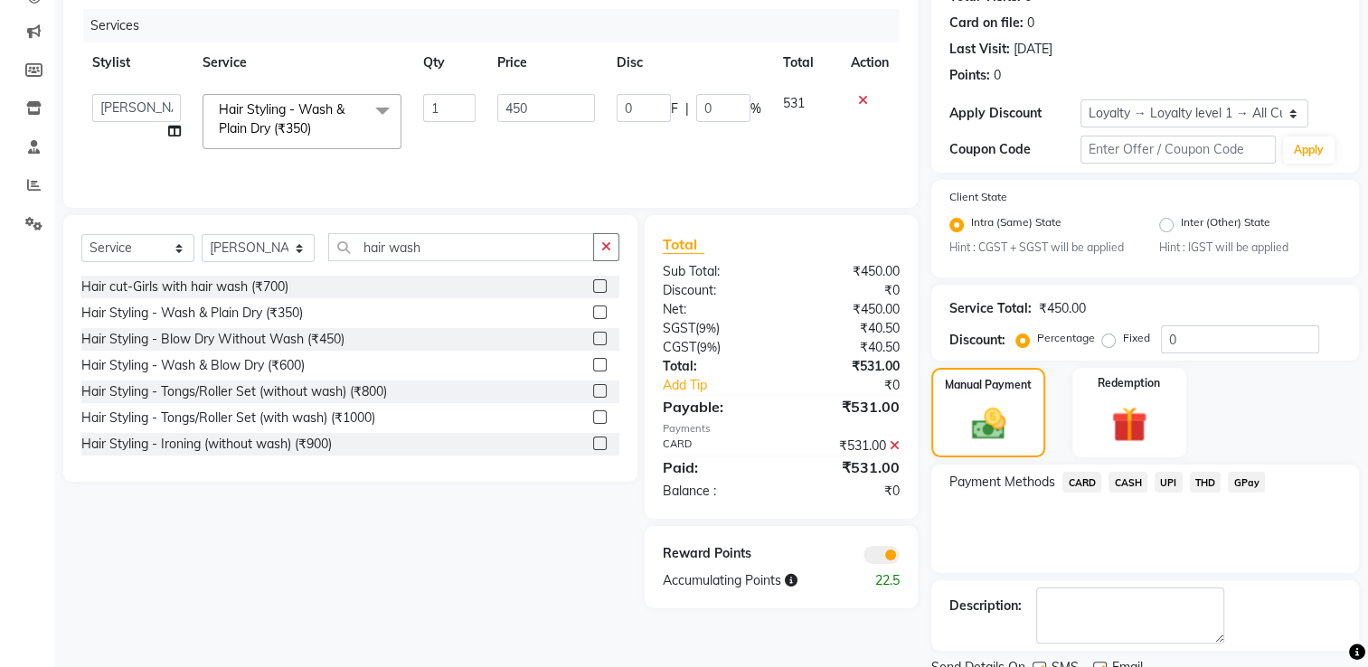
click at [879, 557] on span at bounding box center [881, 555] width 36 height 18
click at [900, 558] on input "checkbox" at bounding box center [900, 558] width 0 height 0
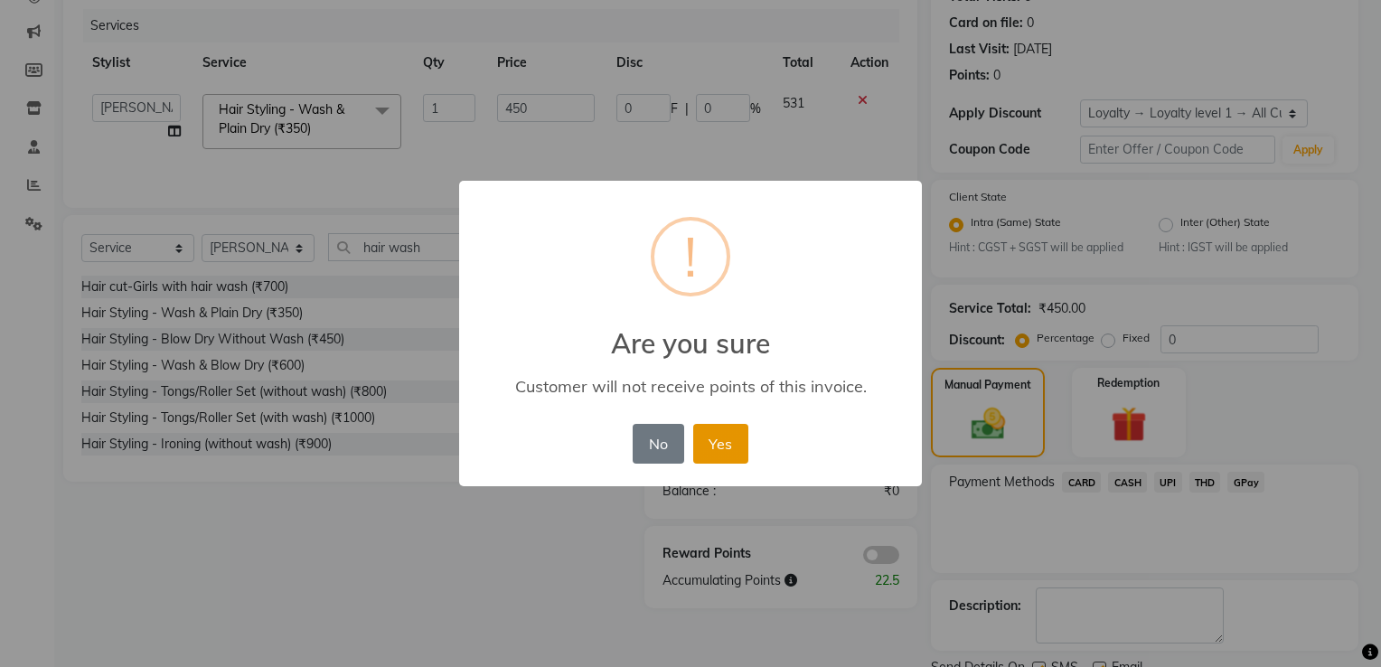
click at [705, 447] on button "Yes" at bounding box center [720, 444] width 55 height 40
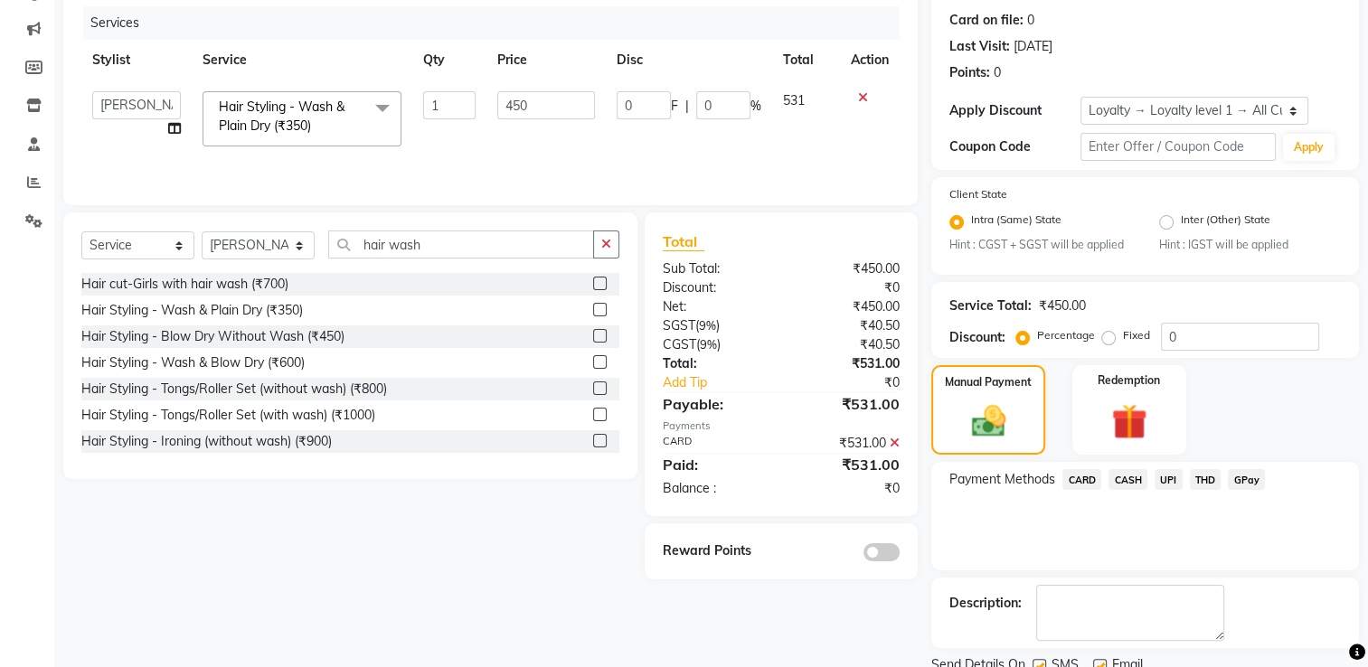
scroll to position [288, 0]
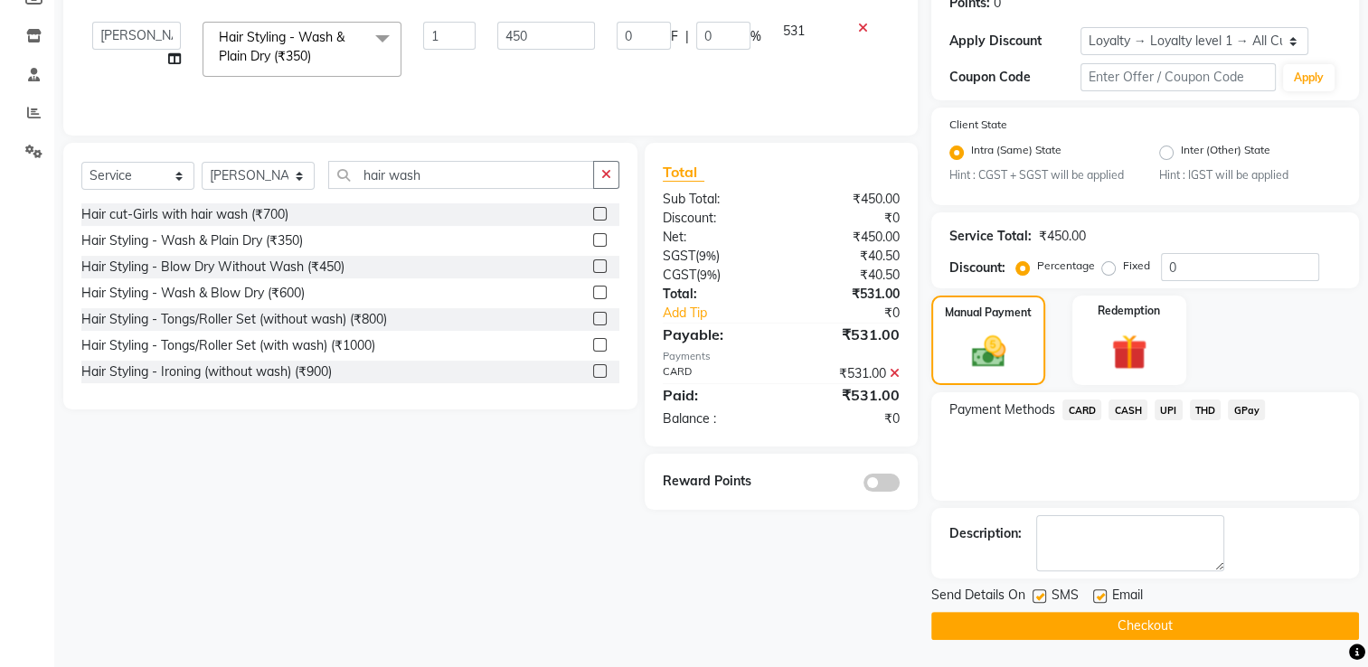
click at [1033, 637] on button "Checkout" at bounding box center [1145, 626] width 428 height 28
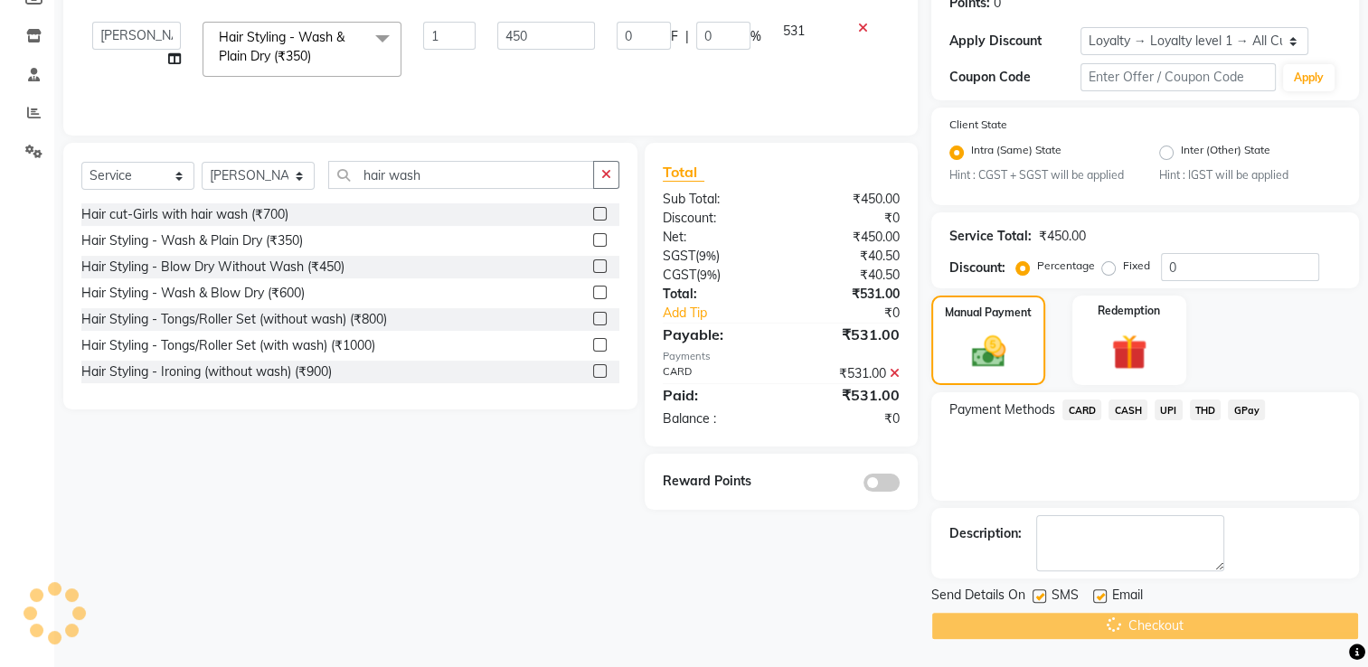
scroll to position [0, 0]
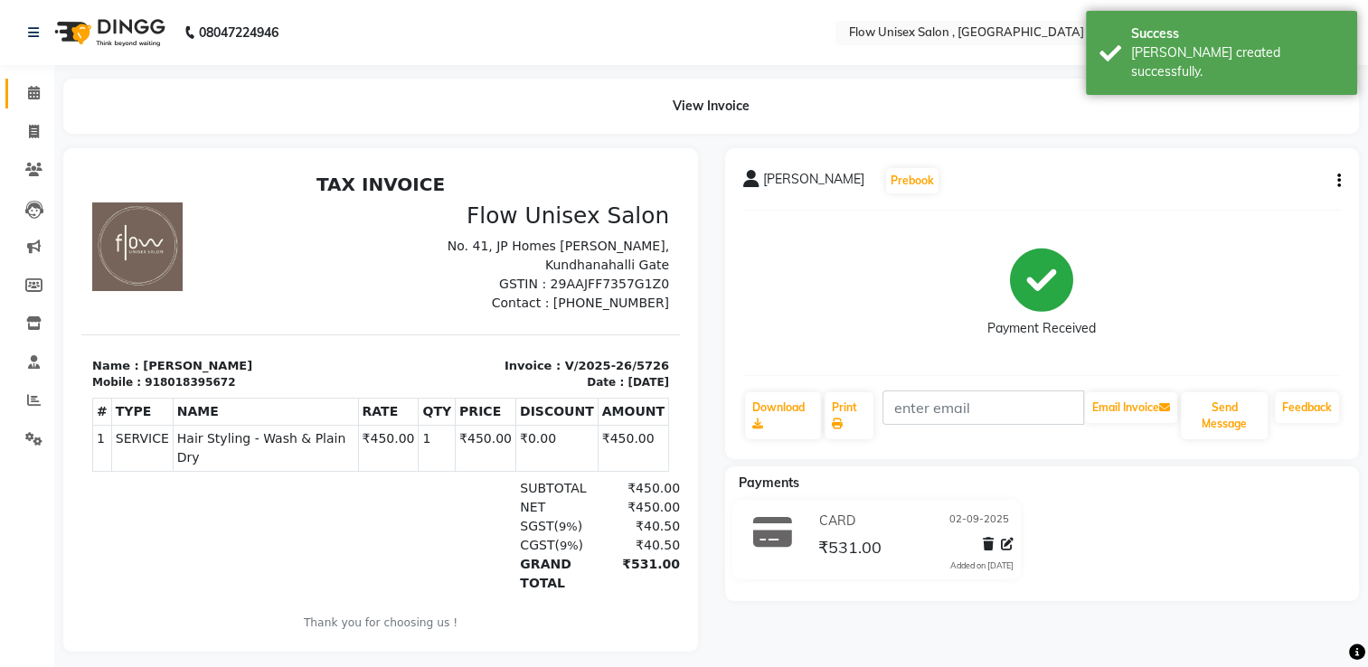
click at [14, 87] on link "Calendar" at bounding box center [26, 94] width 43 height 30
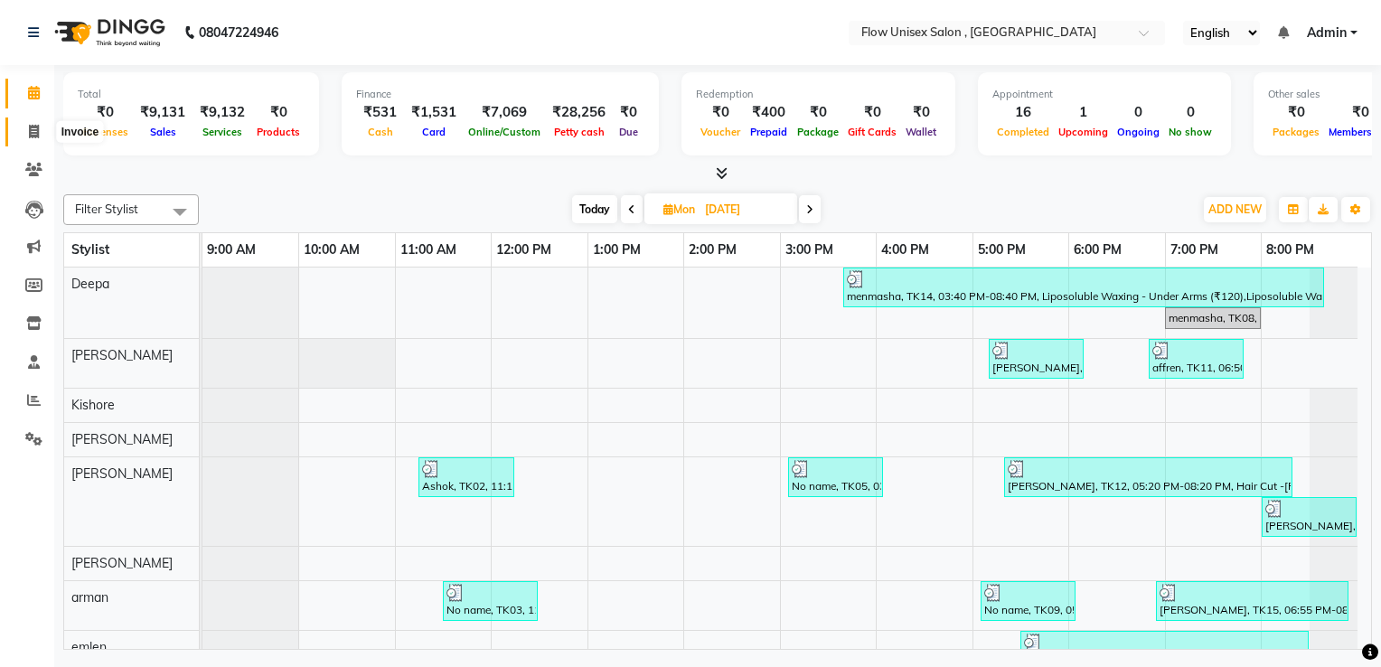
click at [48, 132] on span at bounding box center [34, 132] width 32 height 21
select select "service"
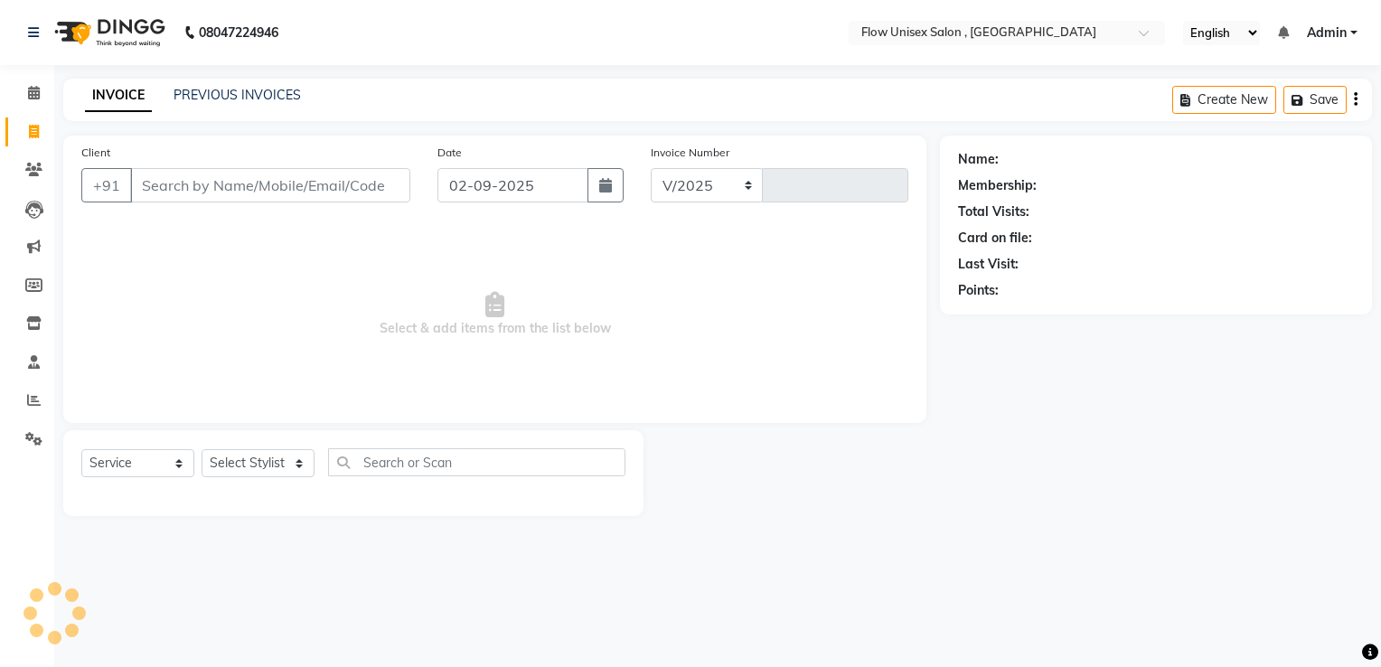
select select "5875"
type input "5727"
click at [34, 103] on span at bounding box center [34, 93] width 32 height 21
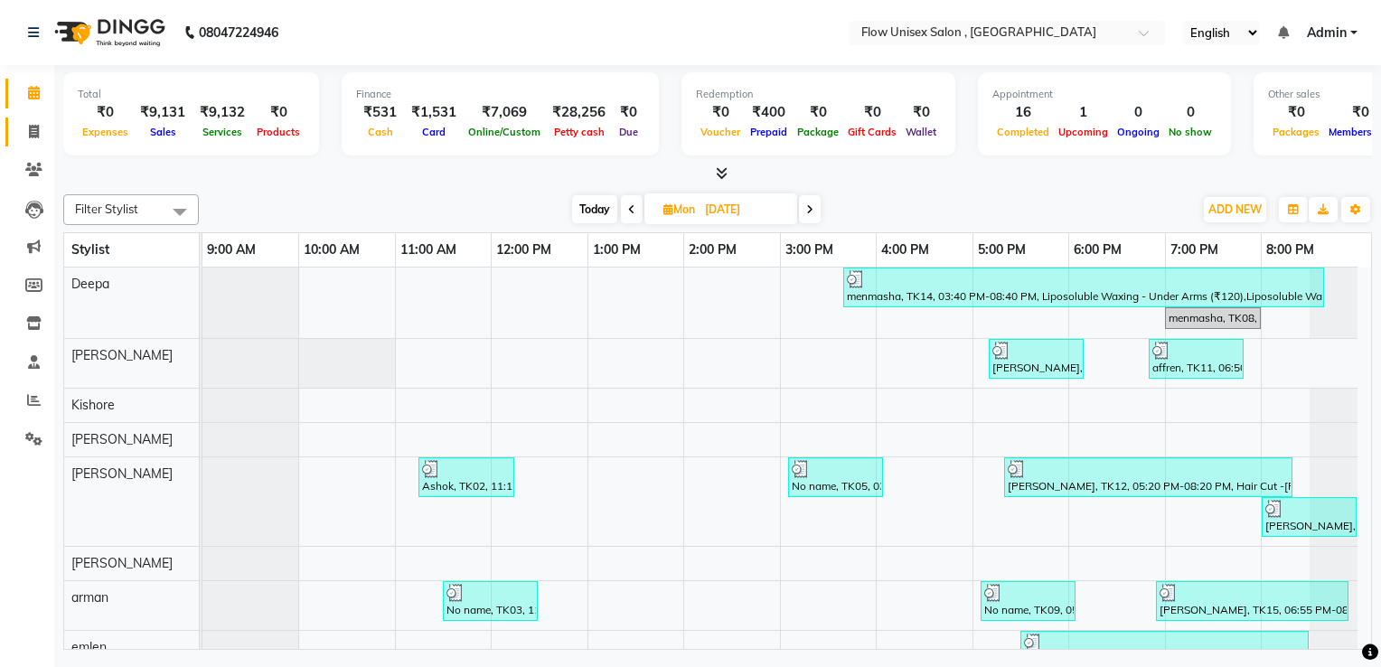
click at [33, 120] on link "Invoice" at bounding box center [26, 133] width 43 height 30
select select "service"
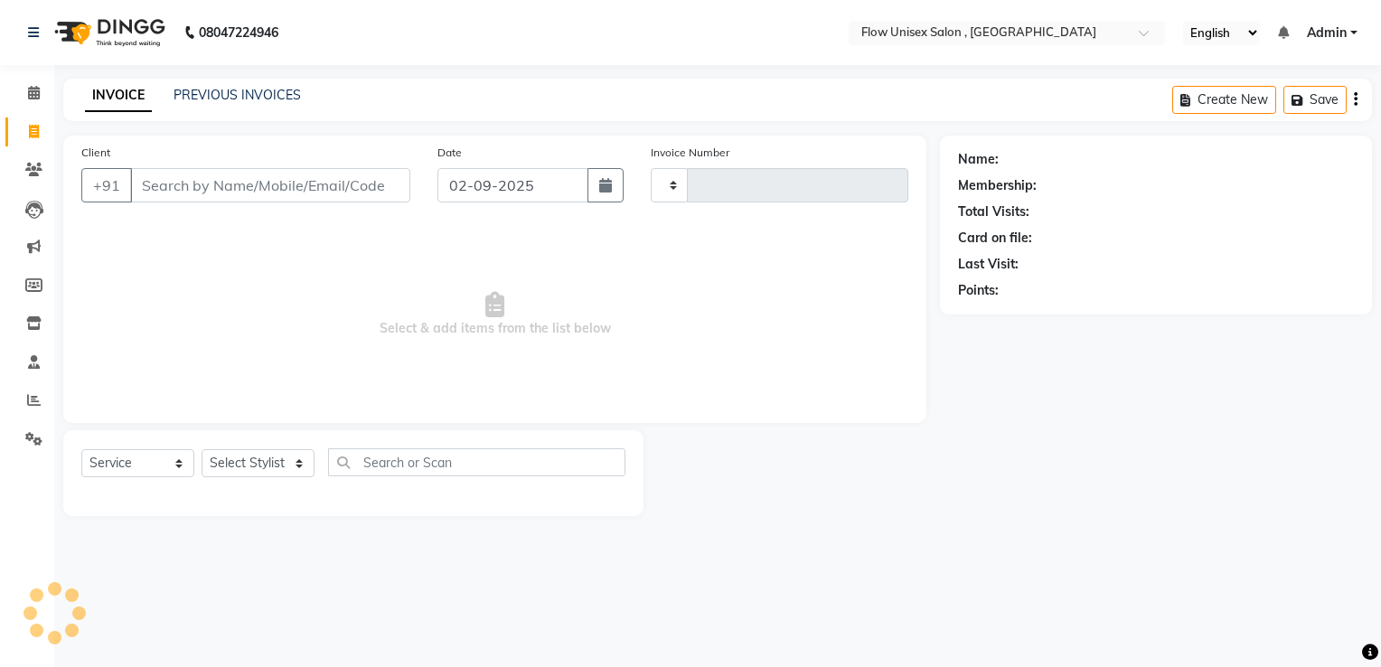
type input "5727"
select select "5875"
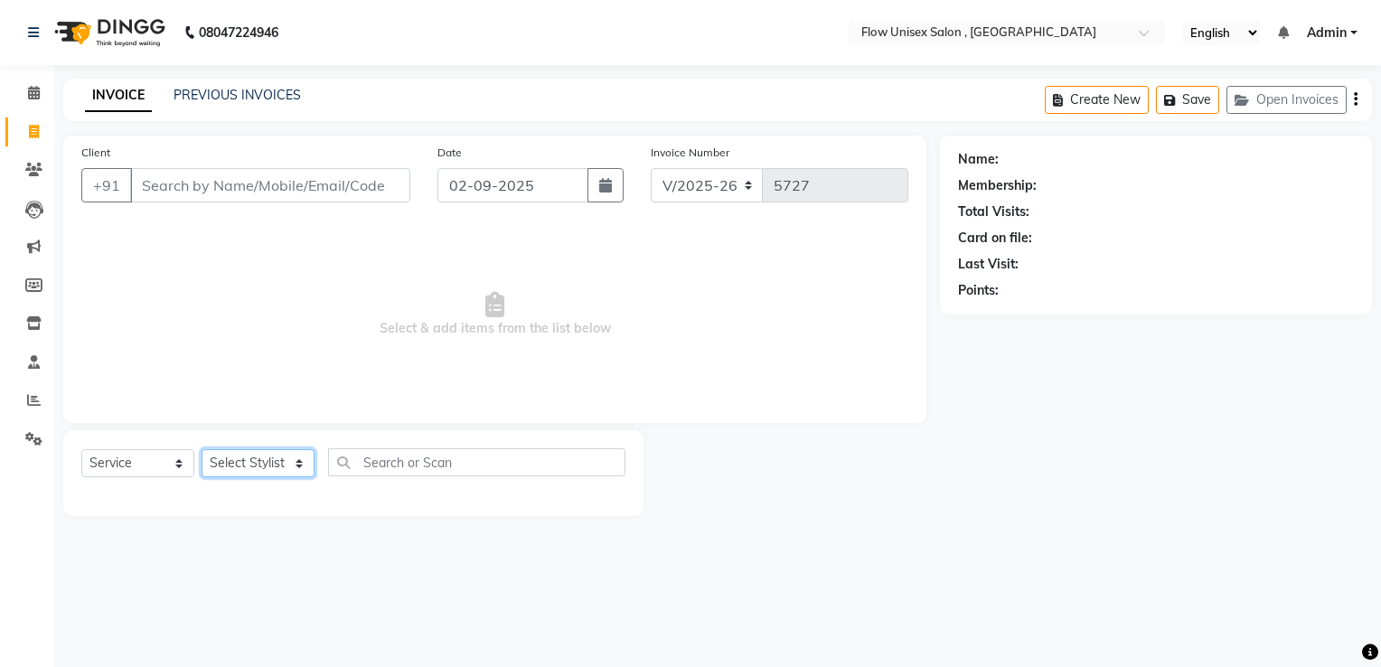
click at [279, 475] on select "Select Stylist [PERSON_NAME] [PERSON_NAME] Kishore [PERSON_NAME] debbarma [PERS…" at bounding box center [258, 463] width 113 height 28
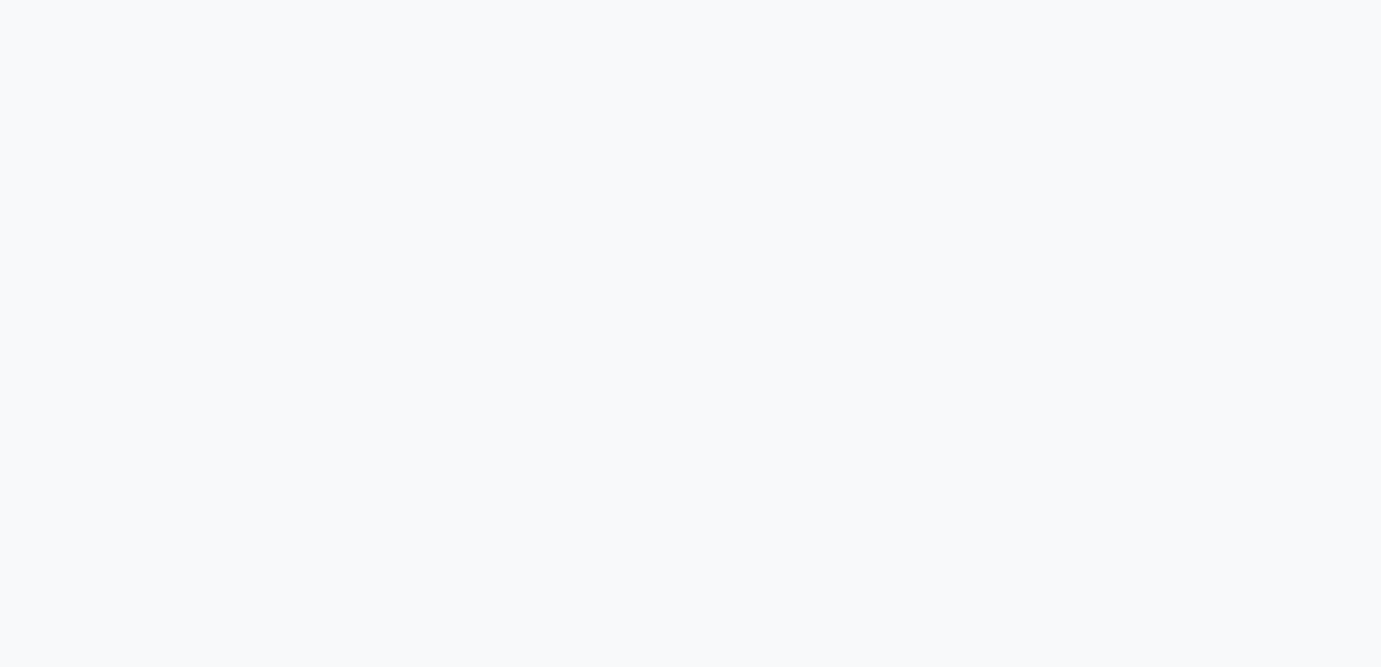
select select "service"
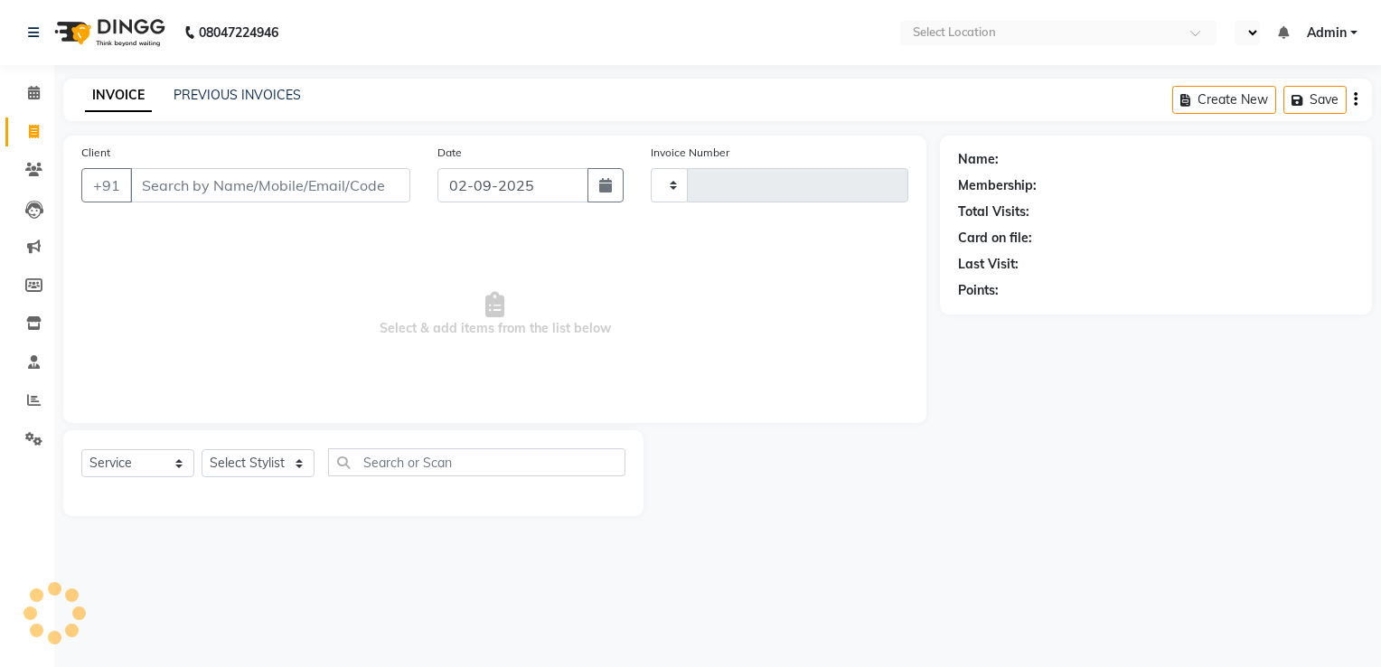
type input "5727"
select select "en"
select select "5875"
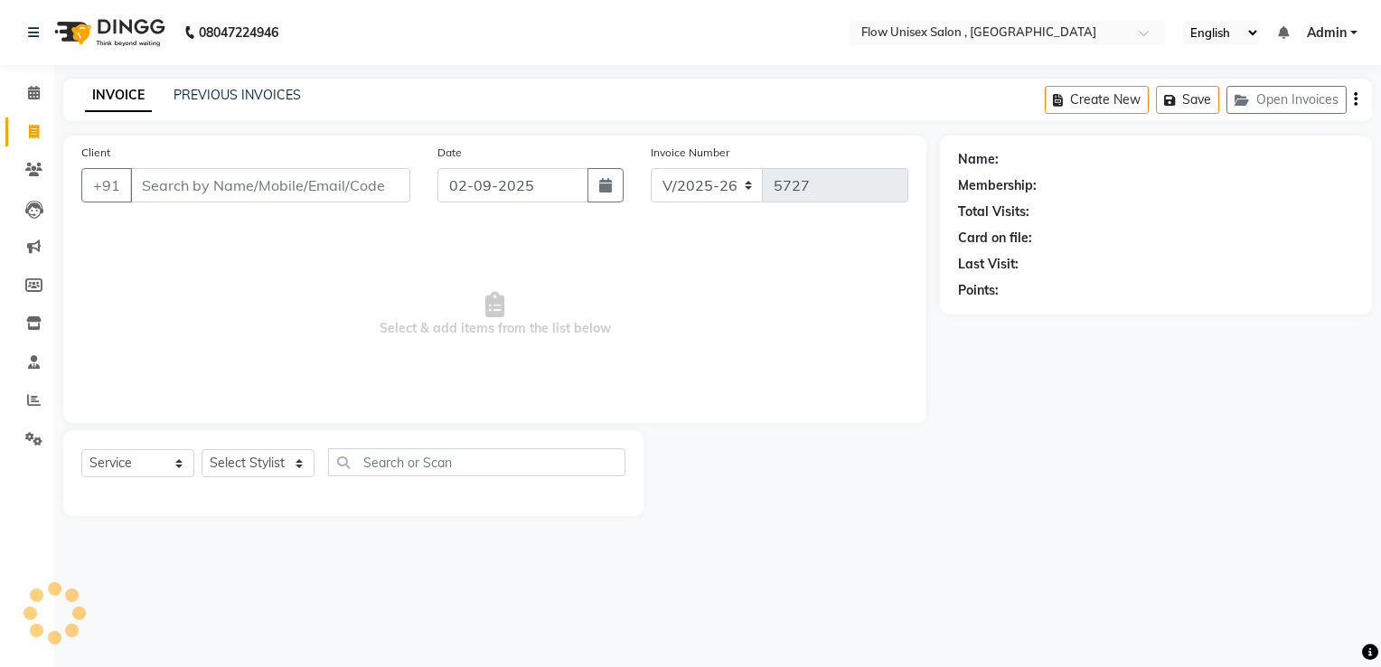
click at [221, 196] on input "Client" at bounding box center [270, 185] width 280 height 34
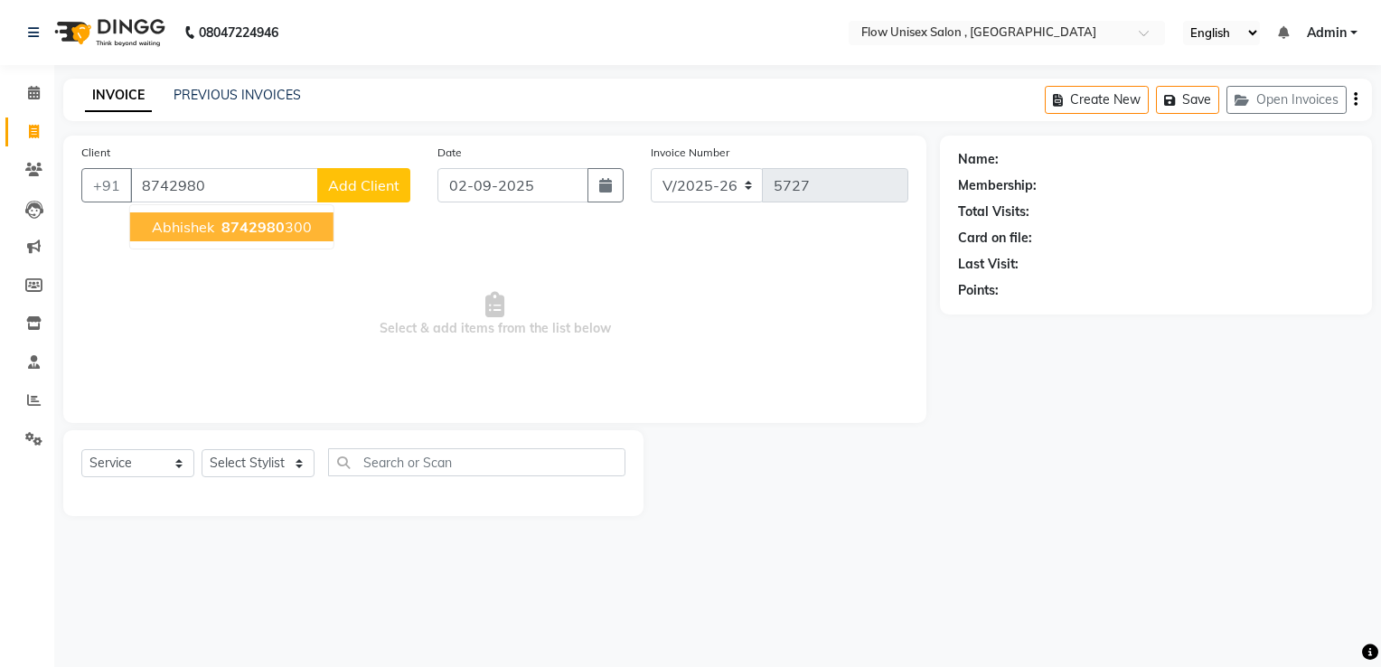
click at [181, 228] on span "abhishek" at bounding box center [183, 227] width 62 height 18
type input "8742980300"
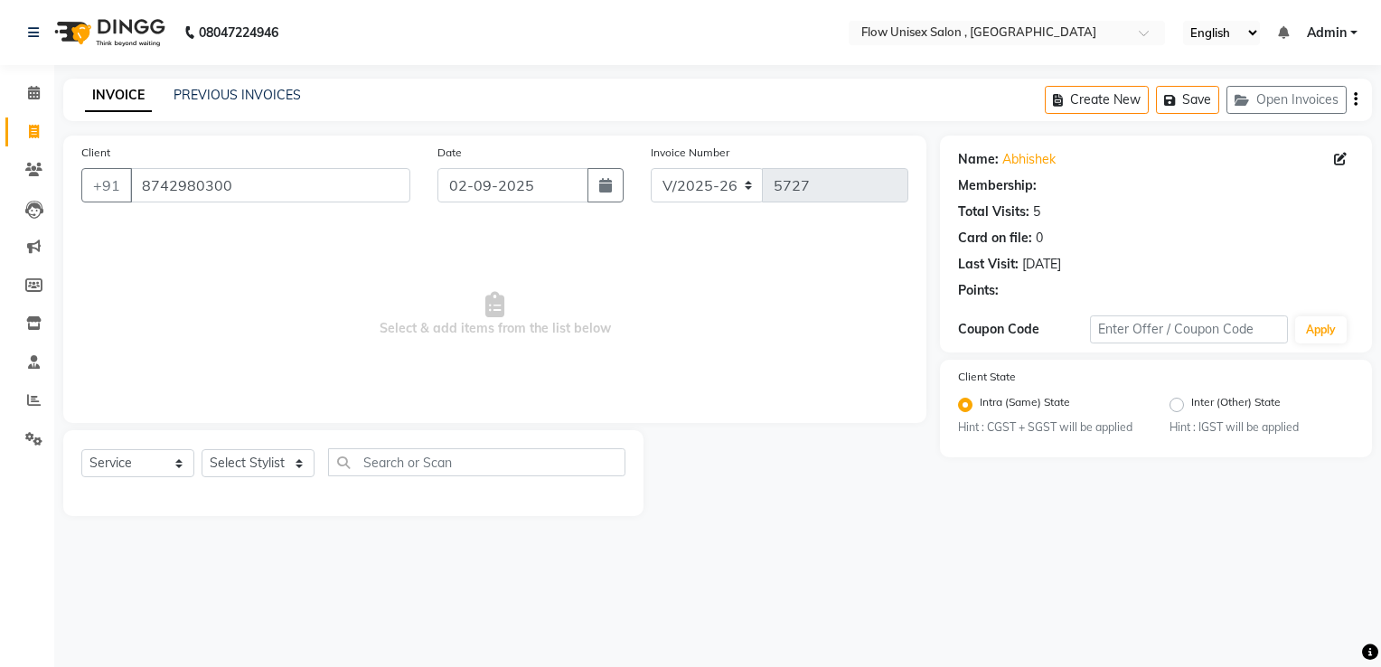
select select "1: Object"
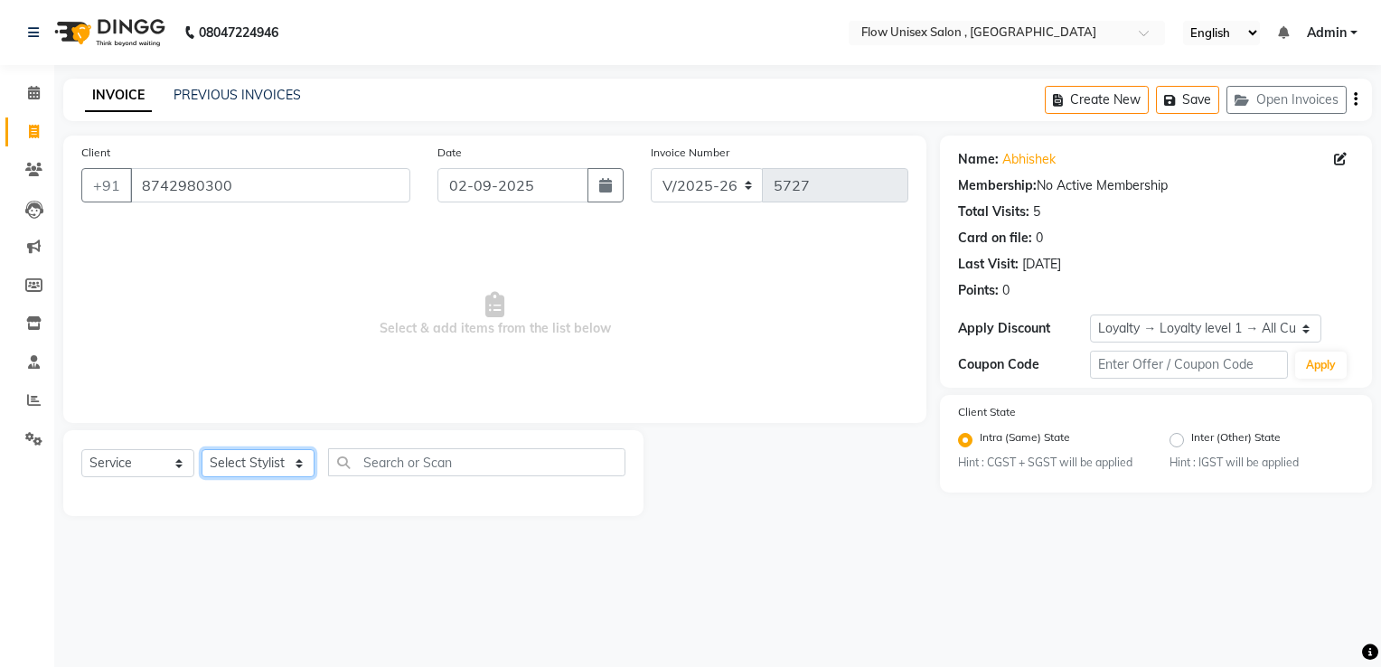
click at [245, 461] on select "Select Stylist [PERSON_NAME] [PERSON_NAME] Kishore [PERSON_NAME] debbarma [PERS…" at bounding box center [258, 463] width 113 height 28
select select "48856"
click at [202, 450] on select "Select Stylist [PERSON_NAME] [PERSON_NAME] Kishore [PERSON_NAME] debbarma [PERS…" at bounding box center [258, 463] width 113 height 28
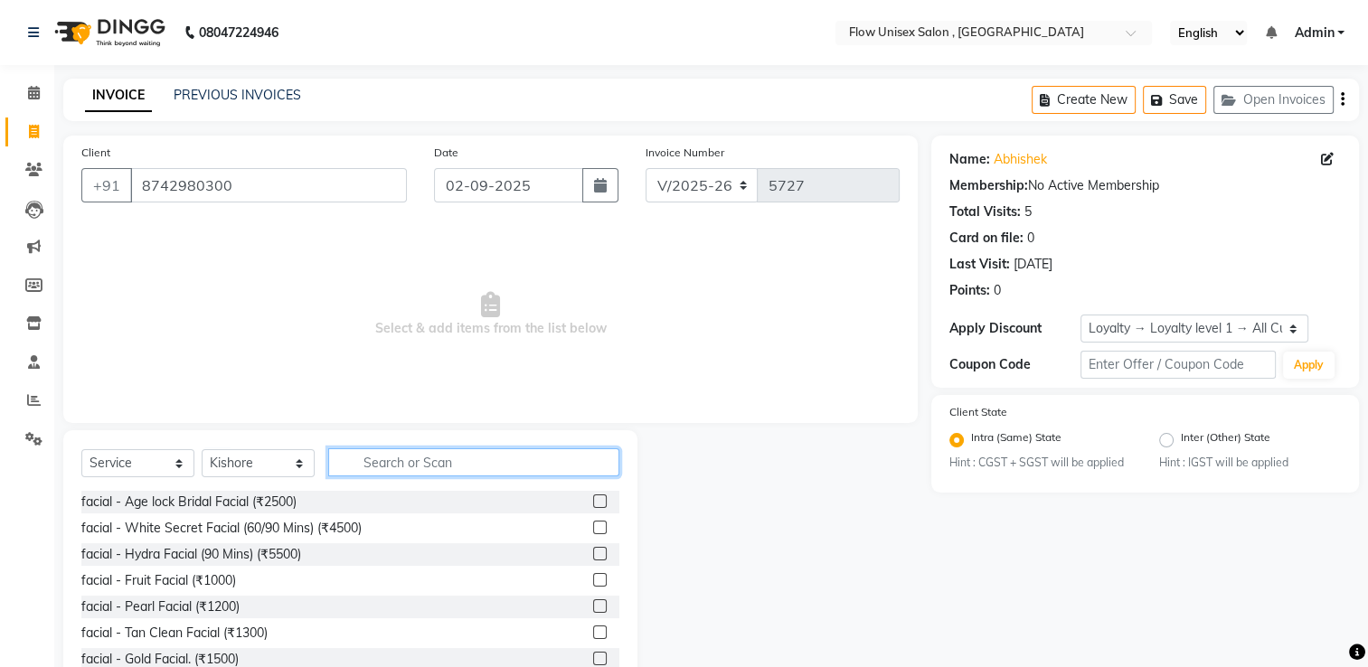
click at [433, 453] on input "text" at bounding box center [473, 462] width 291 height 28
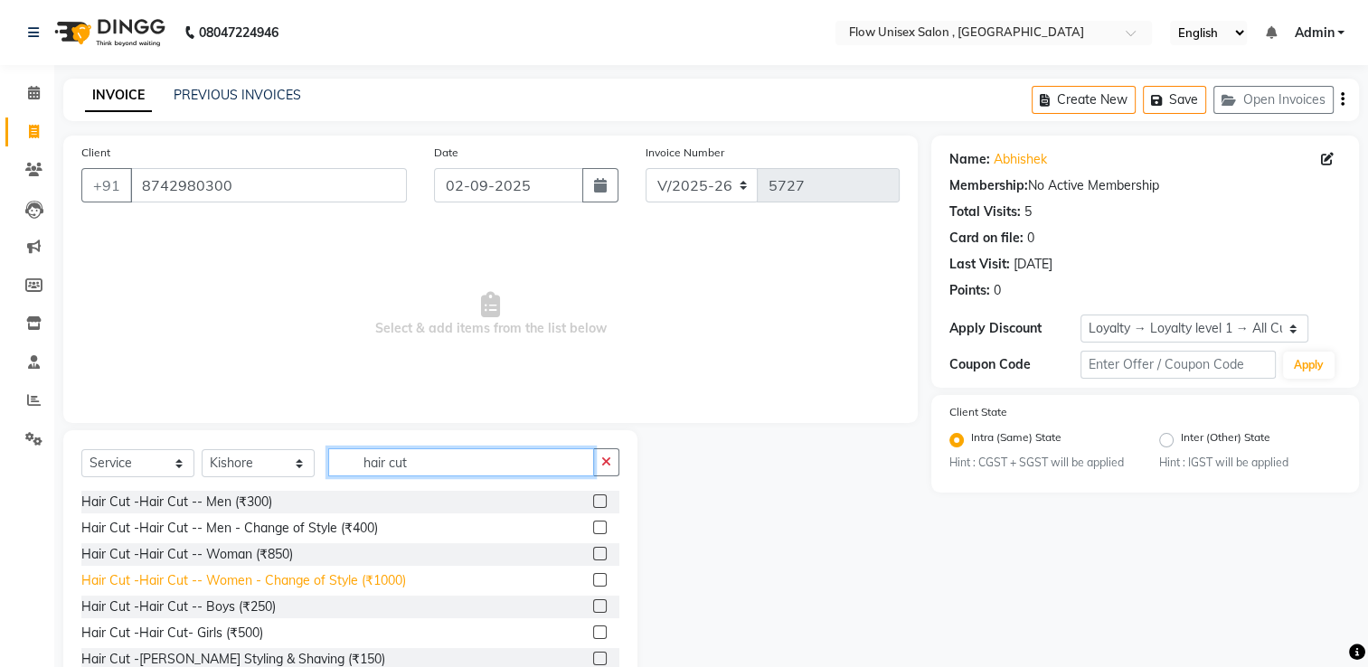
scroll to position [108, 0]
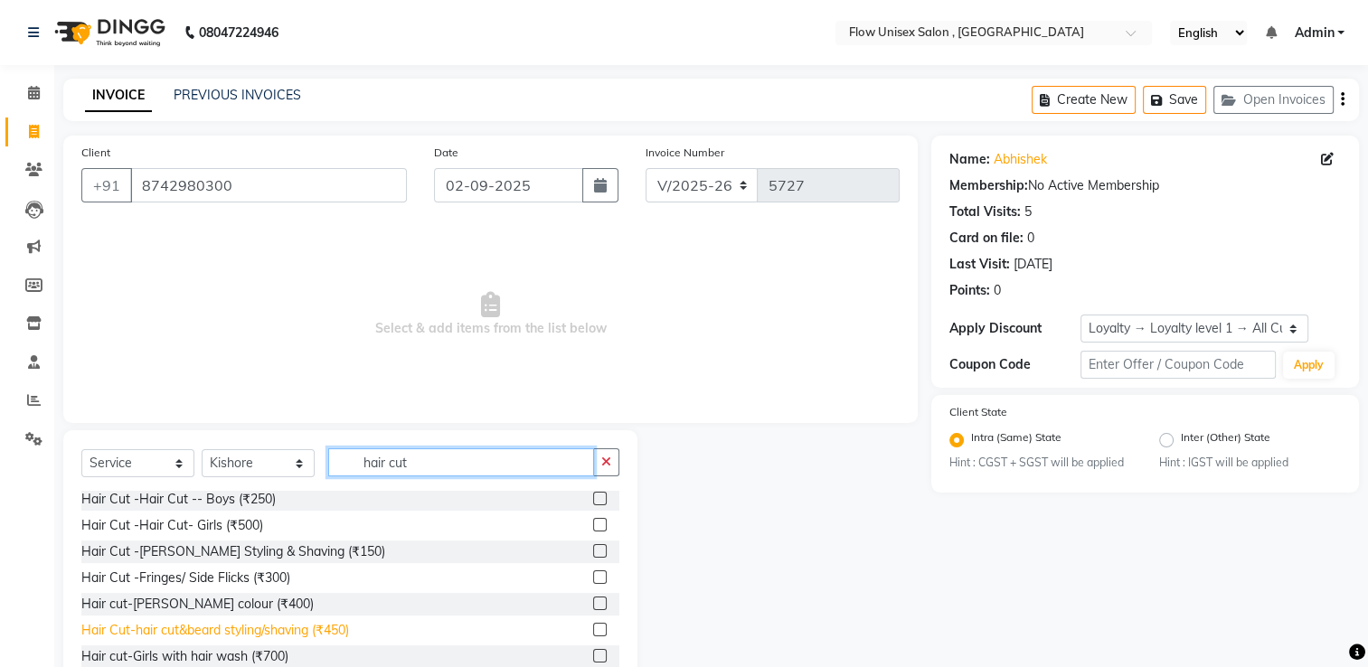
type input "hair cut"
click at [330, 631] on div "Hair Cut-hair cut&beard styling/shaving (₹450)" at bounding box center [215, 630] width 268 height 19
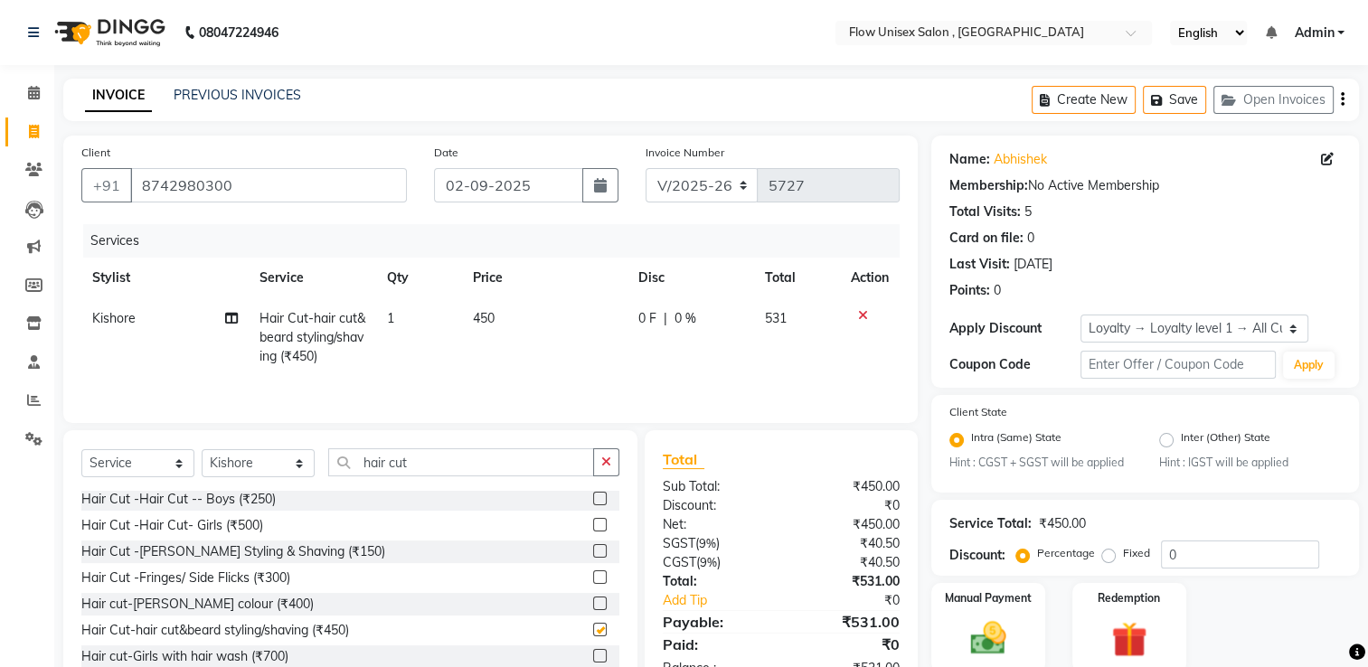
checkbox input "false"
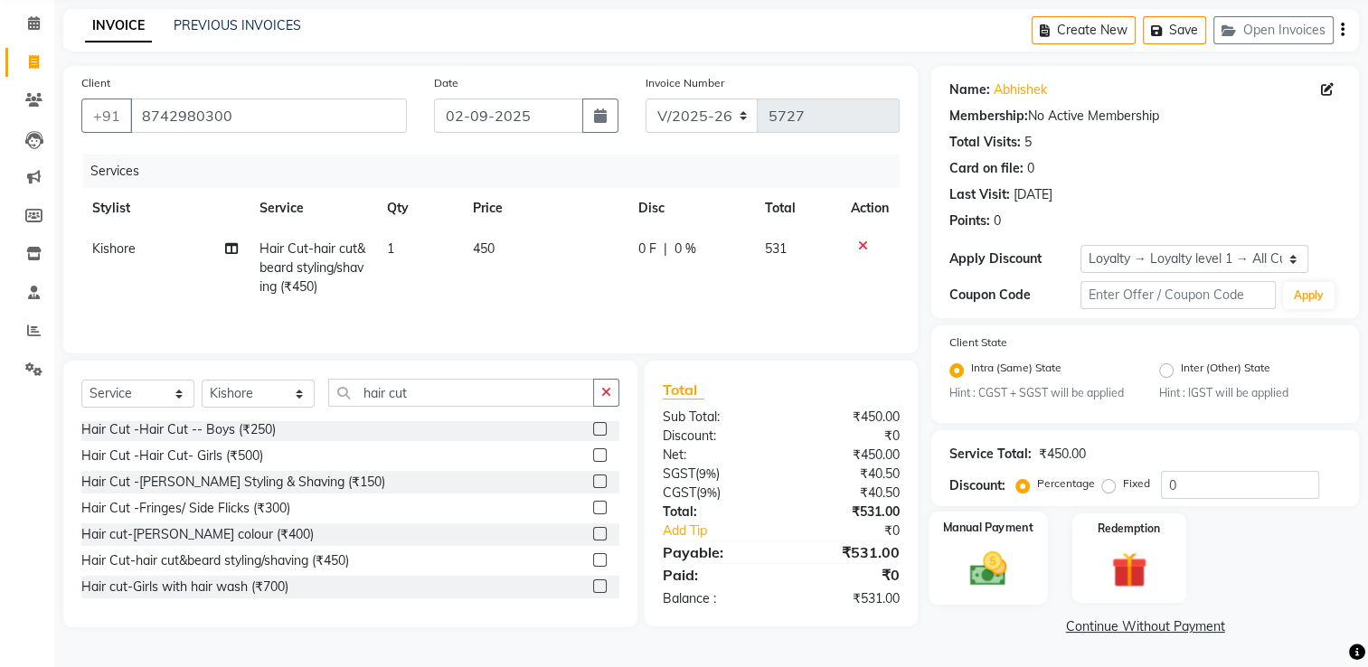
click at [990, 560] on img at bounding box center [988, 569] width 61 height 42
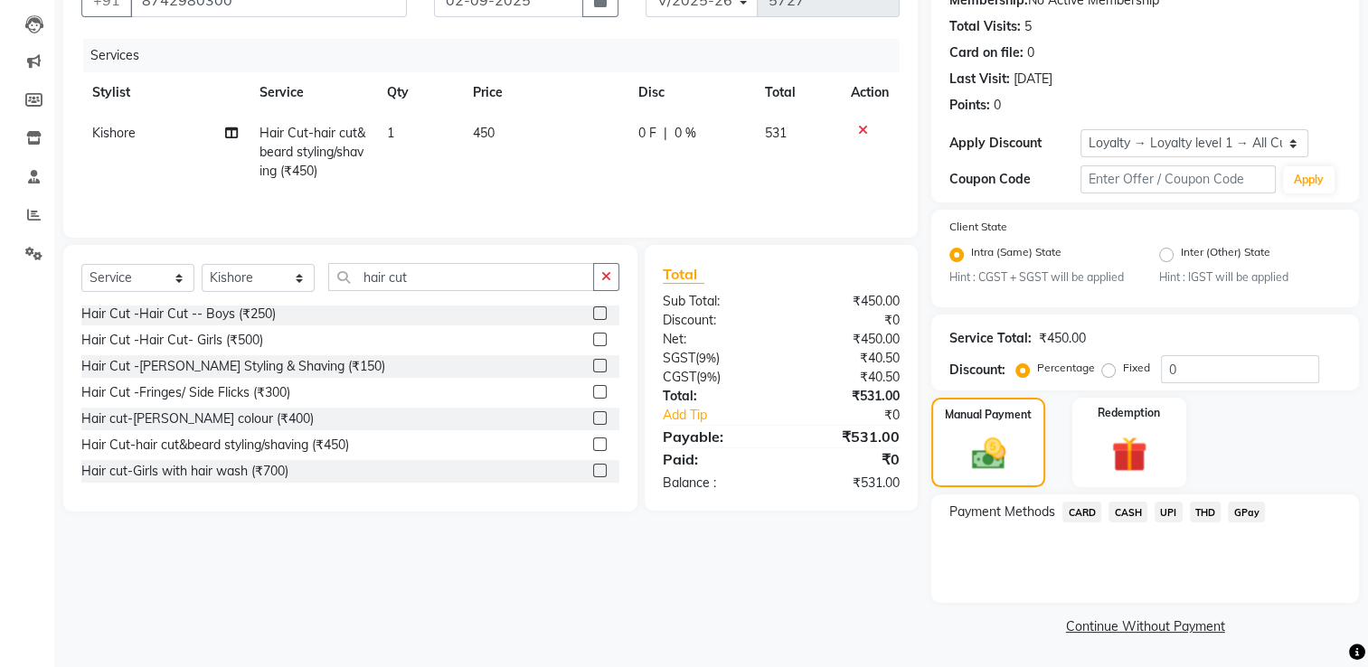
click at [1176, 507] on span "UPI" at bounding box center [1169, 512] width 28 height 21
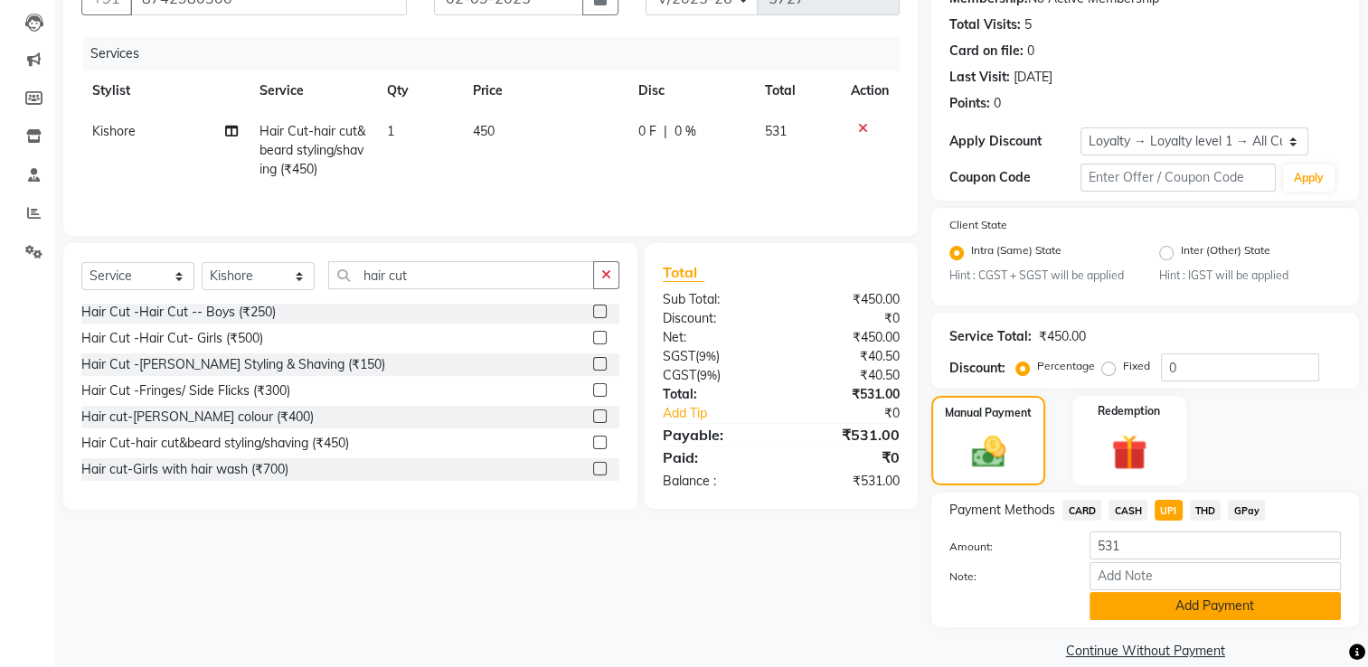
click at [1116, 613] on button "Add Payment" at bounding box center [1214, 606] width 251 height 28
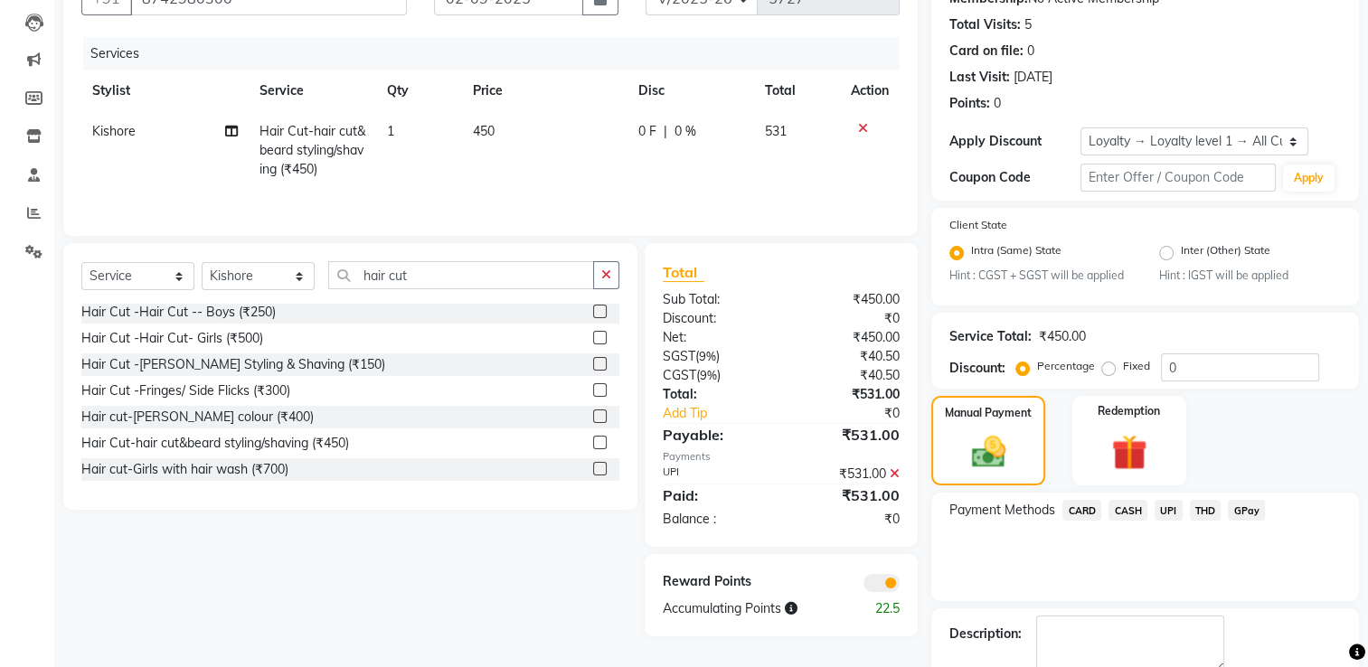
scroll to position [288, 0]
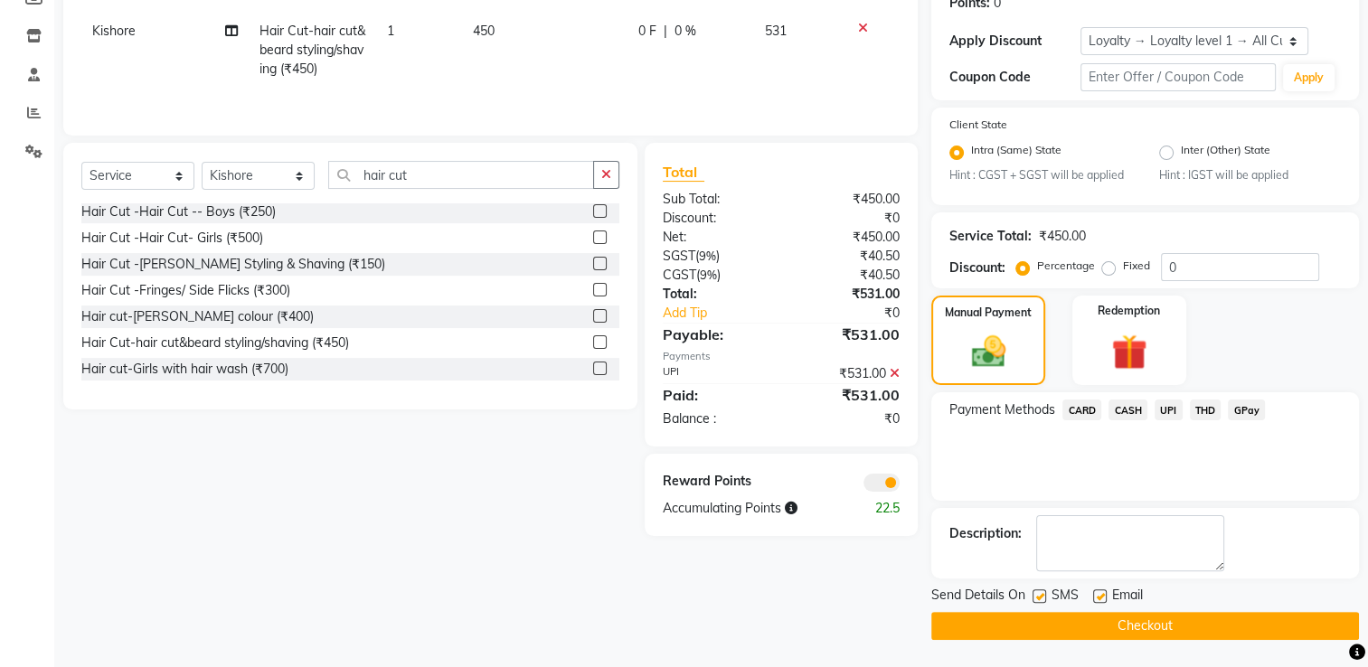
click at [881, 479] on span at bounding box center [881, 483] width 36 height 18
click at [900, 485] on input "checkbox" at bounding box center [900, 485] width 0 height 0
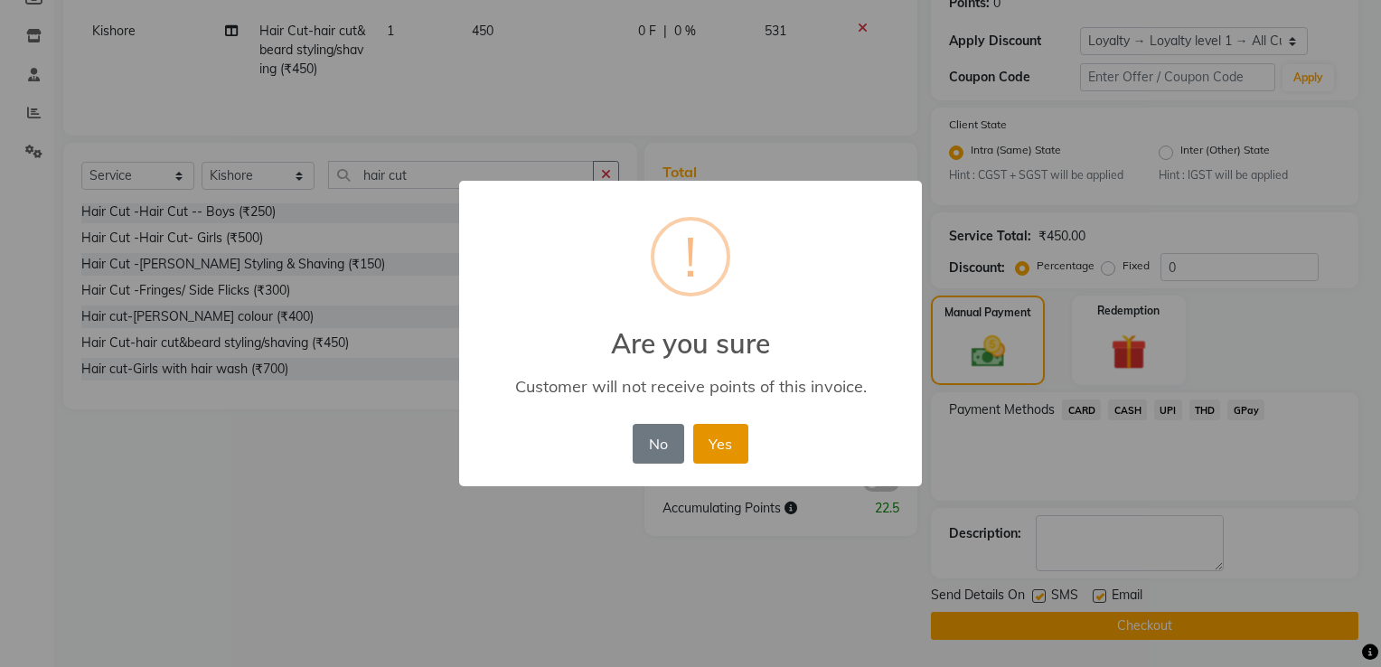
click at [720, 454] on button "Yes" at bounding box center [720, 444] width 55 height 40
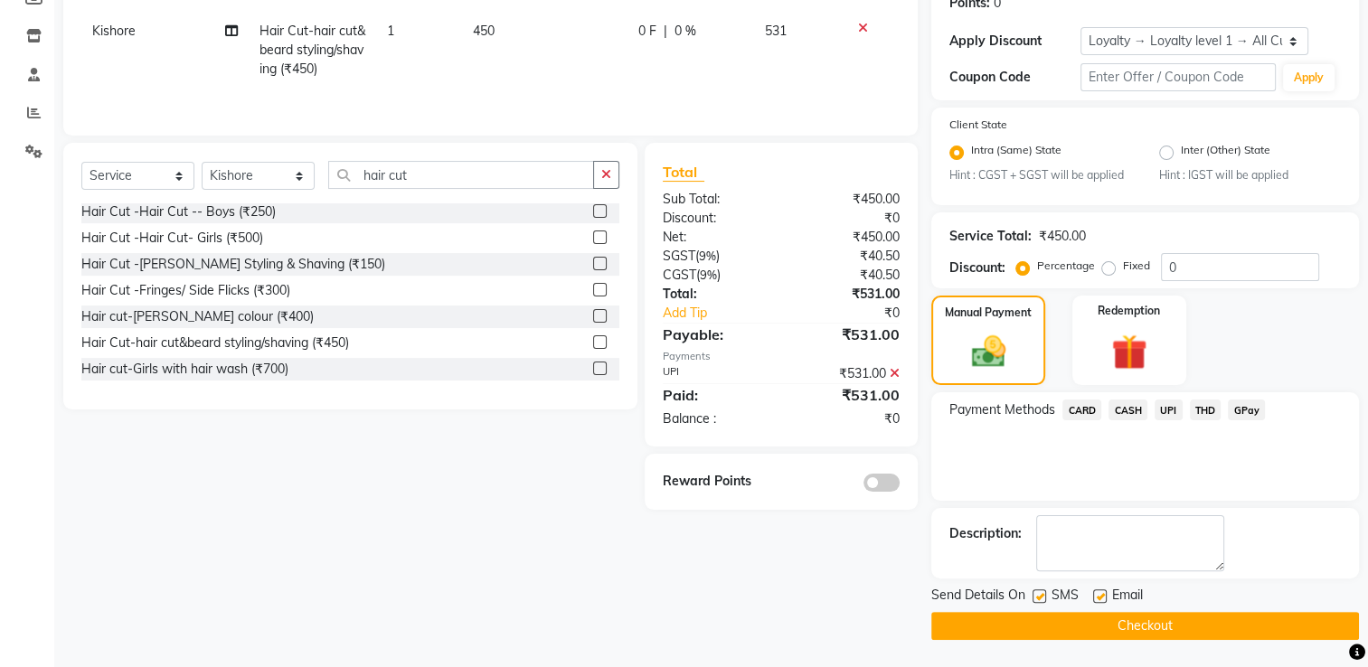
click at [938, 621] on button "Checkout" at bounding box center [1145, 626] width 428 height 28
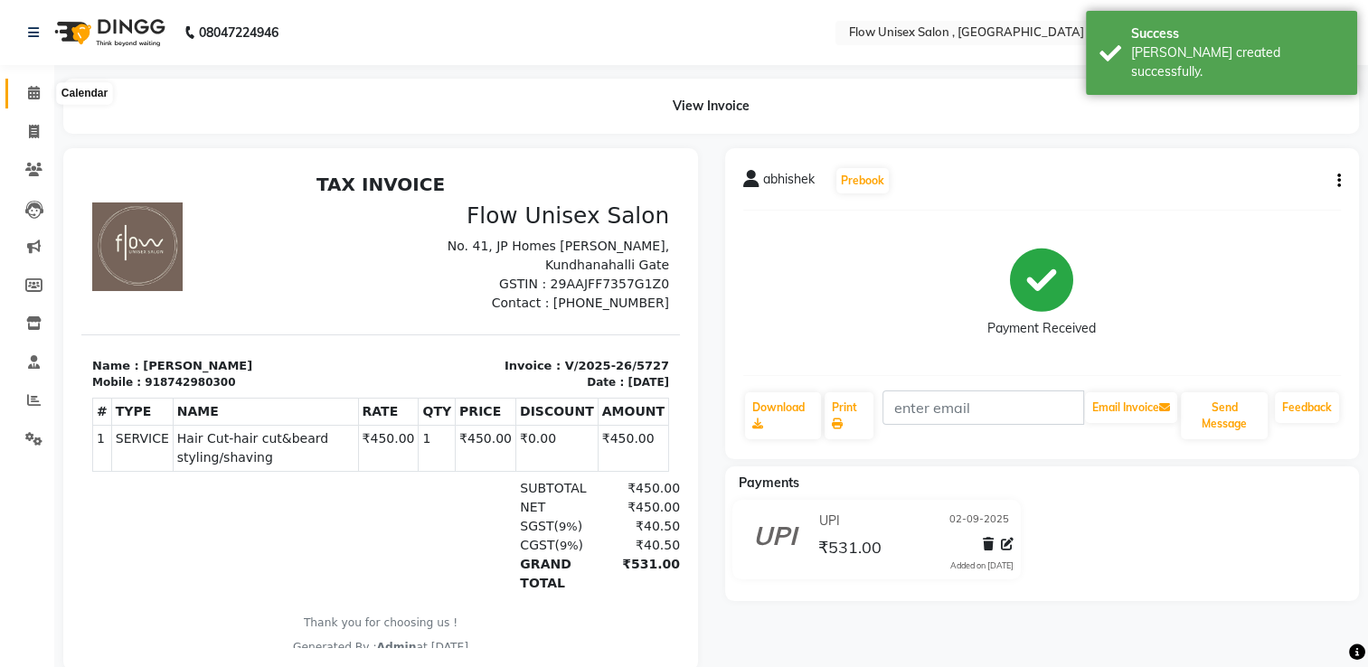
click at [24, 100] on span at bounding box center [34, 93] width 32 height 21
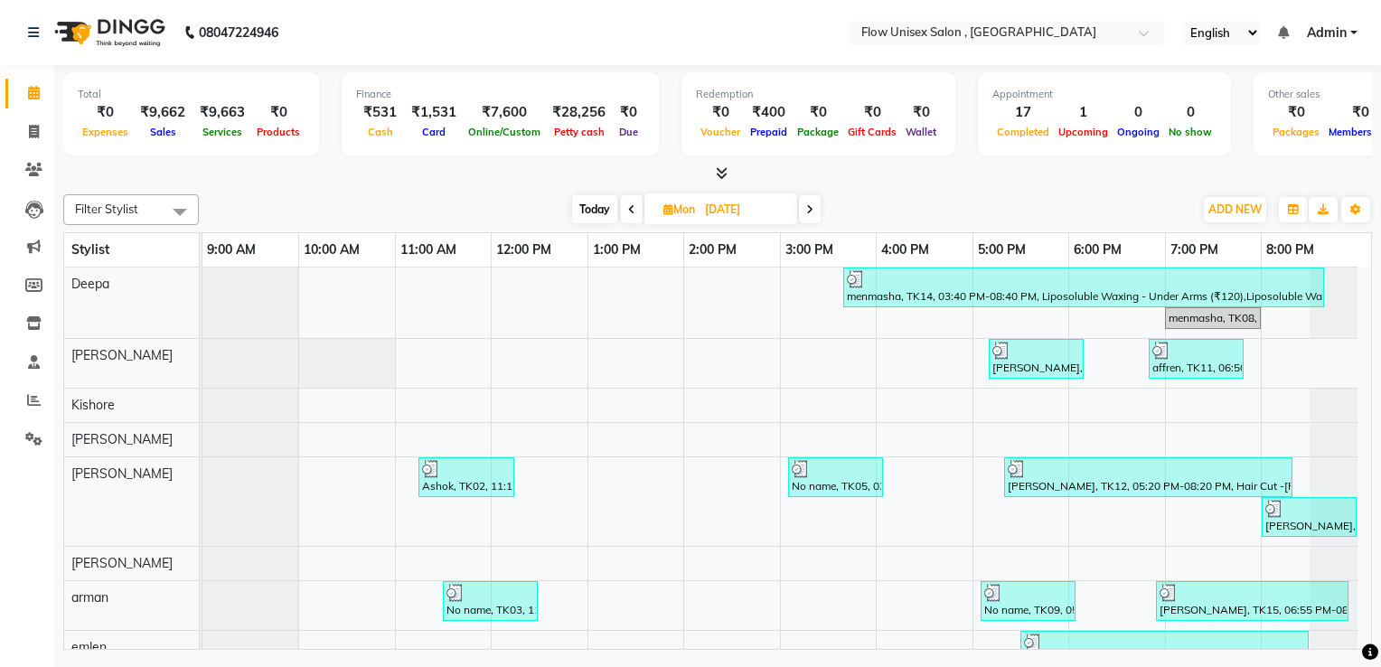
click at [805, 208] on span at bounding box center [810, 209] width 22 height 28
type input "02-09-2025"
